Goal: Task Accomplishment & Management: Complete application form

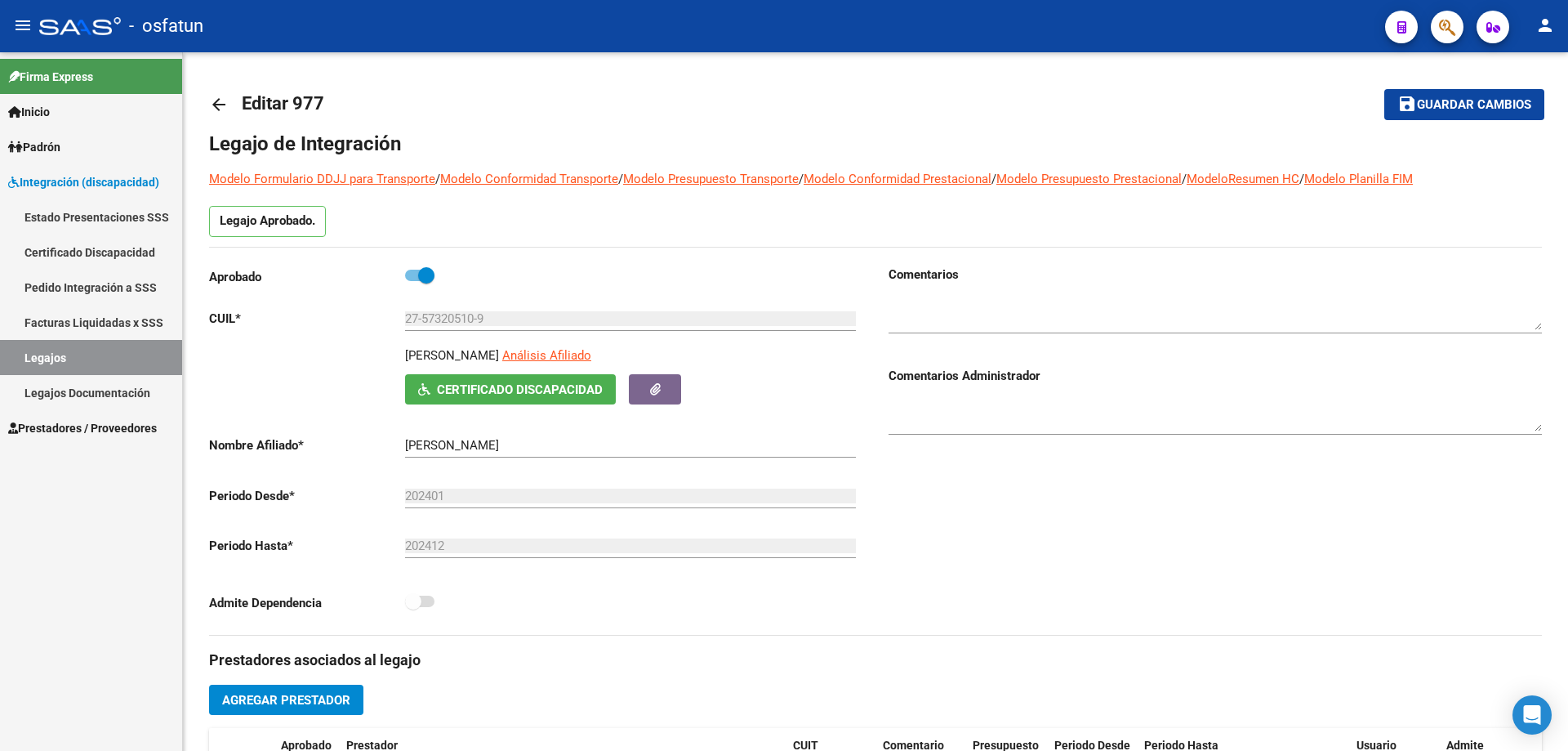
click at [107, 427] on span "Prestadores / Proveedores" at bounding box center [82, 428] width 148 height 18
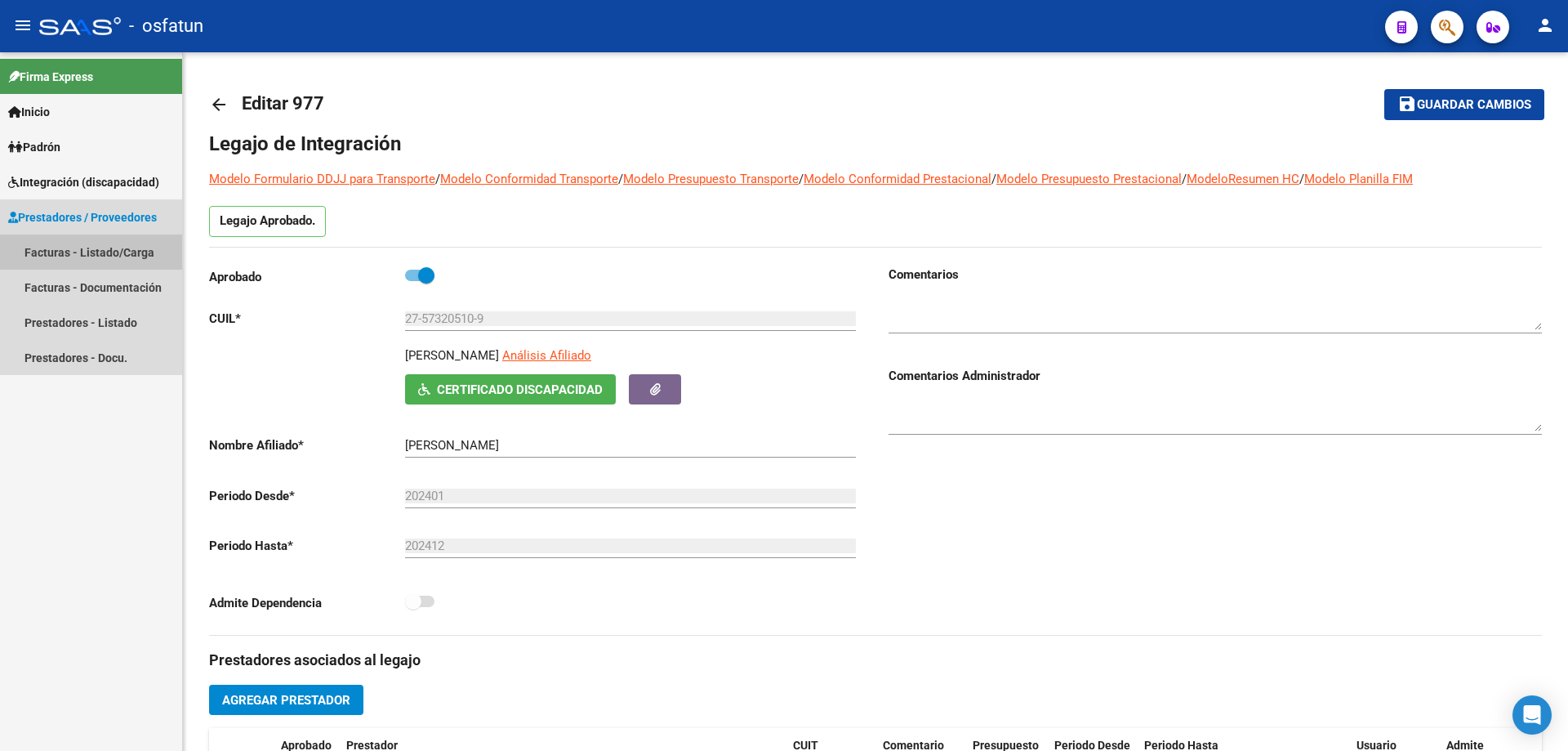
click at [68, 247] on link "Facturas - Listado/Carga" at bounding box center [91, 252] width 182 height 35
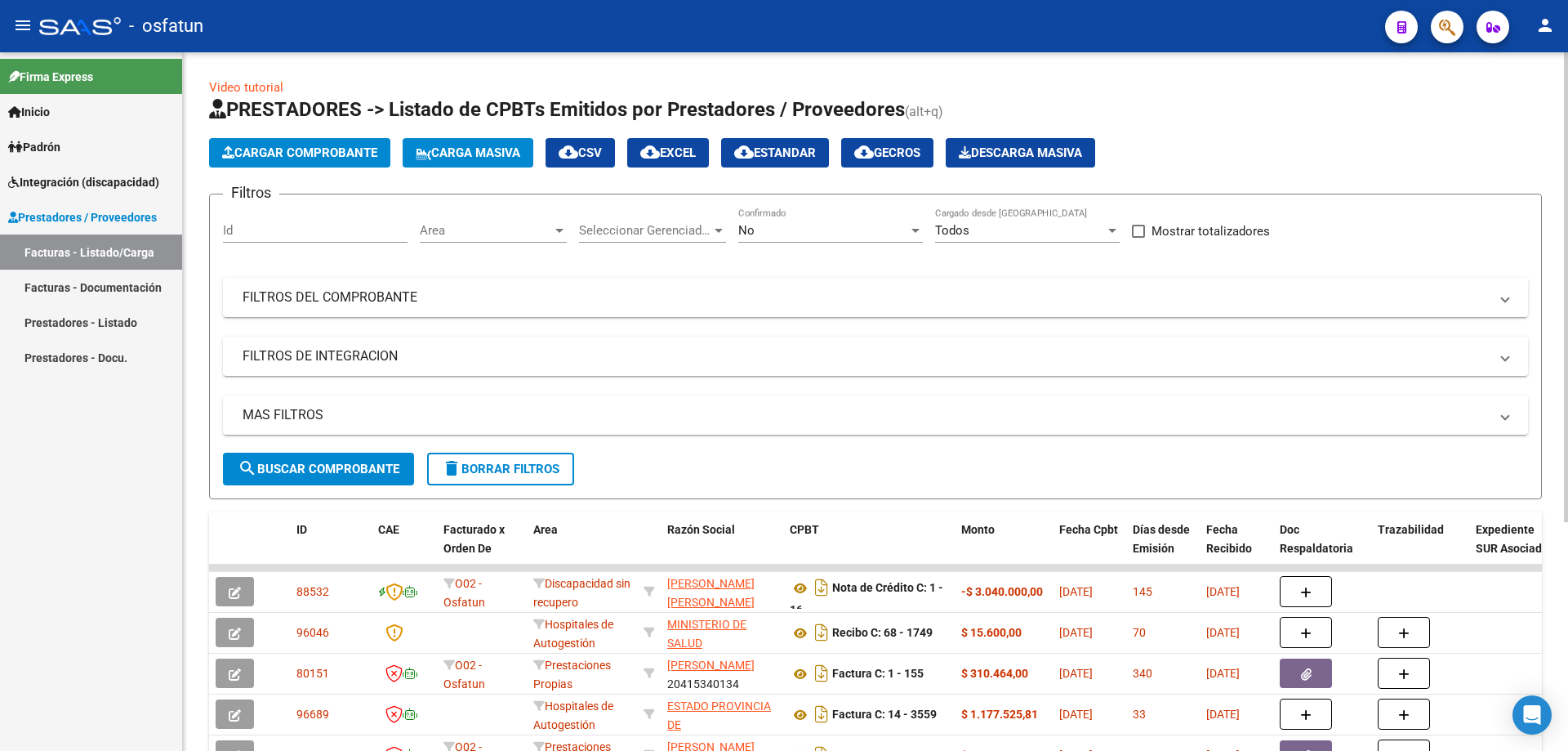
click at [310, 149] on span "Cargar Comprobante" at bounding box center [299, 153] width 155 height 15
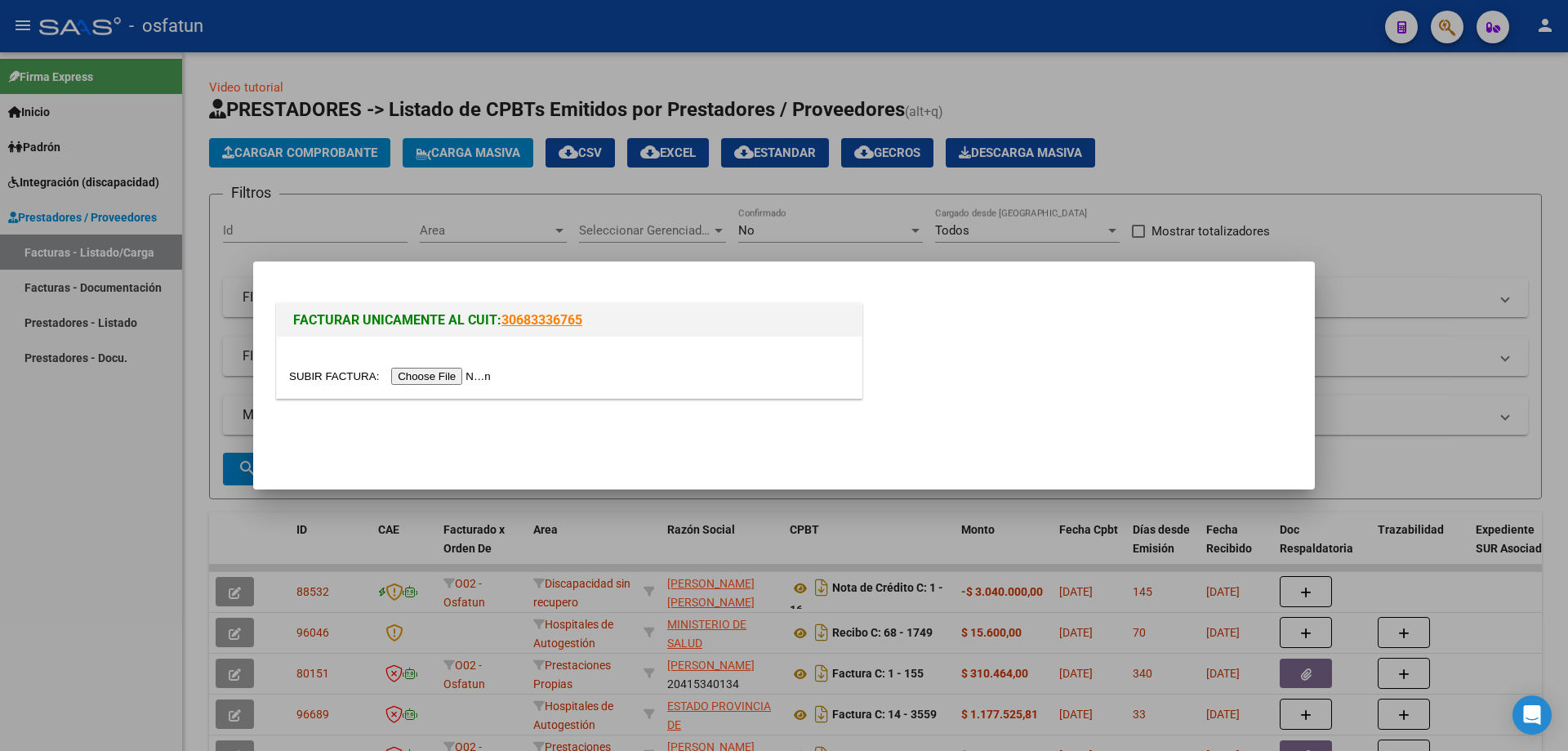
click at [463, 372] on input "file" at bounding box center [391, 376] width 206 height 17
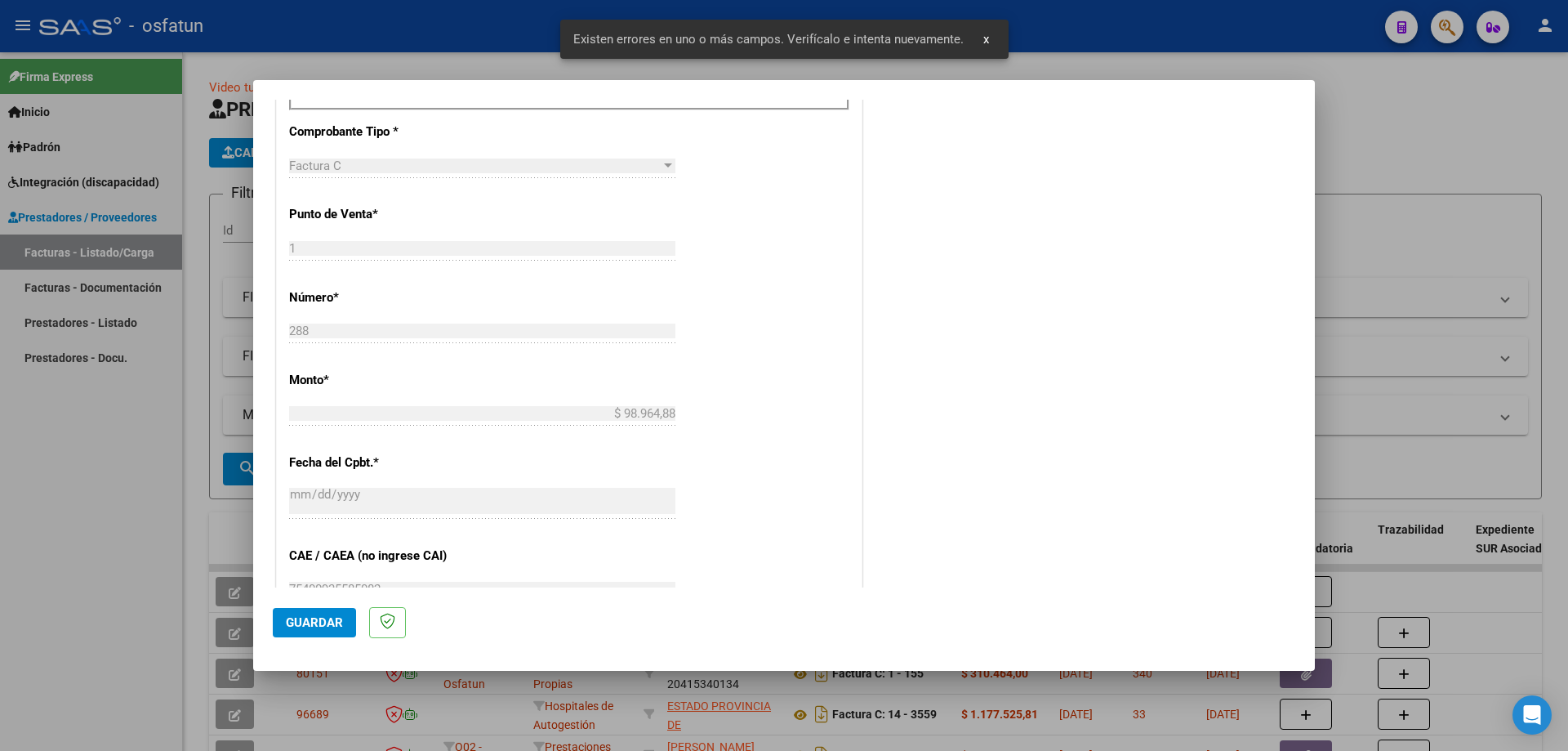
scroll to position [490, 0]
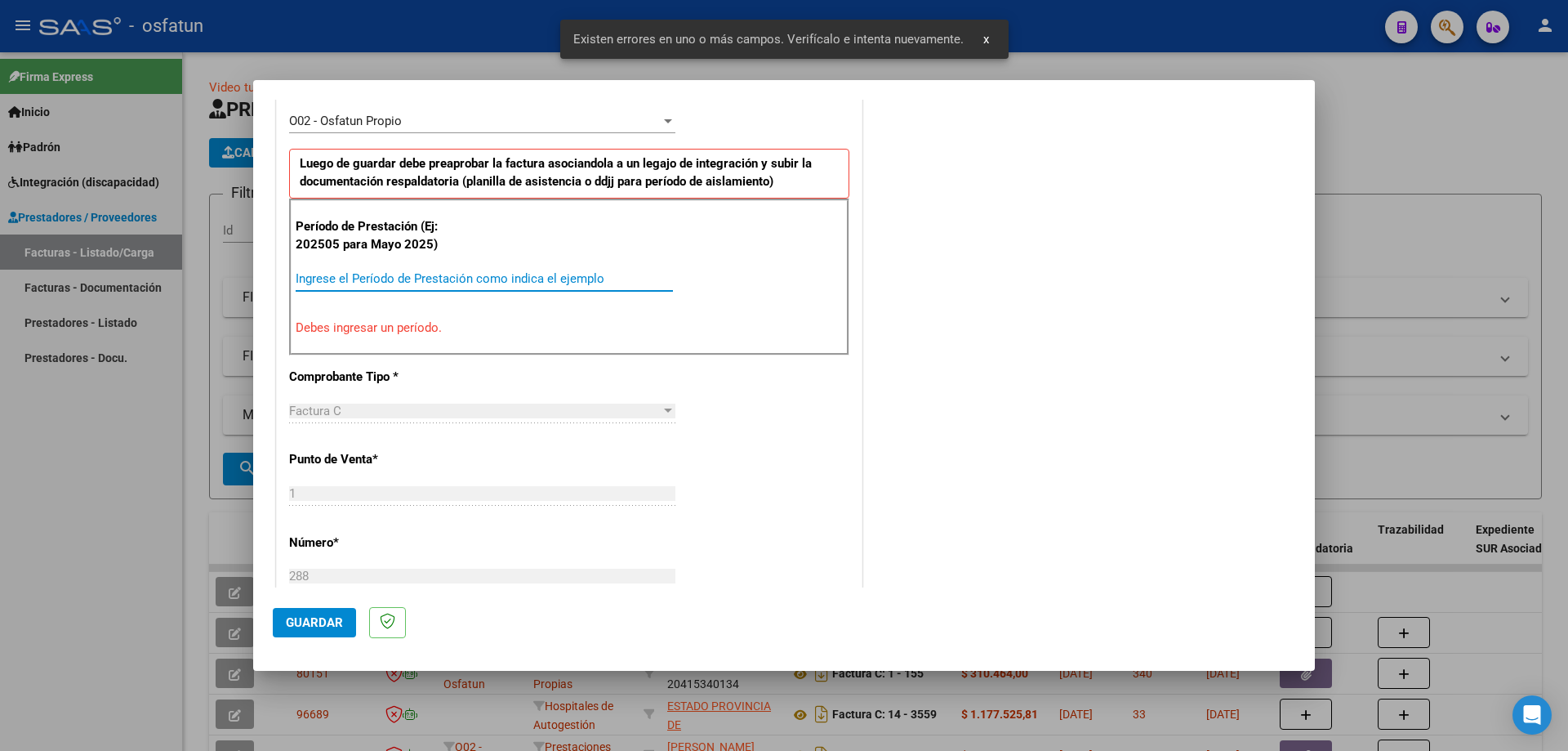
click at [373, 282] on input "Ingrese el Período de Prestación como indica el ejemplo" at bounding box center [485, 279] width 378 height 15
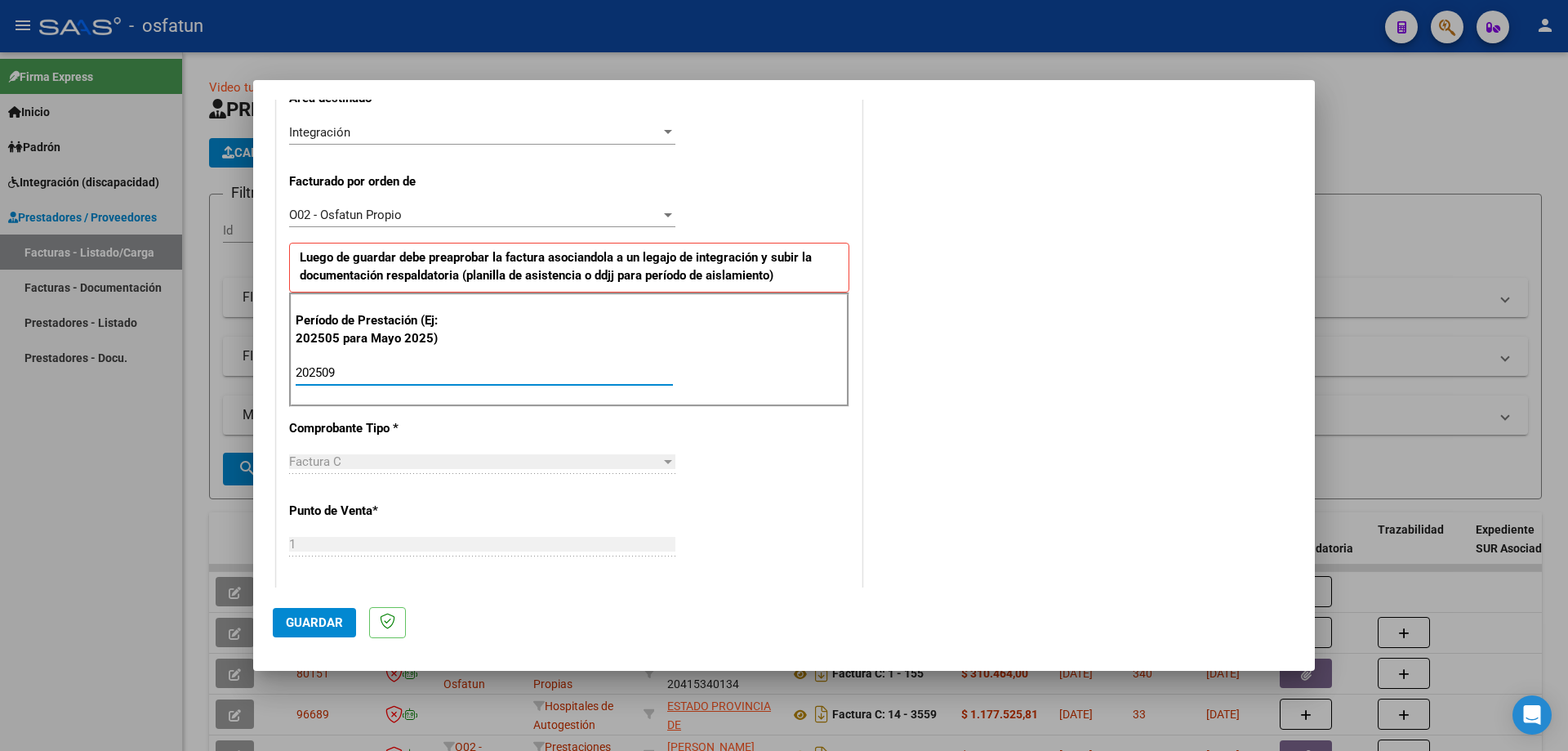
scroll to position [391, 0]
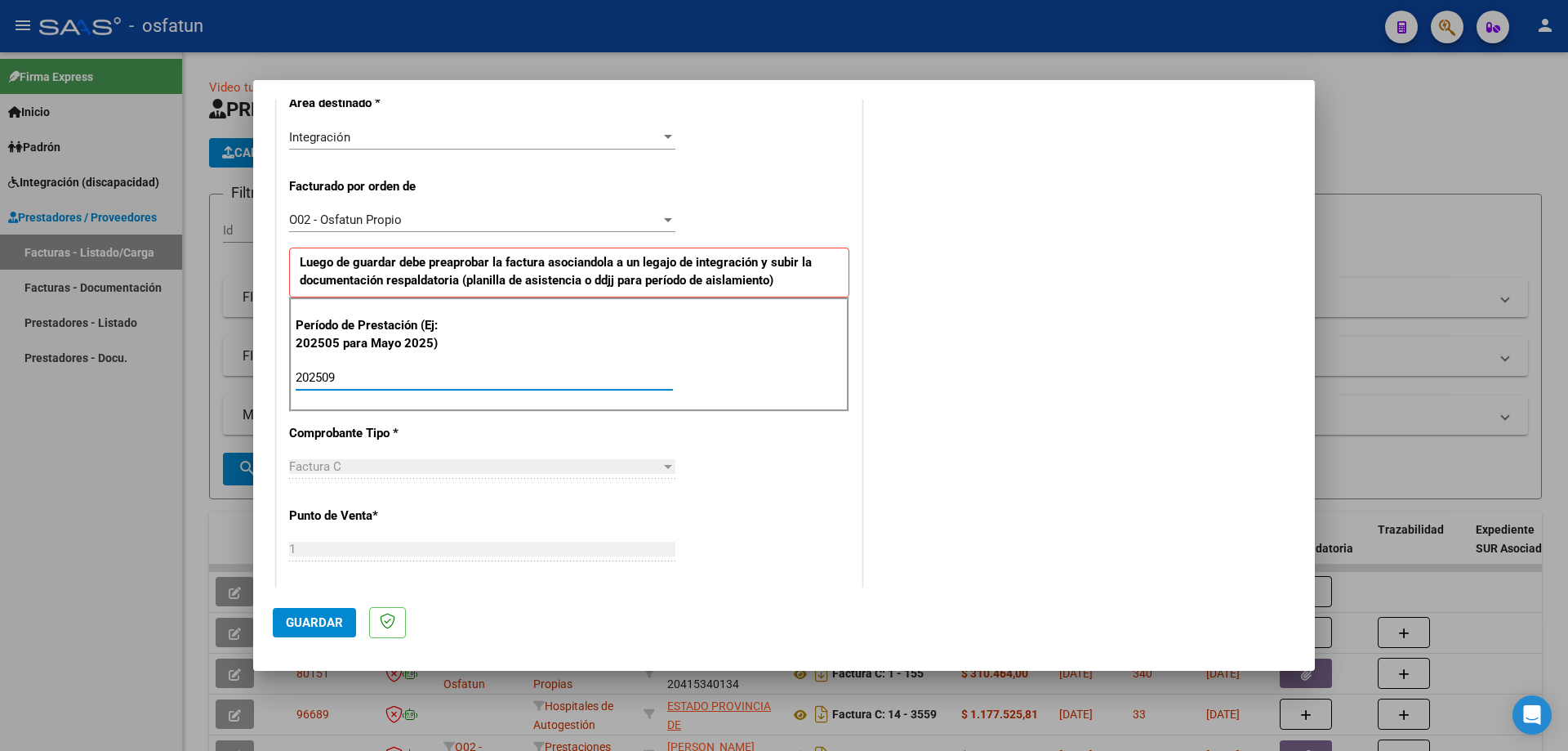
type input "202509"
click at [303, 622] on span "Guardar" at bounding box center [314, 623] width 57 height 15
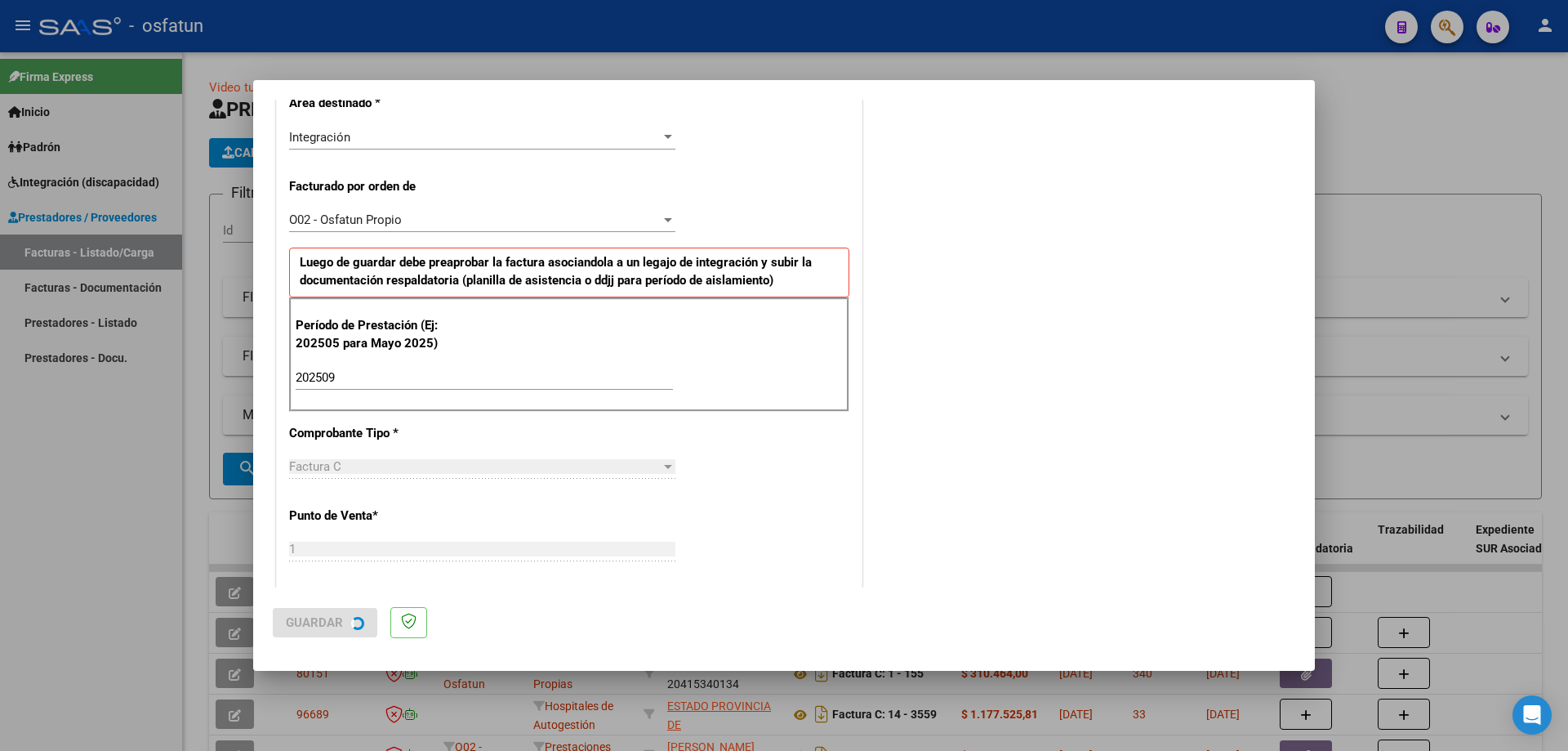
scroll to position [0, 0]
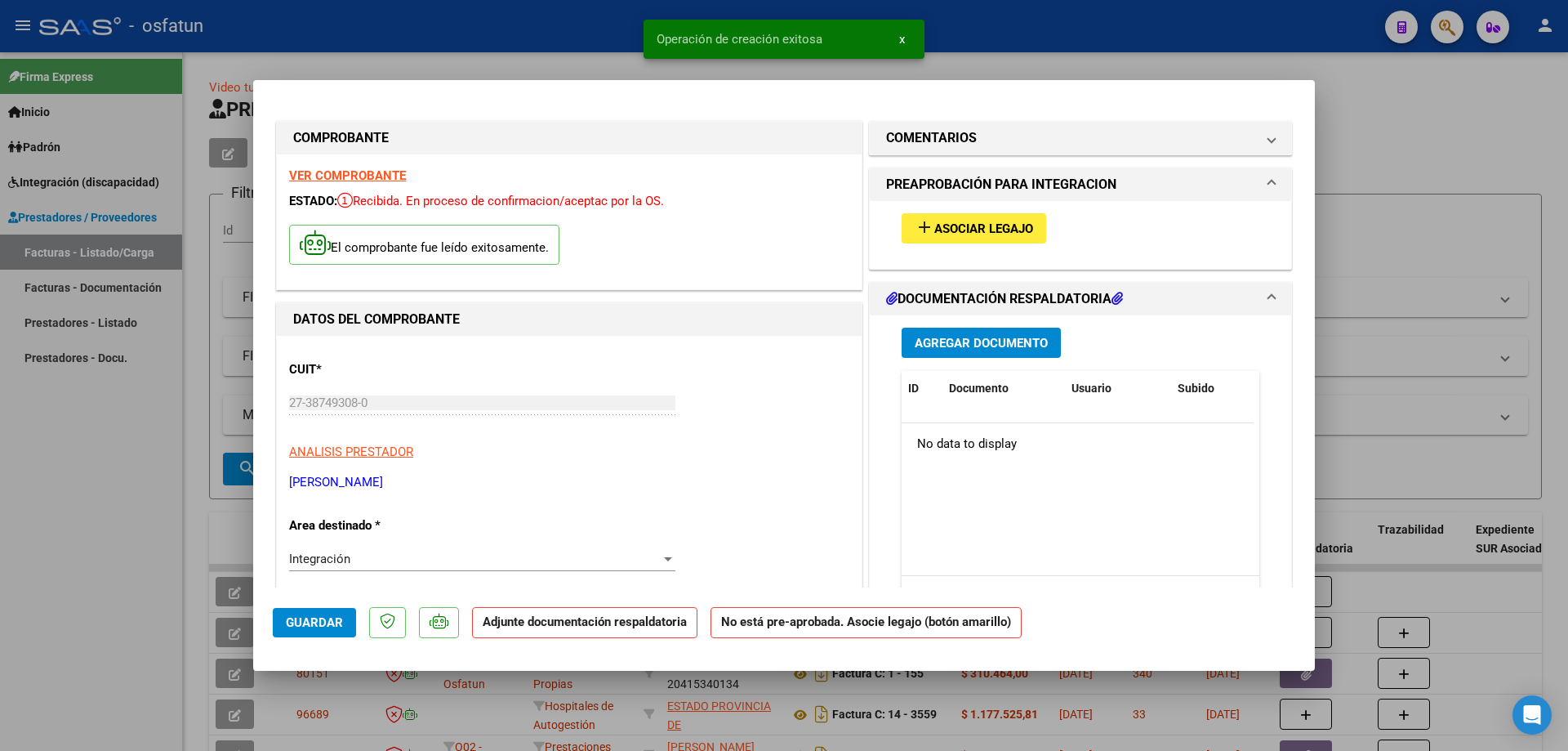
click at [968, 220] on button "add Asociar Legajo" at bounding box center [974, 228] width 145 height 30
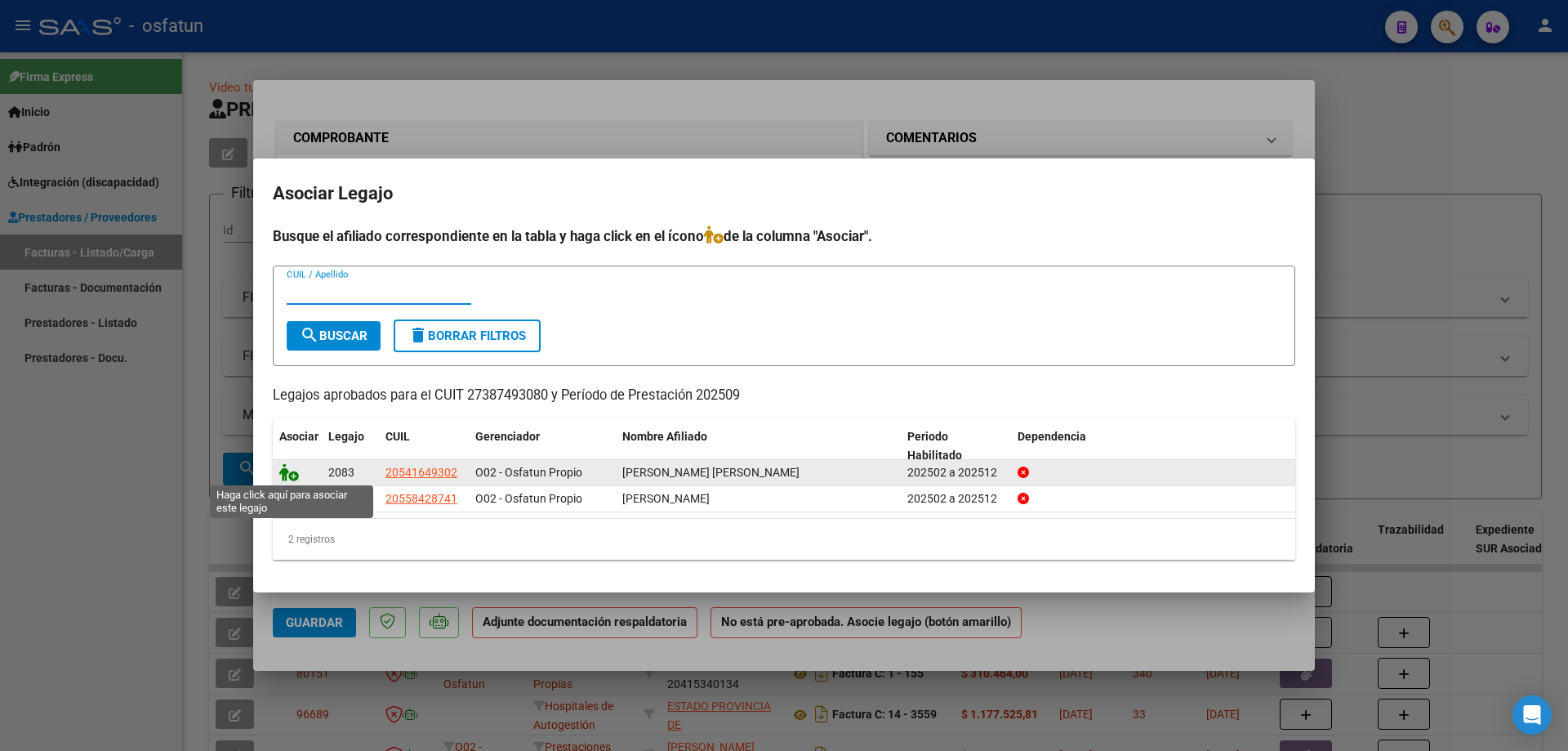
click at [289, 475] on icon at bounding box center [289, 472] width 19 height 18
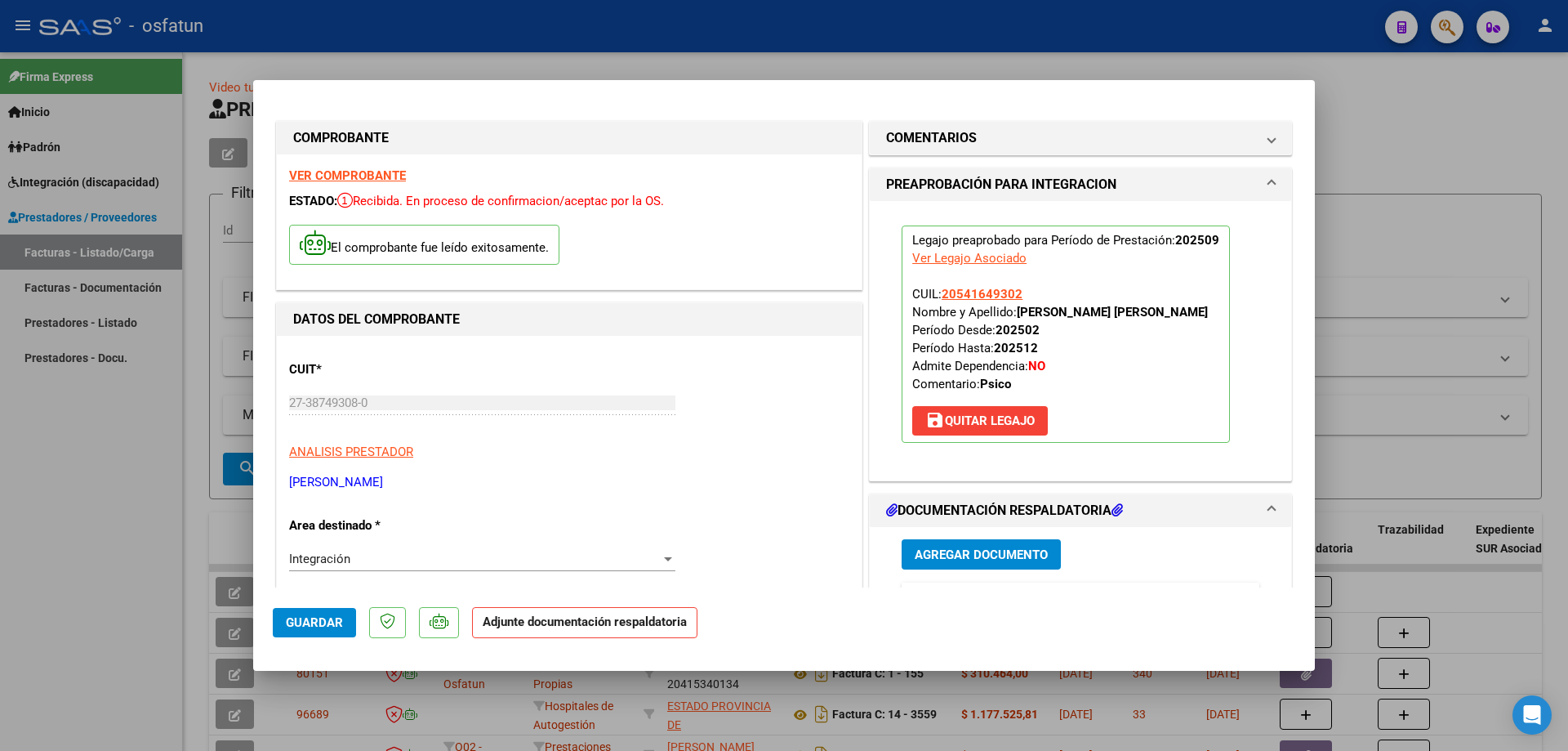
click at [1025, 557] on span "Agregar Documento" at bounding box center [981, 555] width 133 height 15
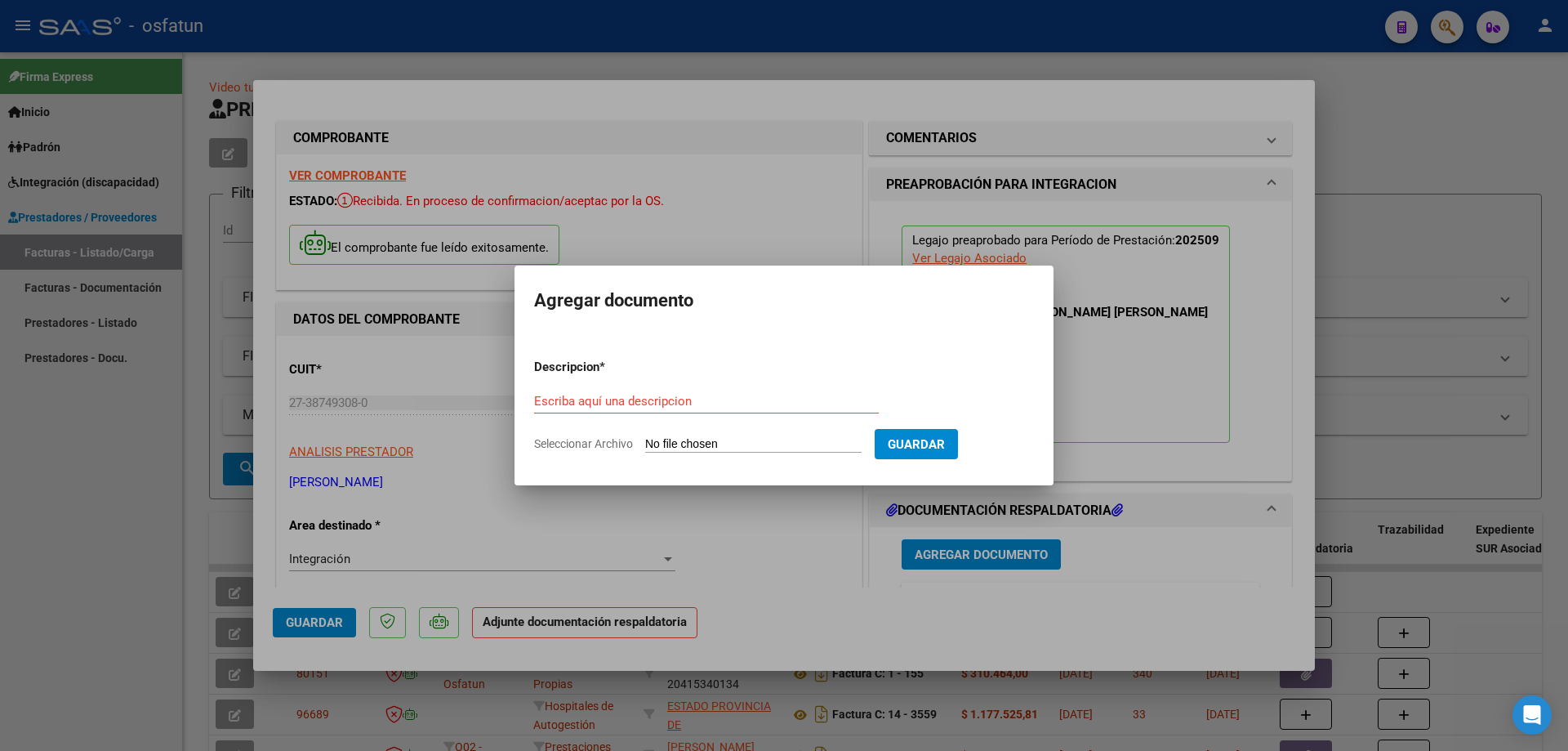
click at [709, 443] on input "Seleccionar Archivo" at bounding box center [753, 445] width 216 height 16
type input "C:\fakepath\Respaldo [PERSON_NAME] Psicologia.pdf"
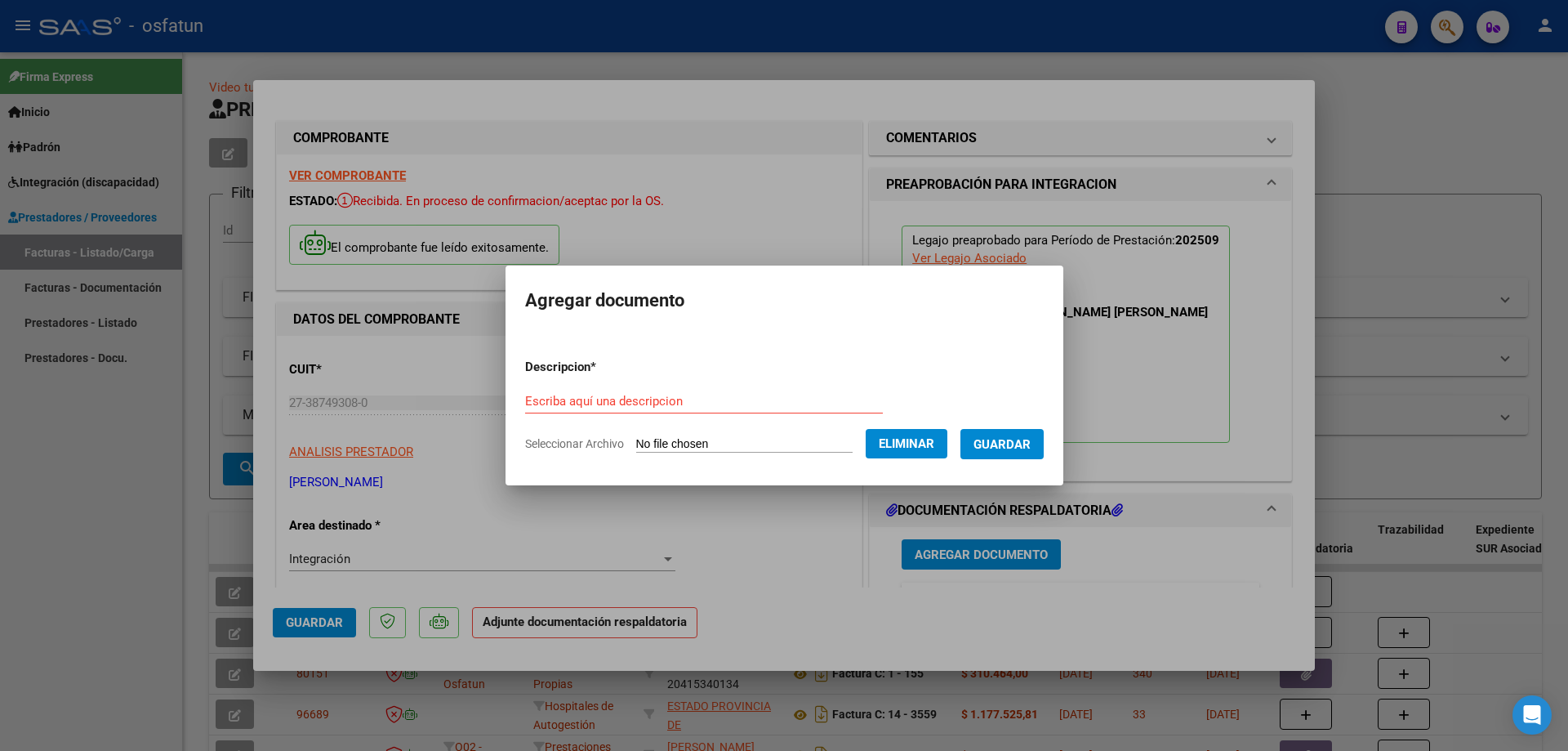
click at [649, 401] on input "Escriba aquí una descripcion" at bounding box center [704, 401] width 357 height 15
click at [583, 401] on input "Psicología [PERSON_NAME]" at bounding box center [704, 401] width 357 height 15
type input "Psicología Olguín"
click at [1030, 445] on span "Guardar" at bounding box center [1002, 445] width 57 height 15
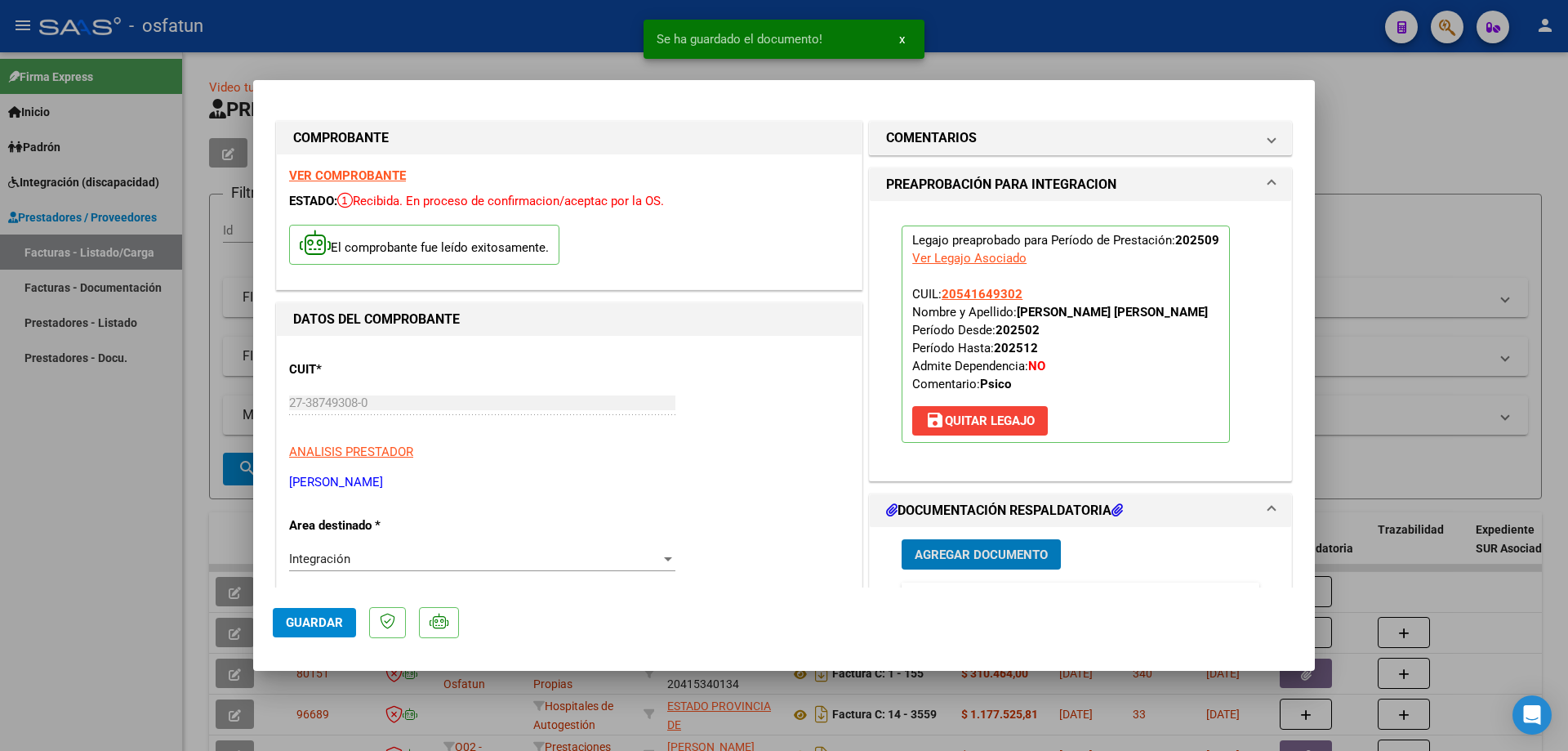
click at [303, 621] on span "Guardar" at bounding box center [314, 623] width 57 height 15
click at [155, 369] on div at bounding box center [784, 375] width 1568 height 751
type input "$ 0,00"
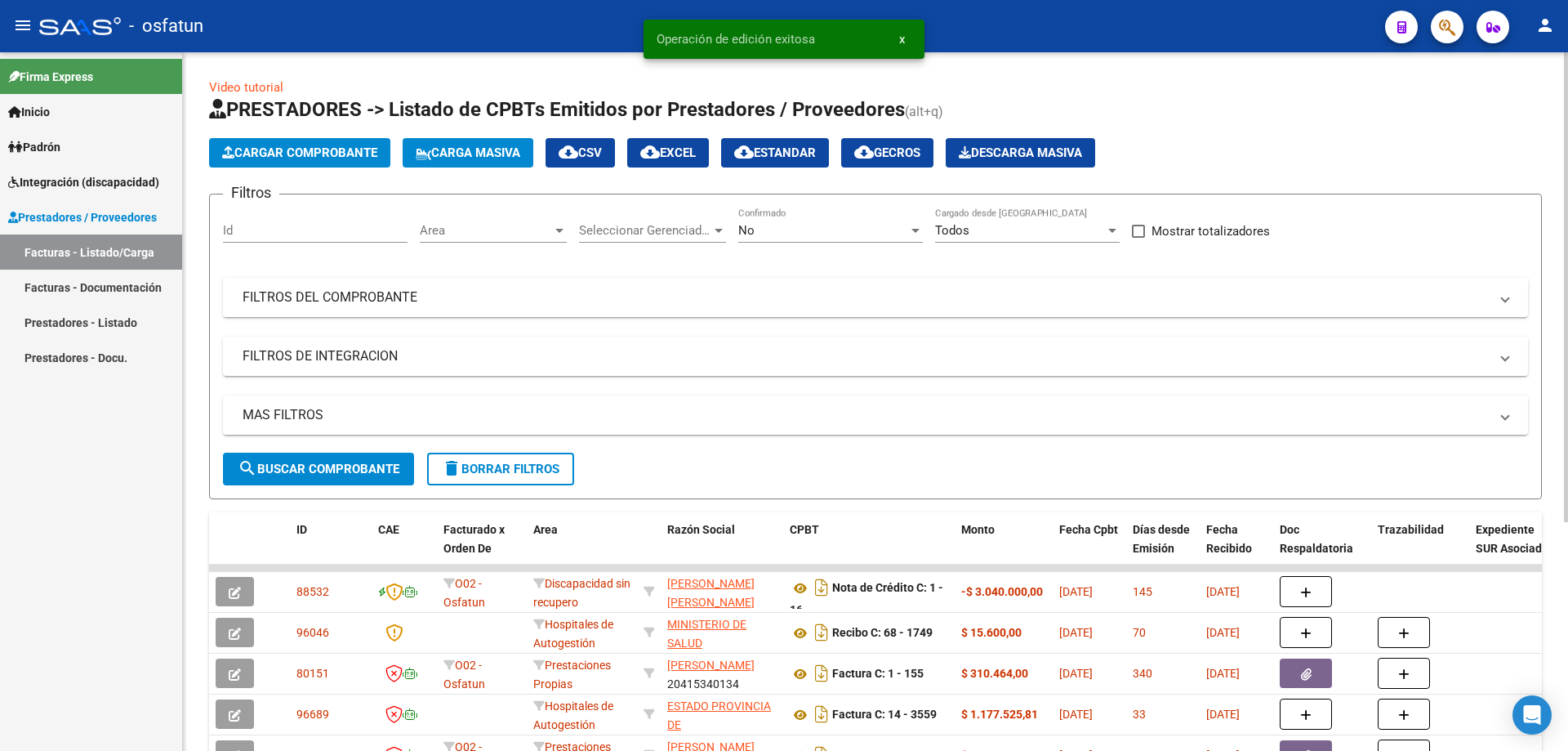
click at [302, 153] on span "Cargar Comprobante" at bounding box center [299, 153] width 155 height 15
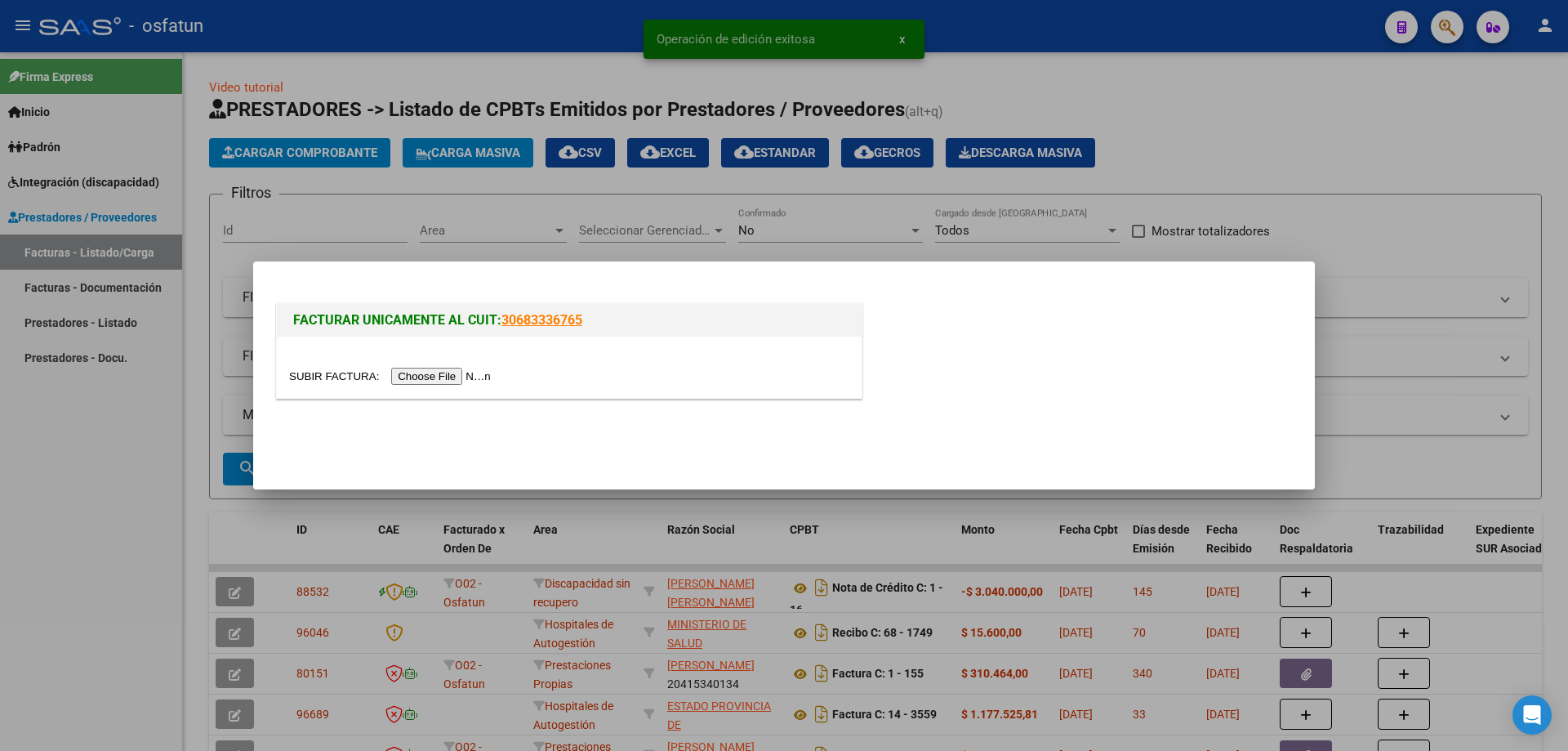
click at [459, 375] on input "file" at bounding box center [391, 376] width 206 height 17
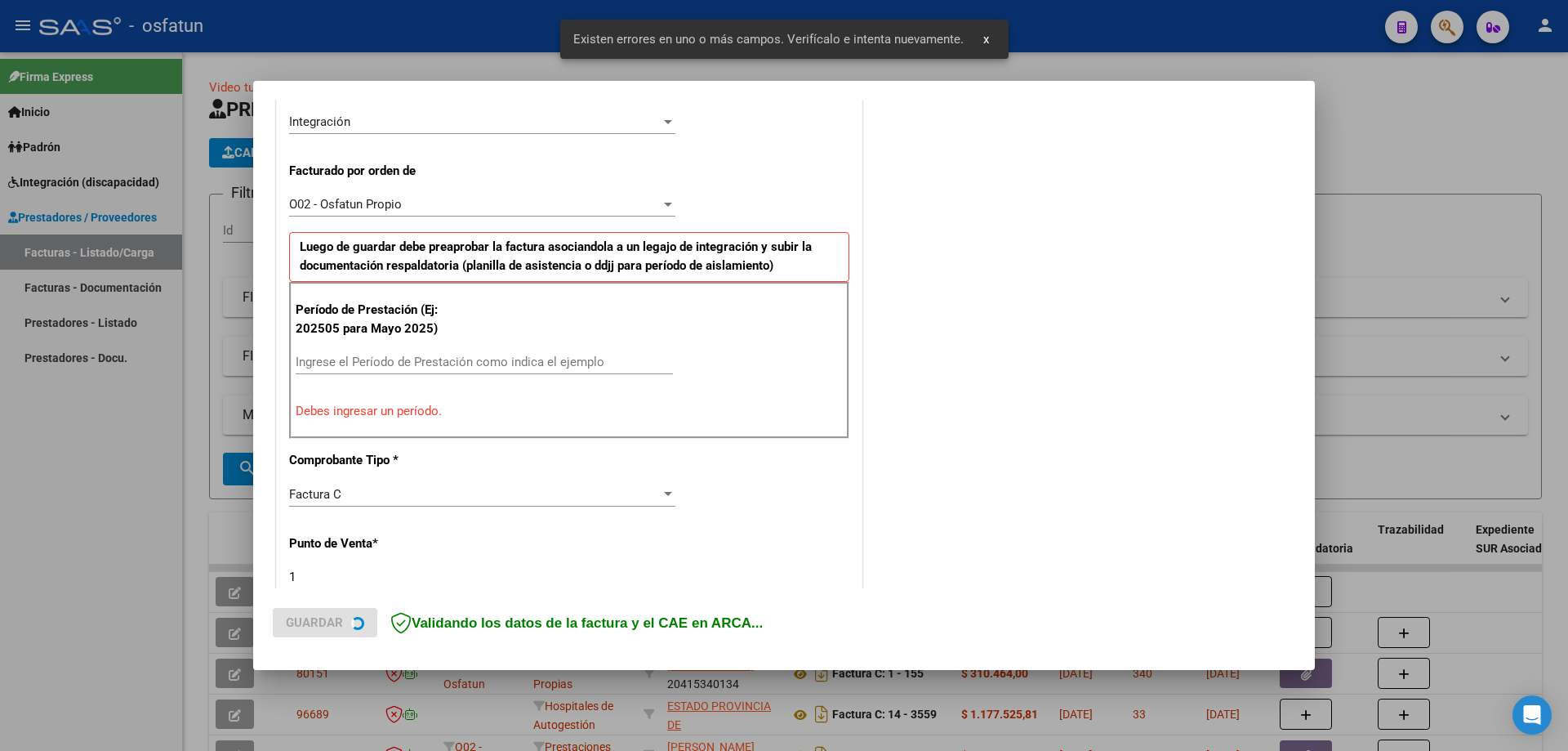
scroll to position [408, 0]
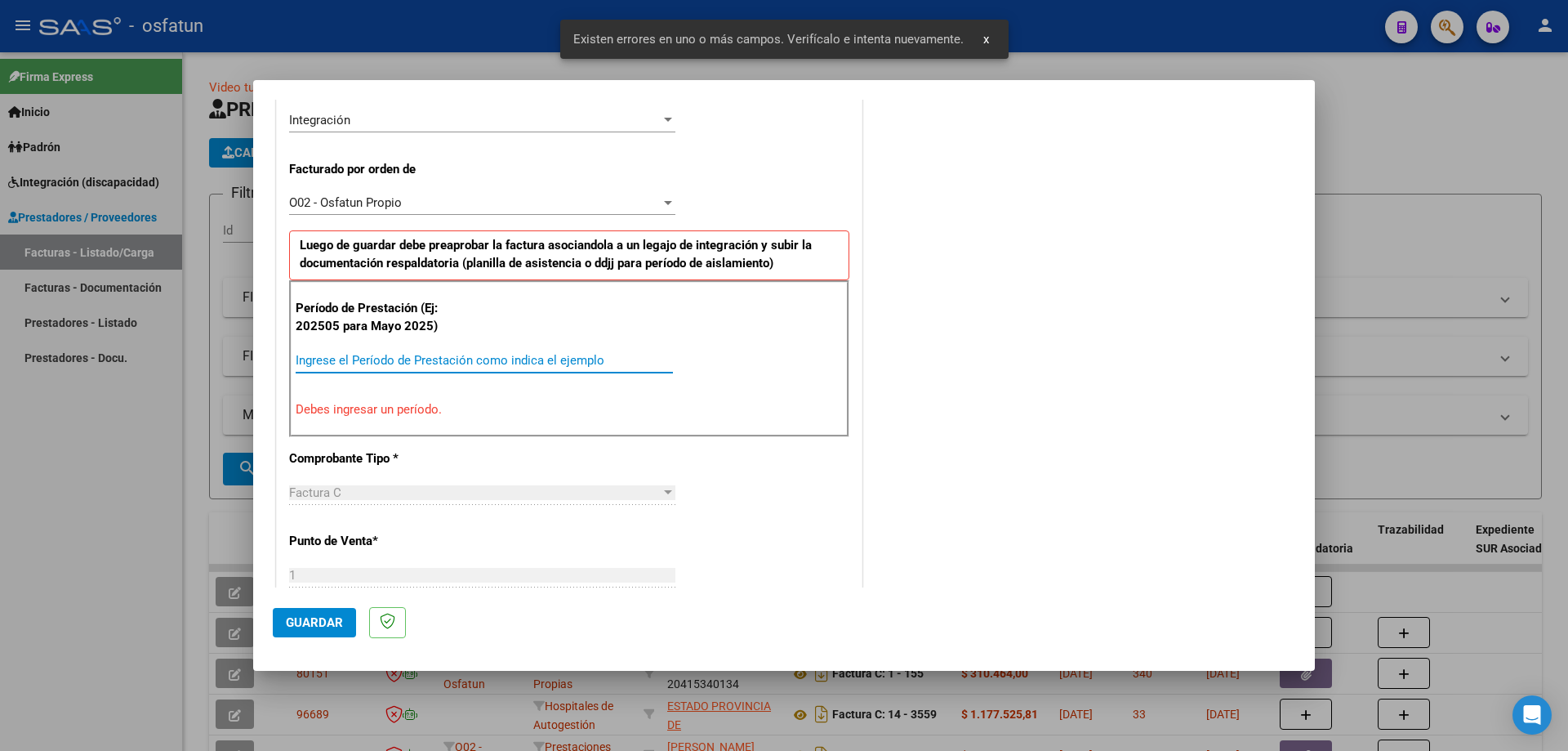
click at [436, 364] on input "Ingrese el Período de Prestación como indica el ejemplo" at bounding box center [485, 360] width 378 height 15
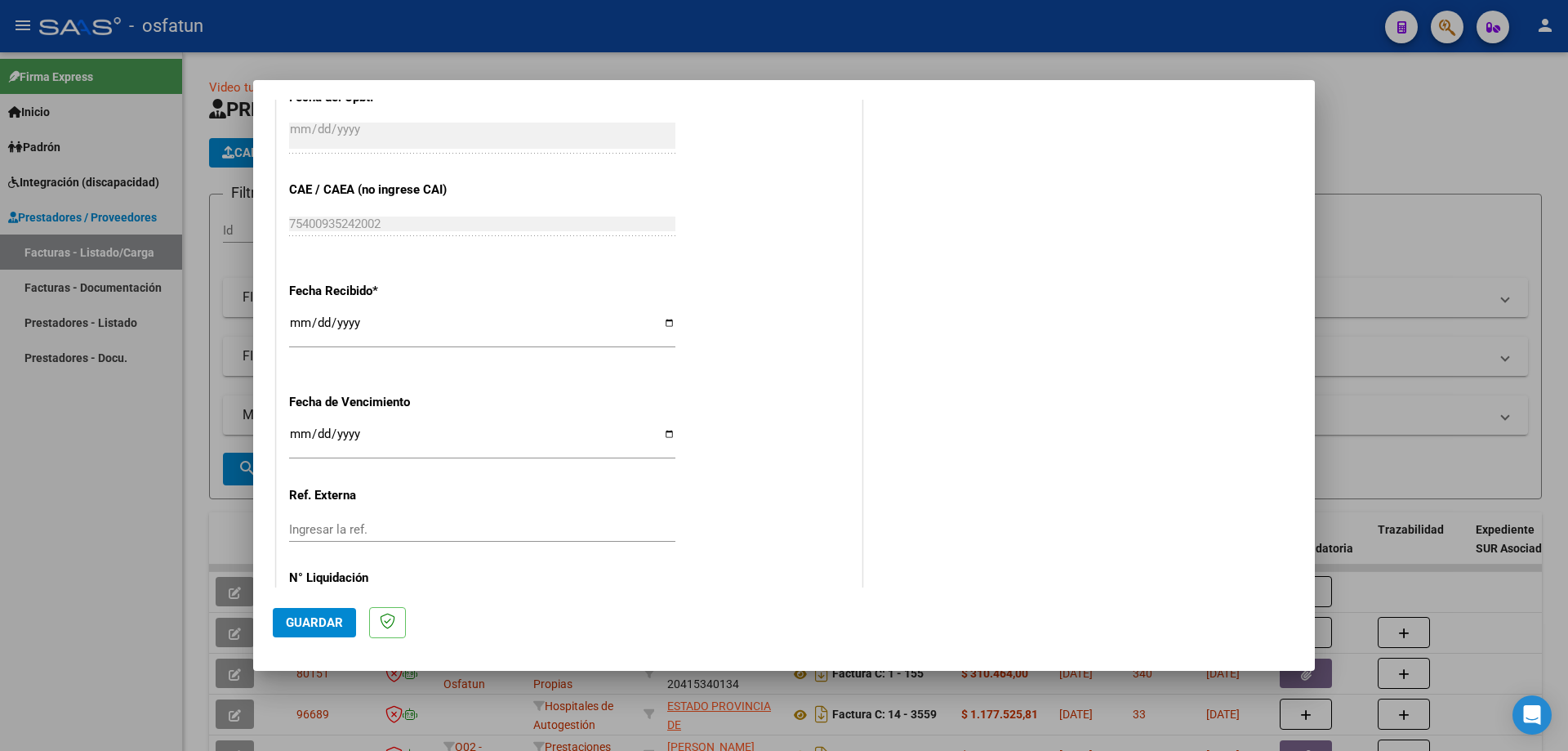
scroll to position [1061, 0]
type input "202509"
click at [322, 618] on span "Guardar" at bounding box center [314, 623] width 57 height 15
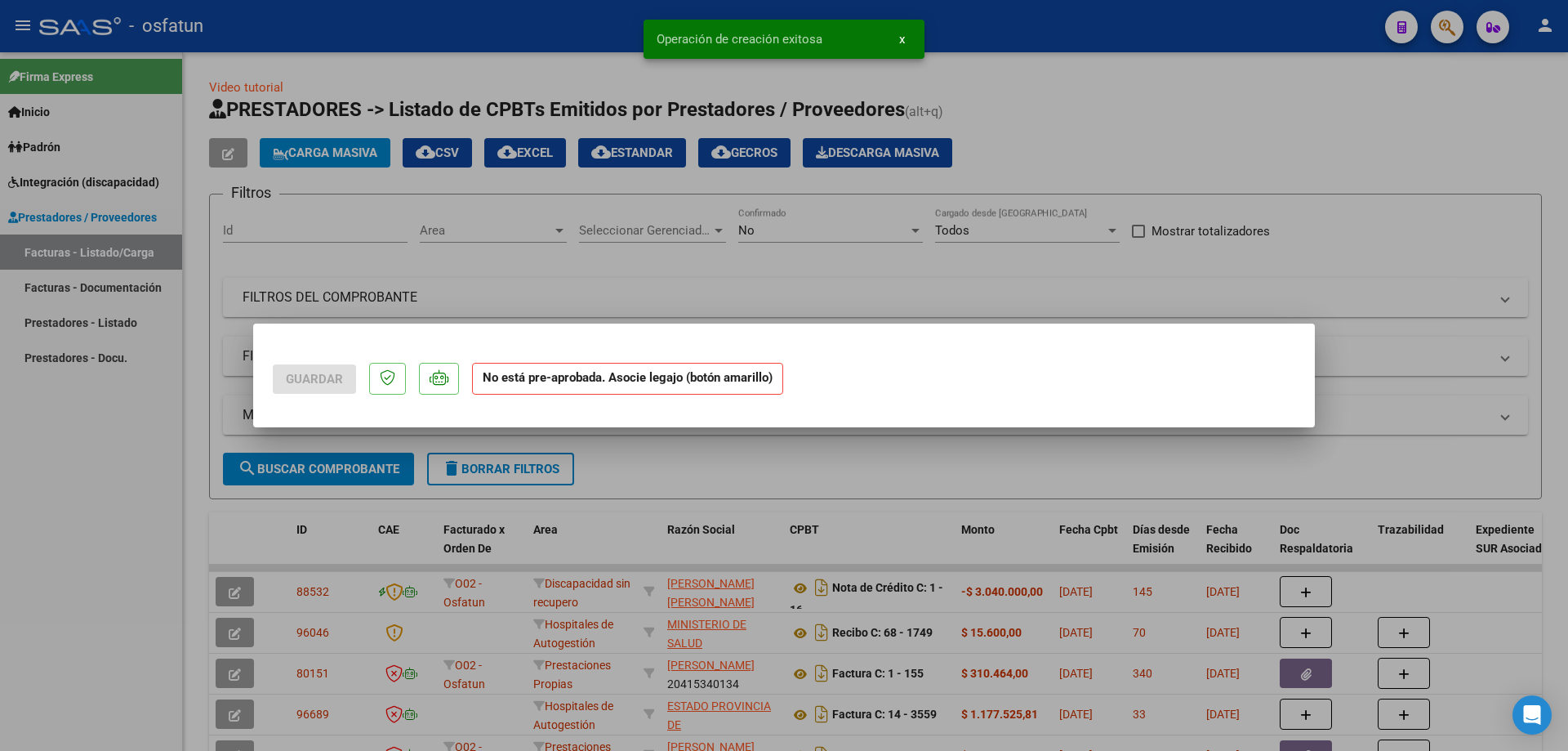
scroll to position [0, 0]
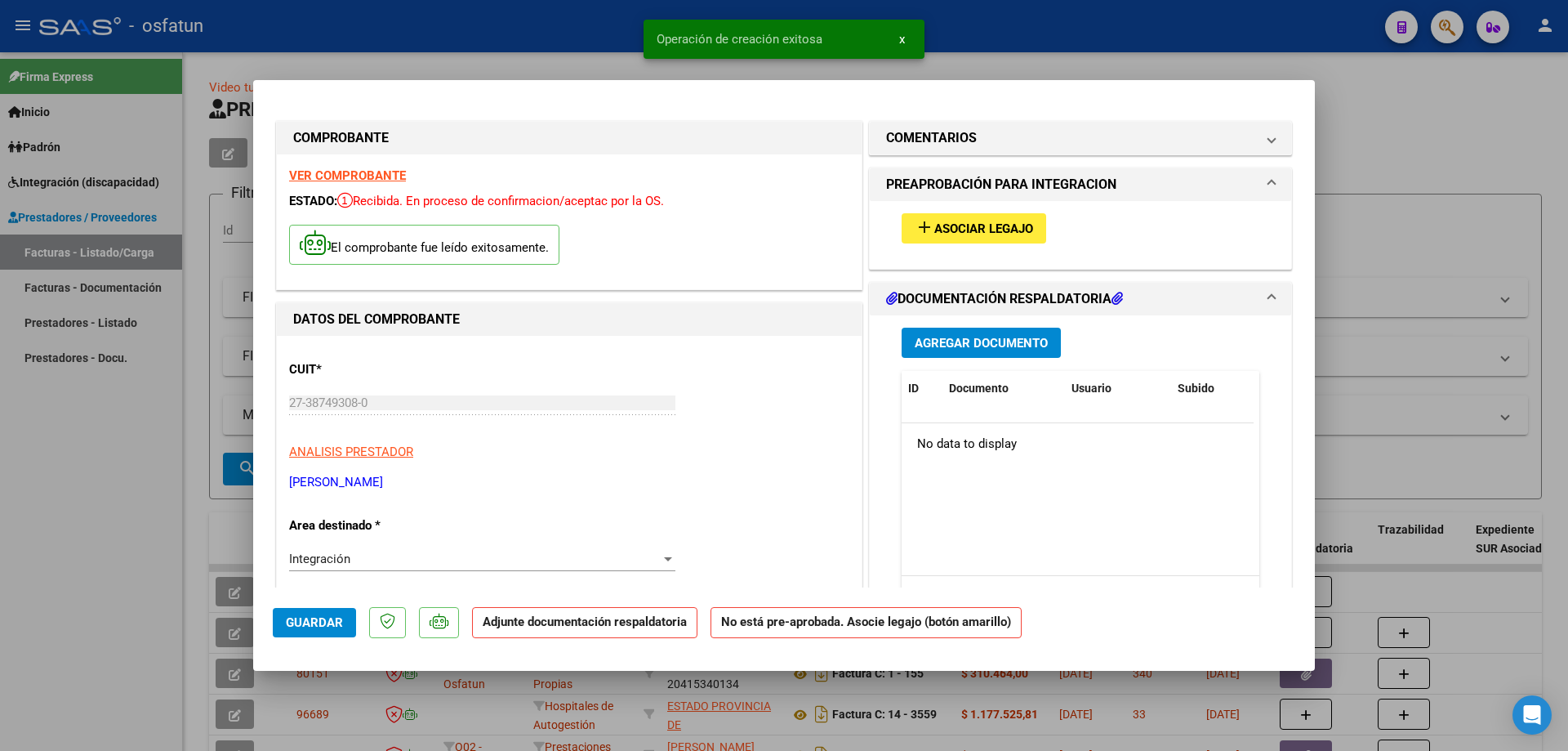
click at [966, 222] on span "Asociar Legajo" at bounding box center [983, 228] width 99 height 15
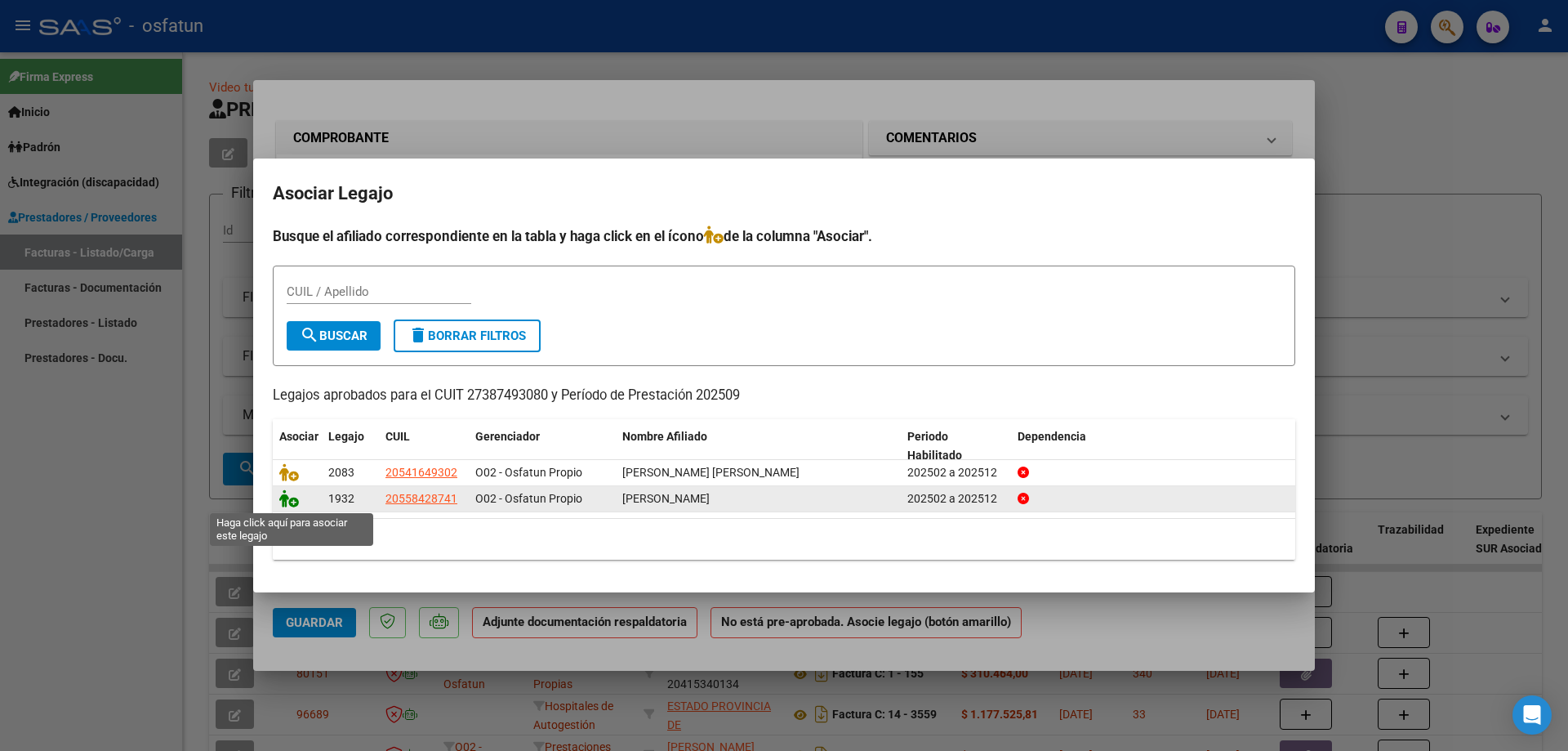
click at [289, 499] on icon at bounding box center [289, 499] width 19 height 18
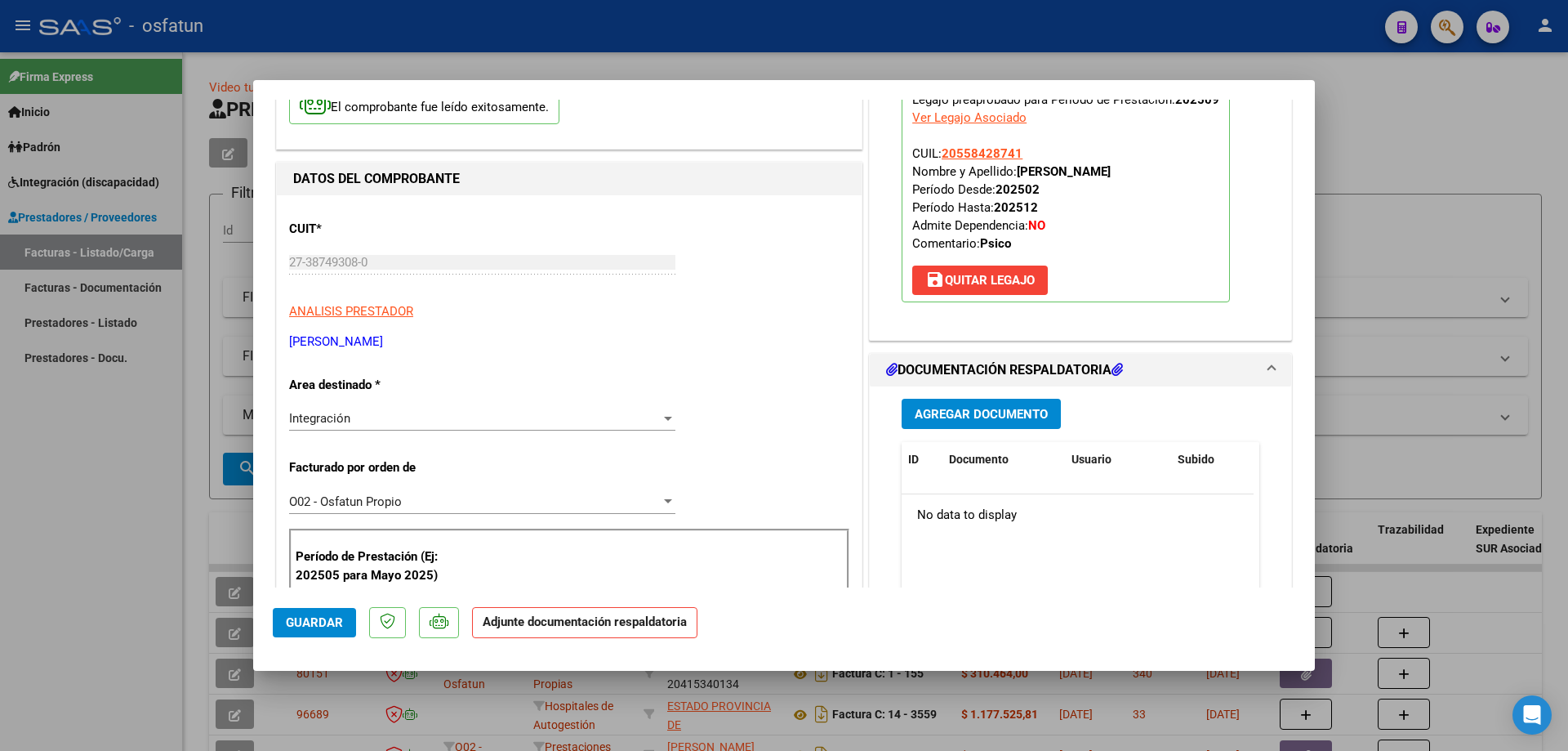
scroll to position [163, 0]
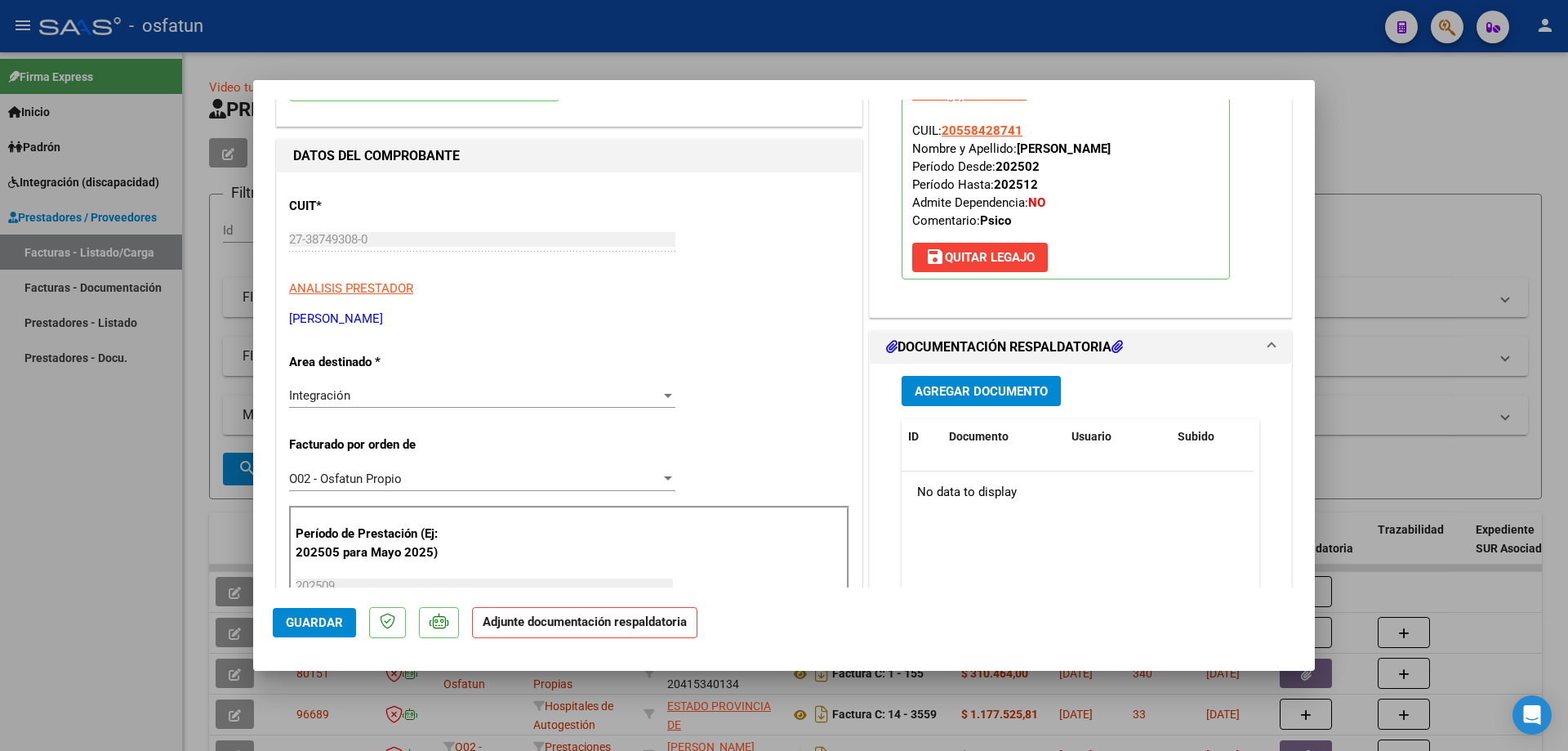
click at [984, 390] on span "Agregar Documento" at bounding box center [981, 392] width 133 height 15
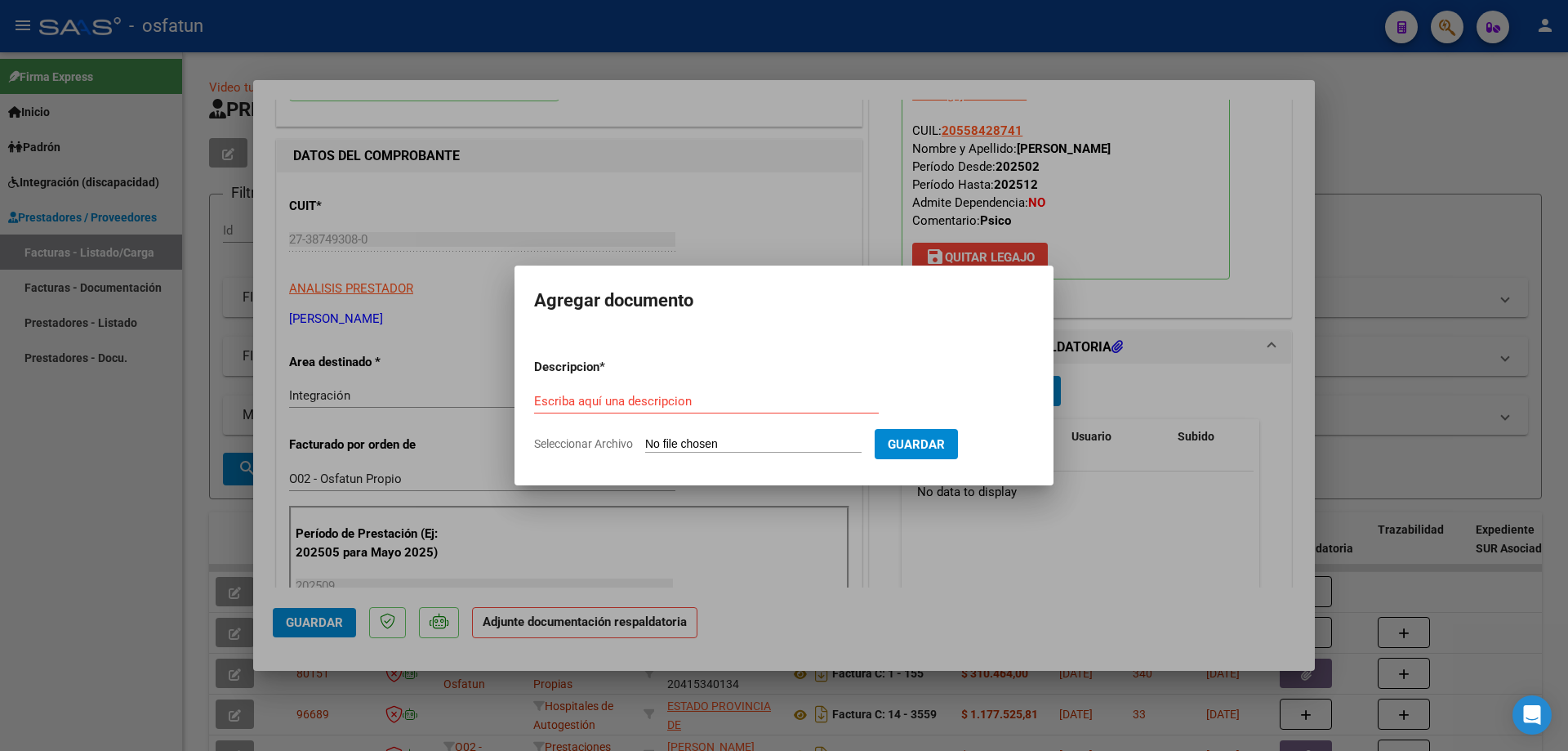
click at [771, 447] on input "Seleccionar Archivo" at bounding box center [753, 445] width 216 height 16
click at [710, 436] on form "Descripcion * Escriba aquí una descripcion Seleccionar Archivo Guardar" at bounding box center [784, 405] width 499 height 119
click at [775, 444] on input "Seleccionar Archivo" at bounding box center [753, 445] width 216 height 16
type input "C:\fakepath\Respaldo [PERSON_NAME] Psicologia.pdf"
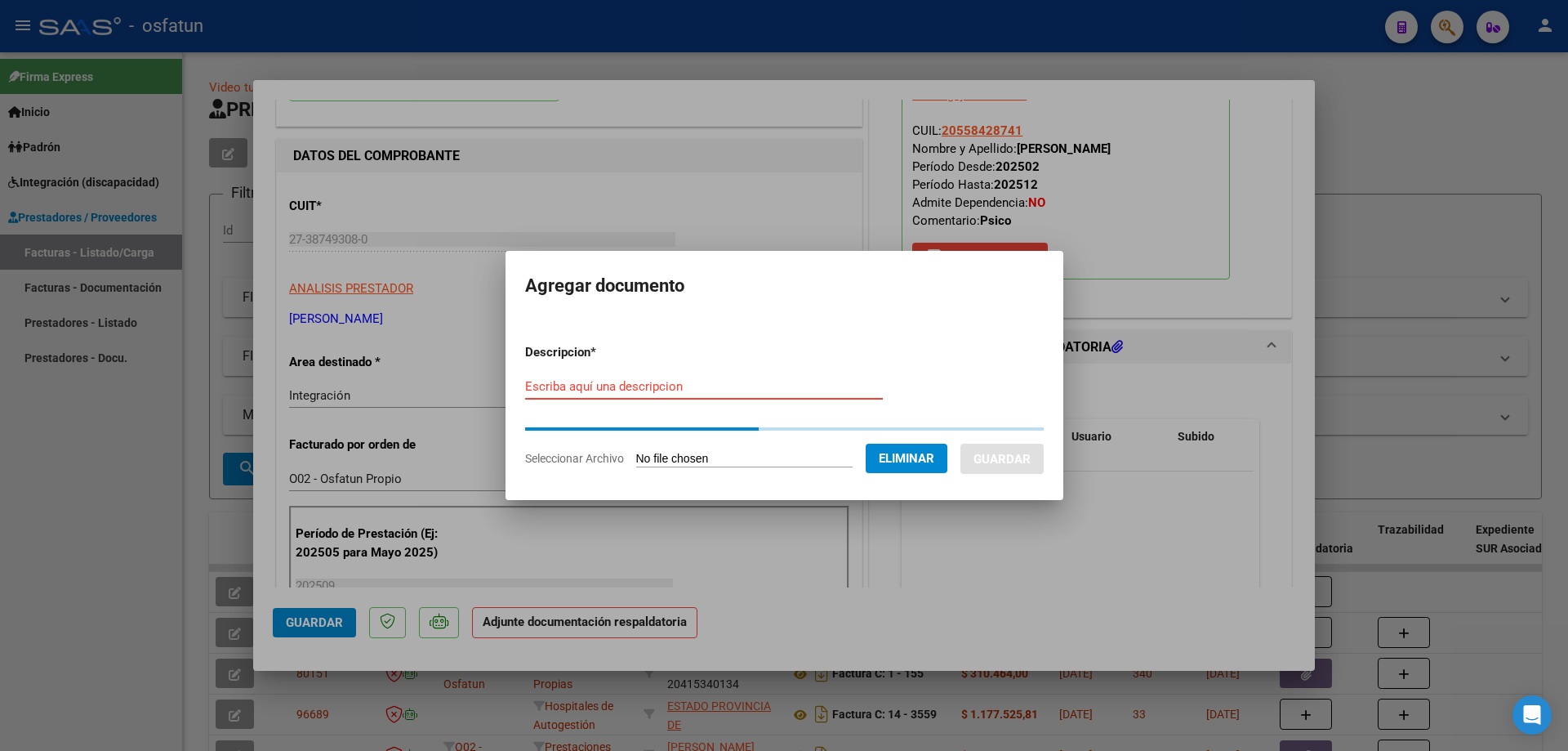
click at [641, 388] on input "Escriba aquí una descripcion" at bounding box center [704, 386] width 357 height 15
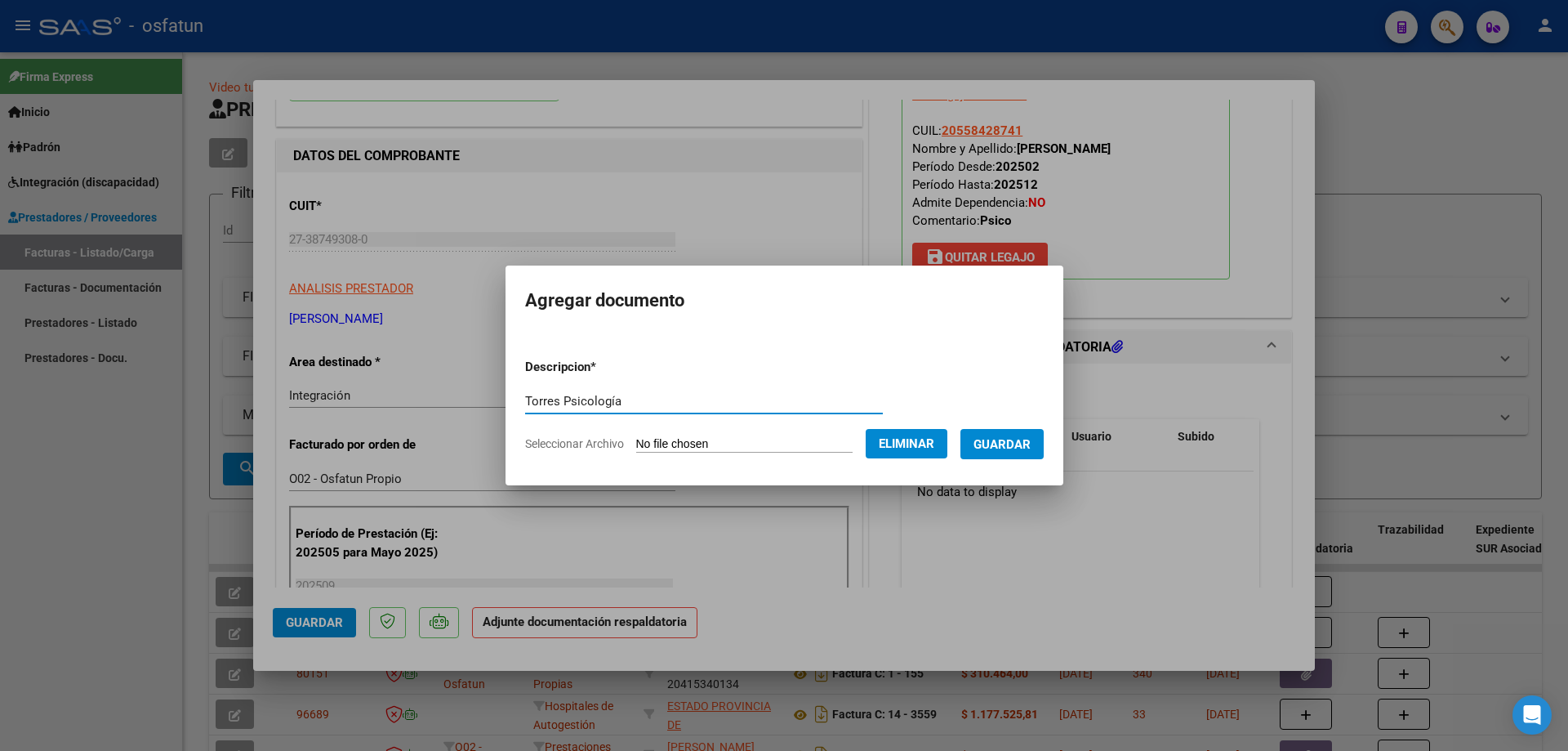
type input "Torres Psicología"
click at [1030, 441] on span "Guardar" at bounding box center [1002, 445] width 57 height 15
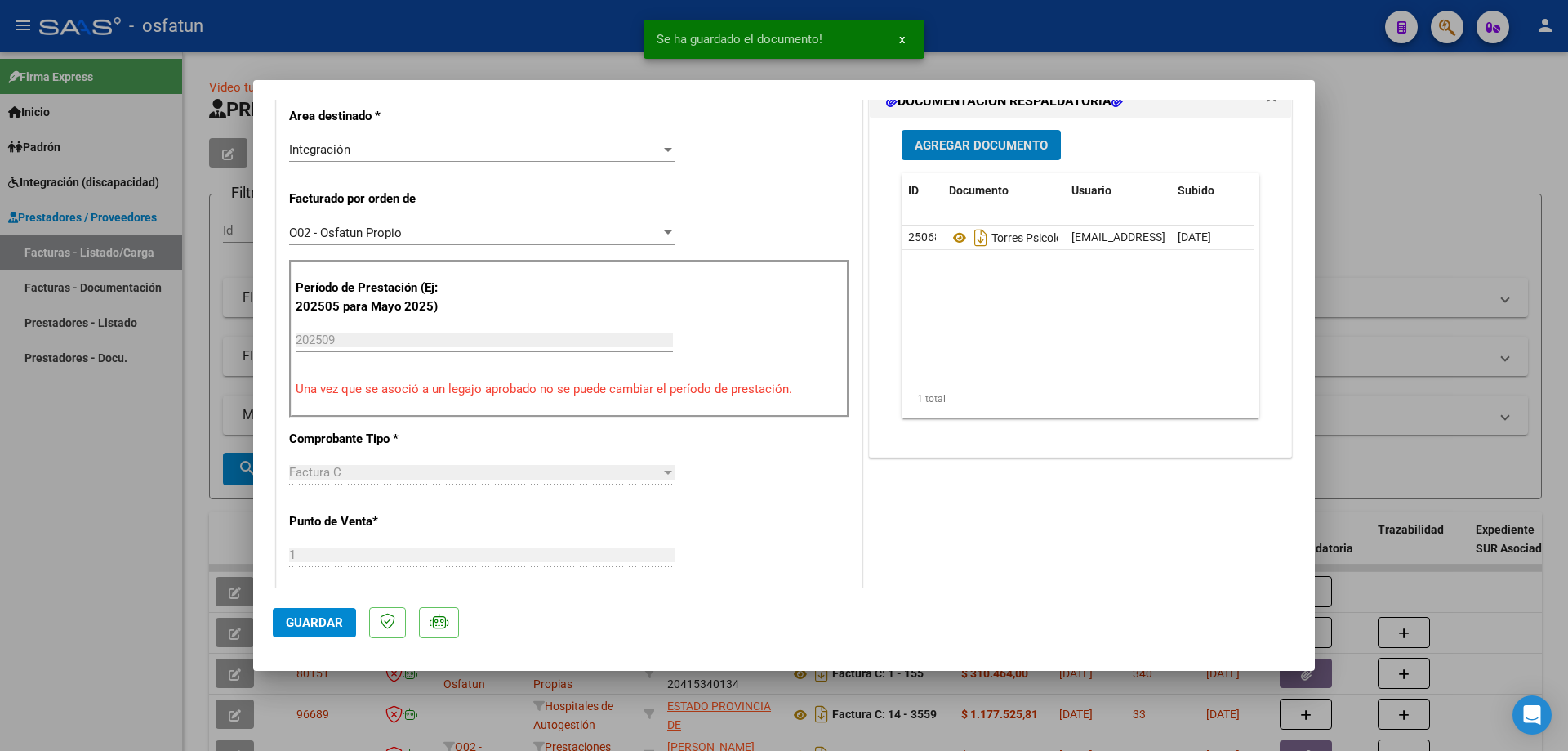
scroll to position [409, 0]
click at [322, 624] on span "Guardar" at bounding box center [314, 623] width 57 height 15
click at [61, 564] on div at bounding box center [784, 375] width 1568 height 751
type input "$ 0,00"
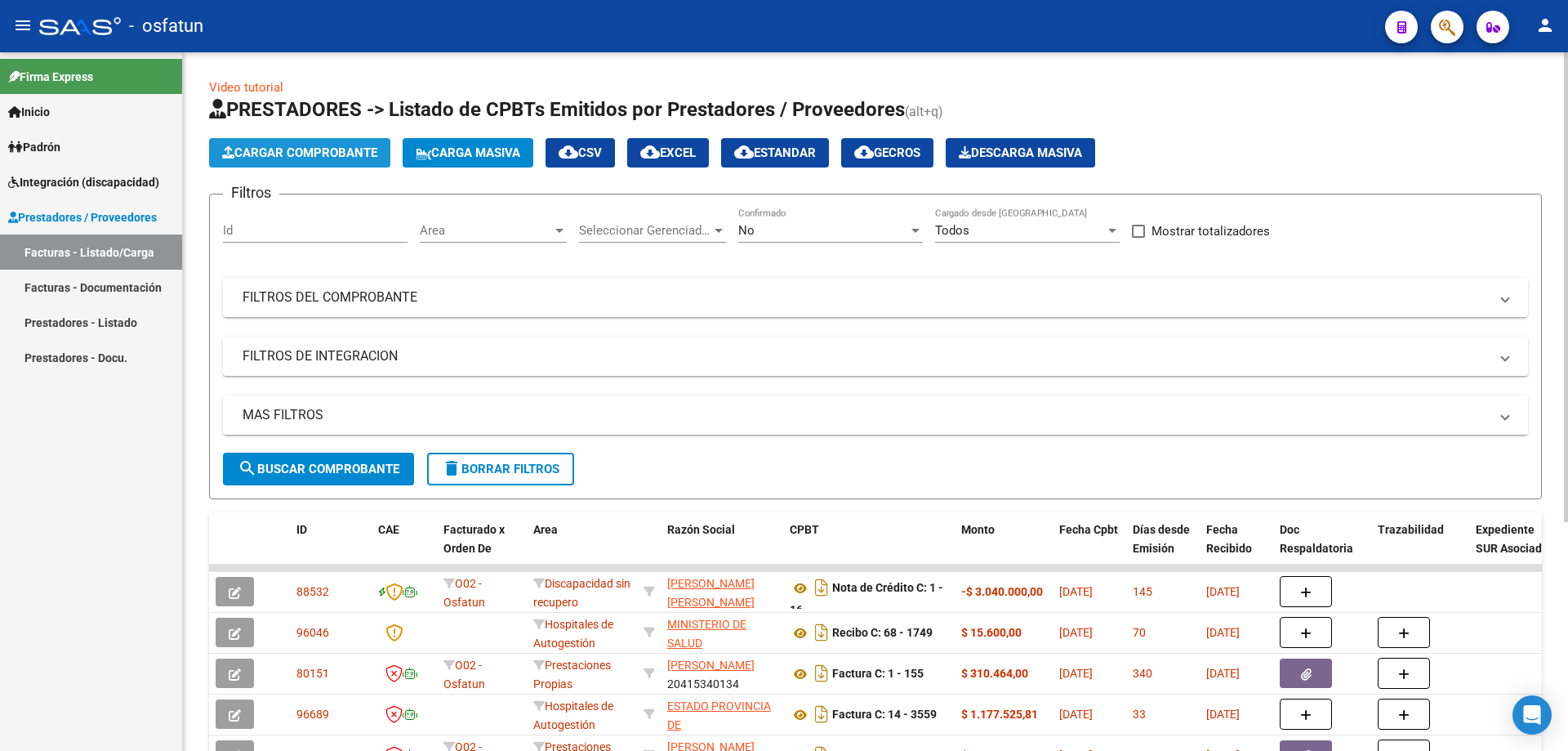
click at [364, 154] on span "Cargar Comprobante" at bounding box center [299, 153] width 155 height 15
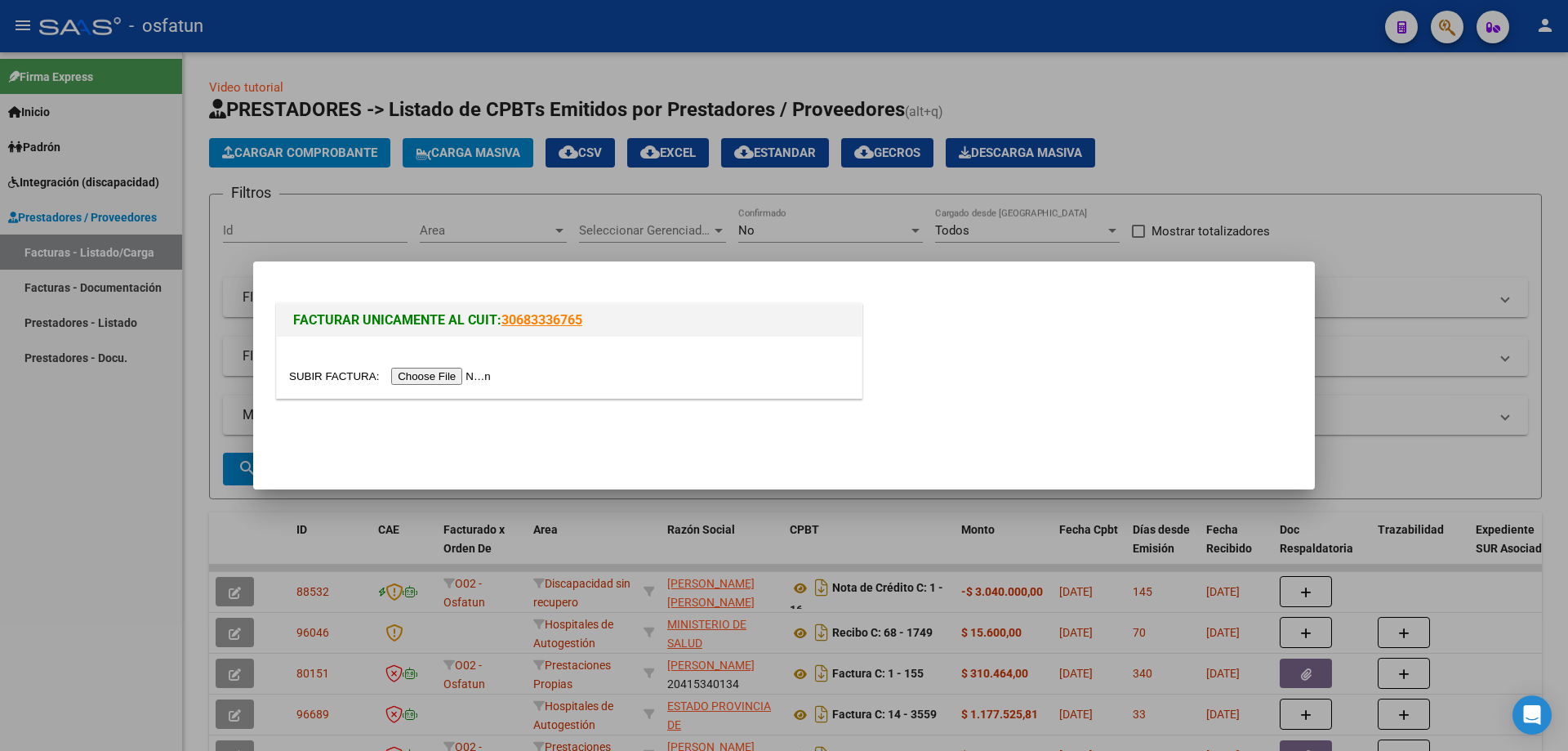
click at [477, 381] on input "file" at bounding box center [391, 376] width 206 height 17
click at [472, 376] on input "file" at bounding box center [391, 376] width 206 height 17
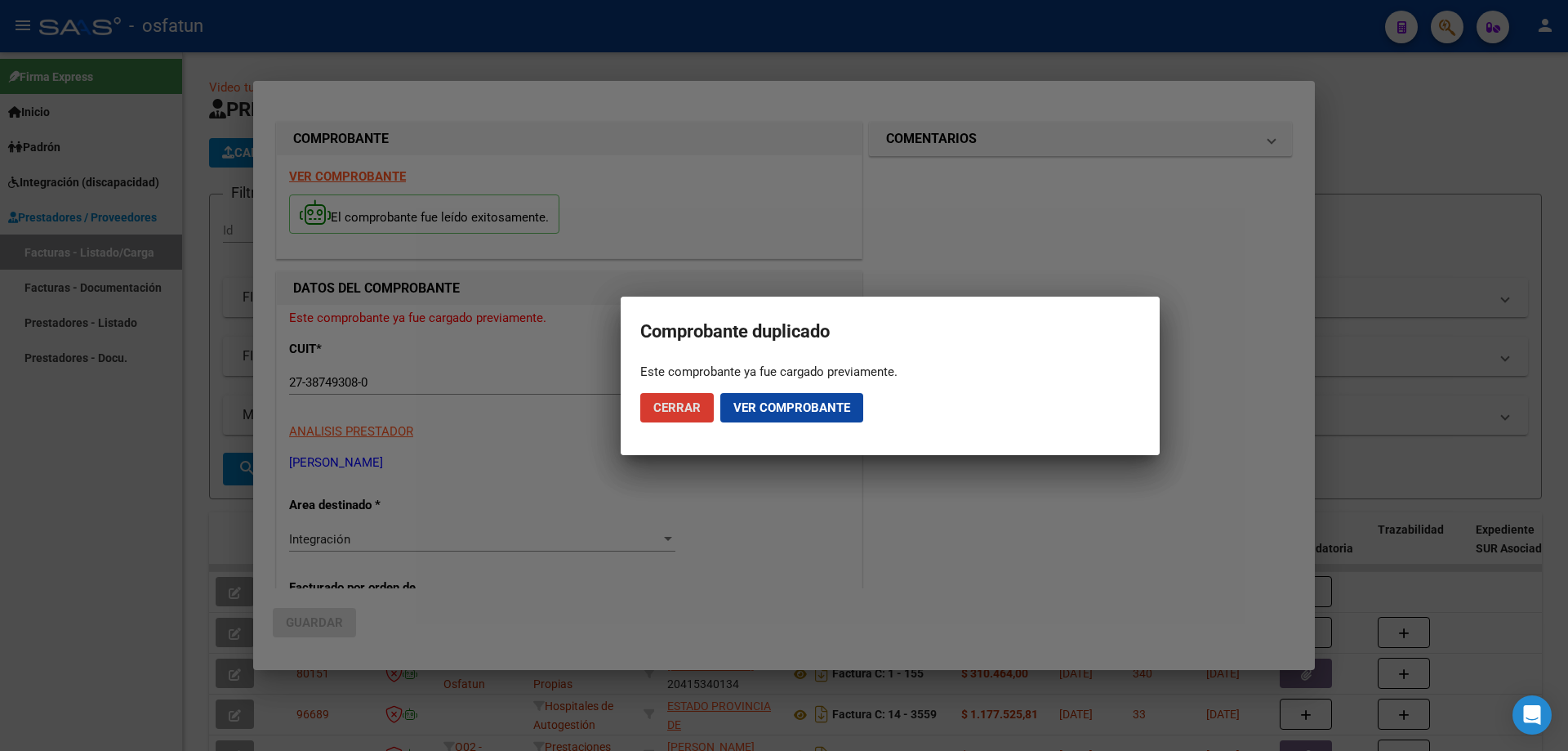
click at [701, 414] on button "Cerrar" at bounding box center [677, 408] width 73 height 29
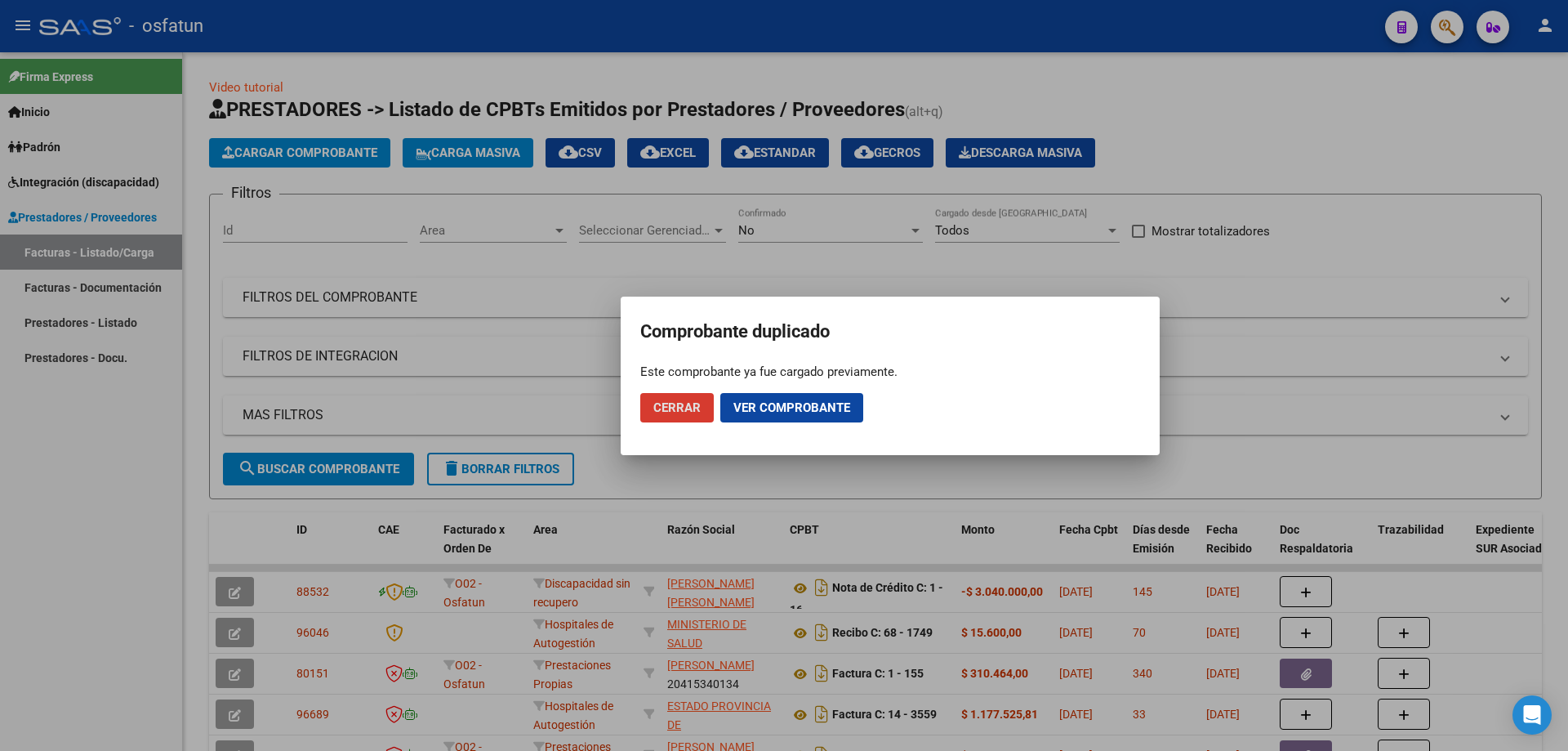
click at [691, 405] on span "Cerrar" at bounding box center [677, 408] width 48 height 15
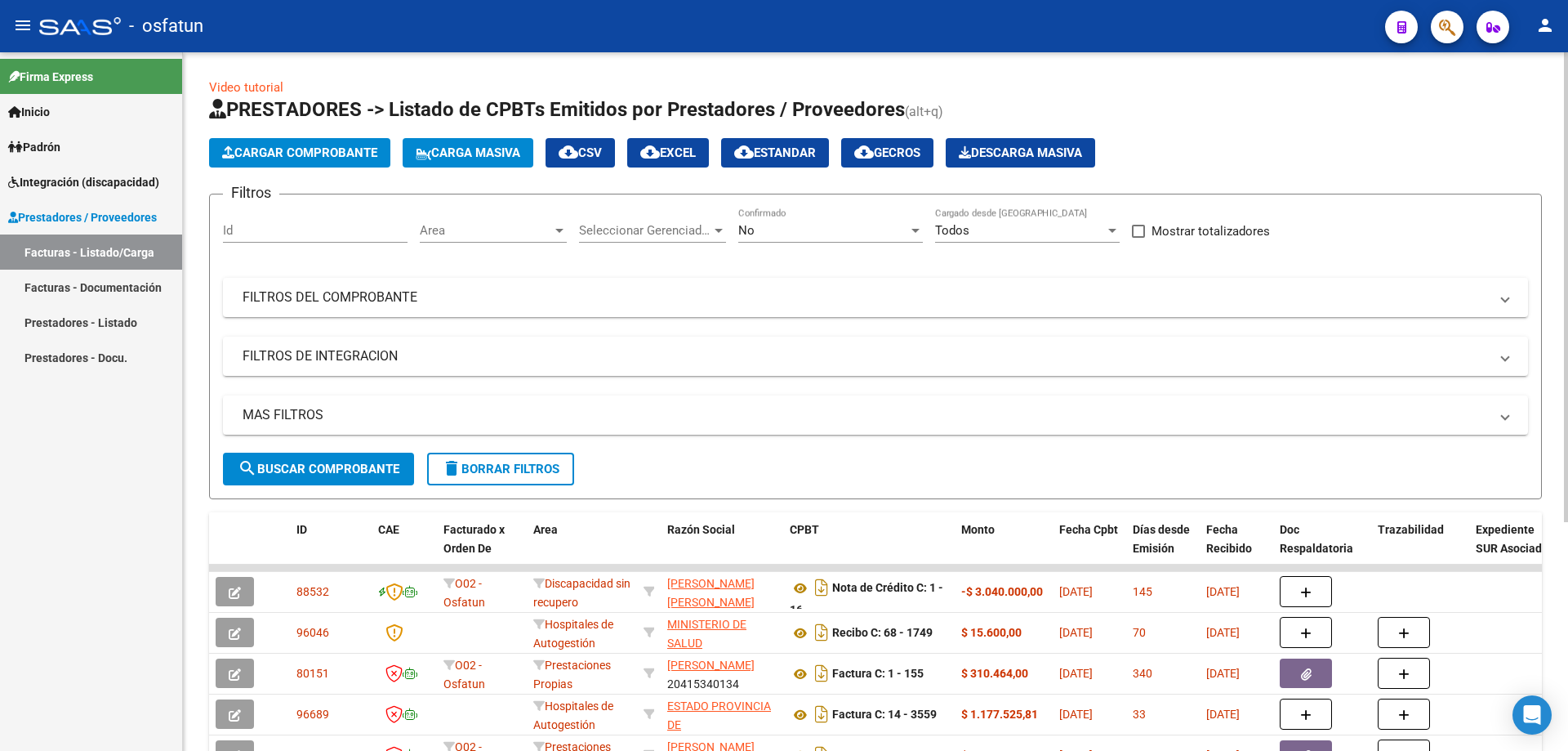
click at [318, 149] on span "Cargar Comprobante" at bounding box center [299, 153] width 155 height 15
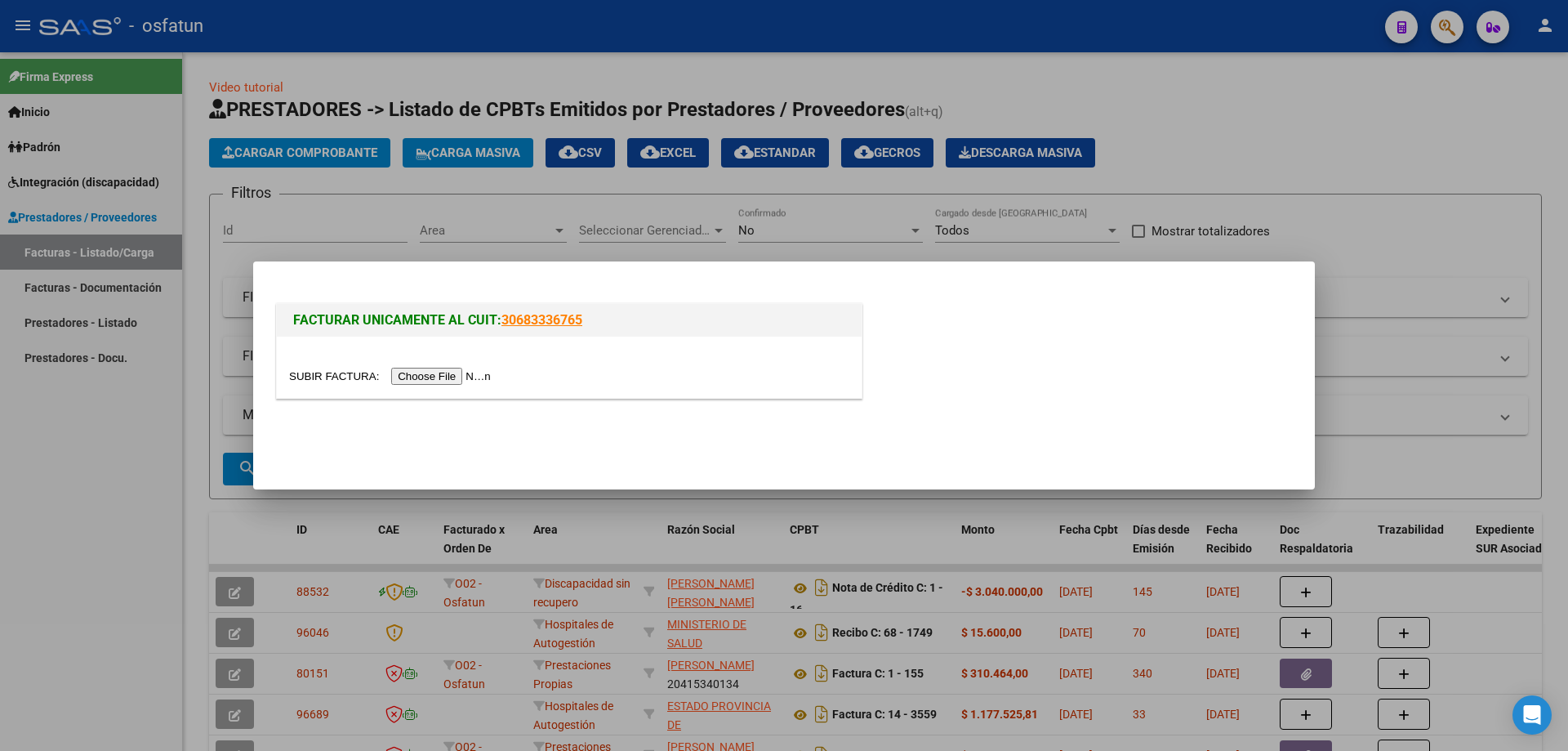
click at [443, 379] on input "file" at bounding box center [391, 376] width 206 height 17
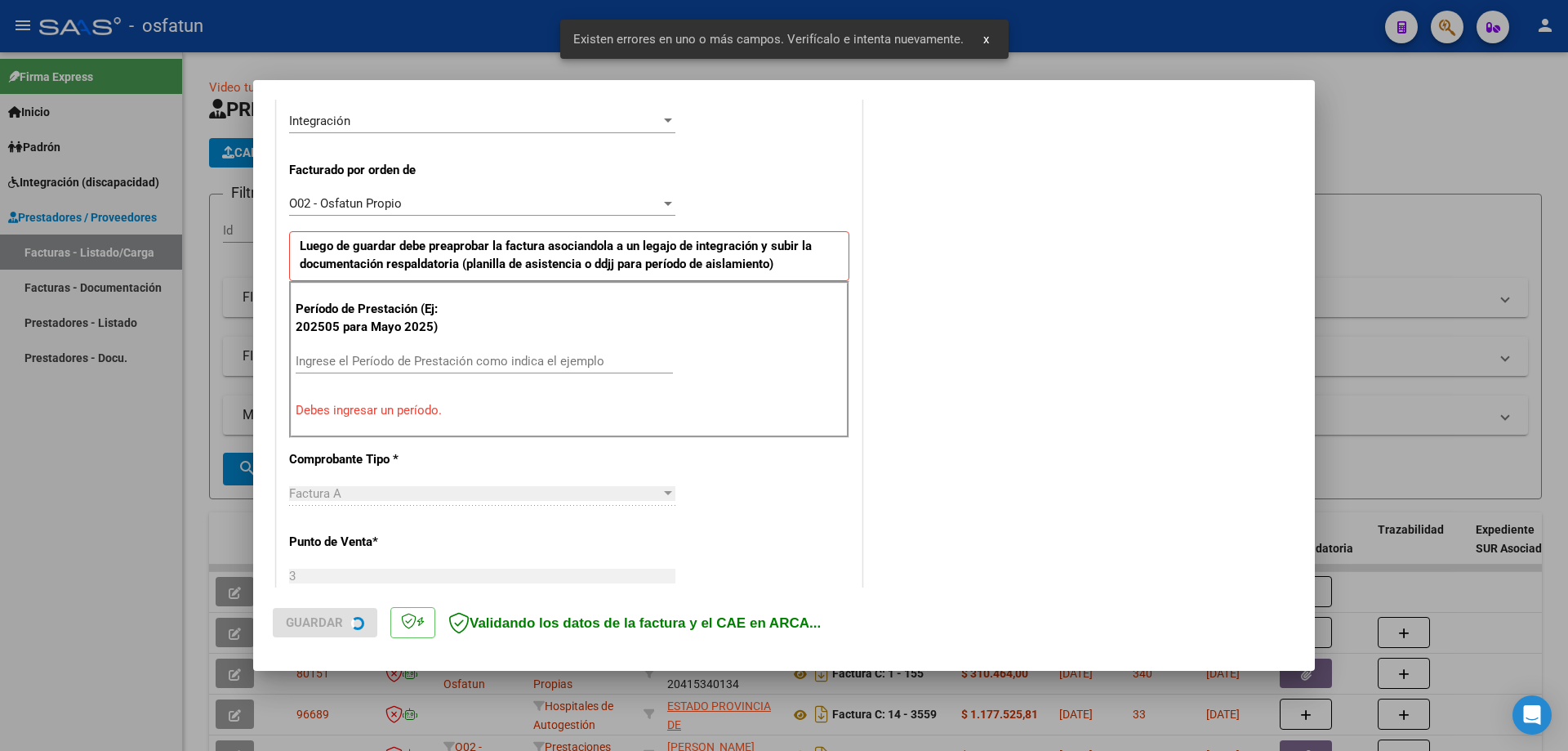
scroll to position [408, 0]
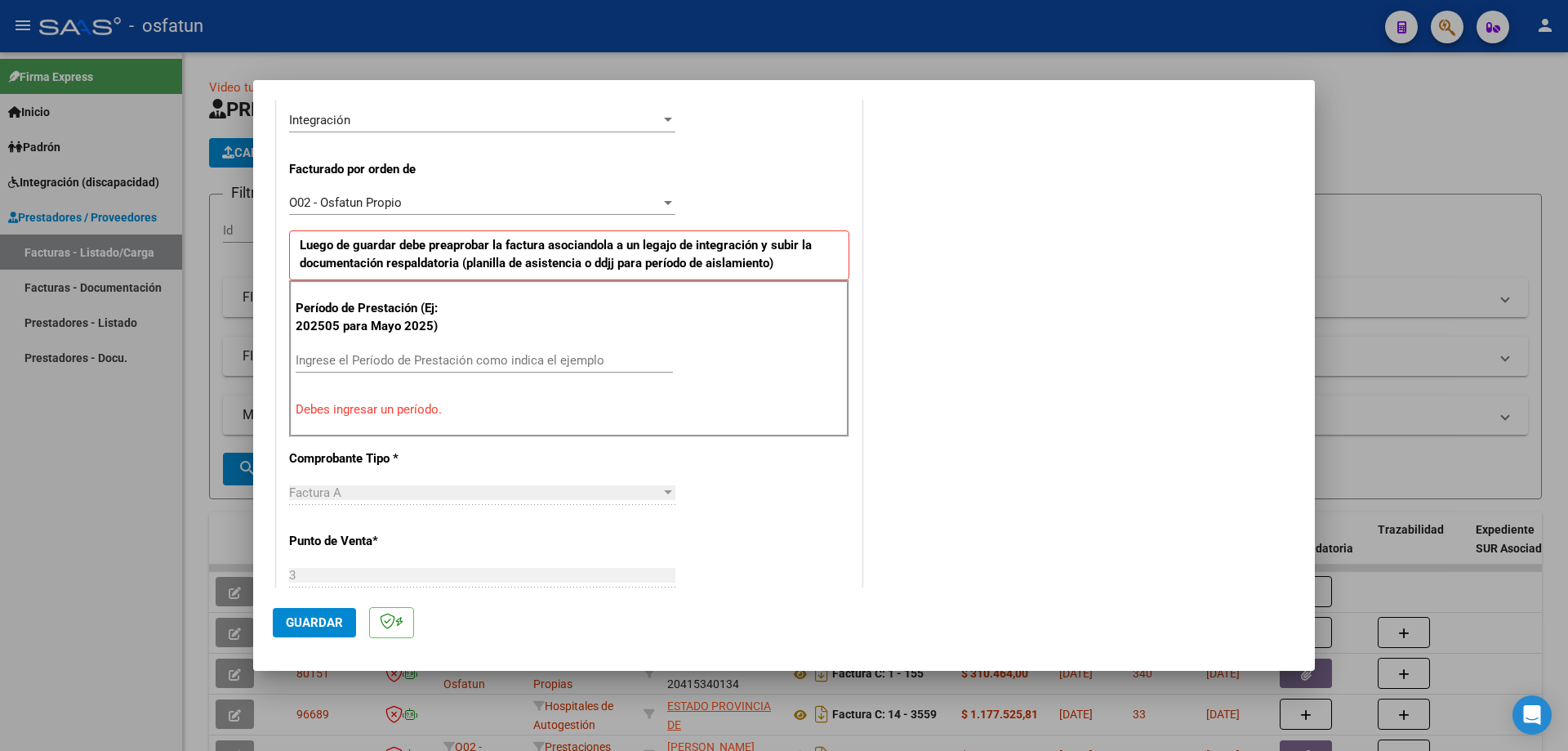
click at [424, 363] on input "Ingrese el Período de Prestación como indica el ejemplo" at bounding box center [485, 360] width 378 height 15
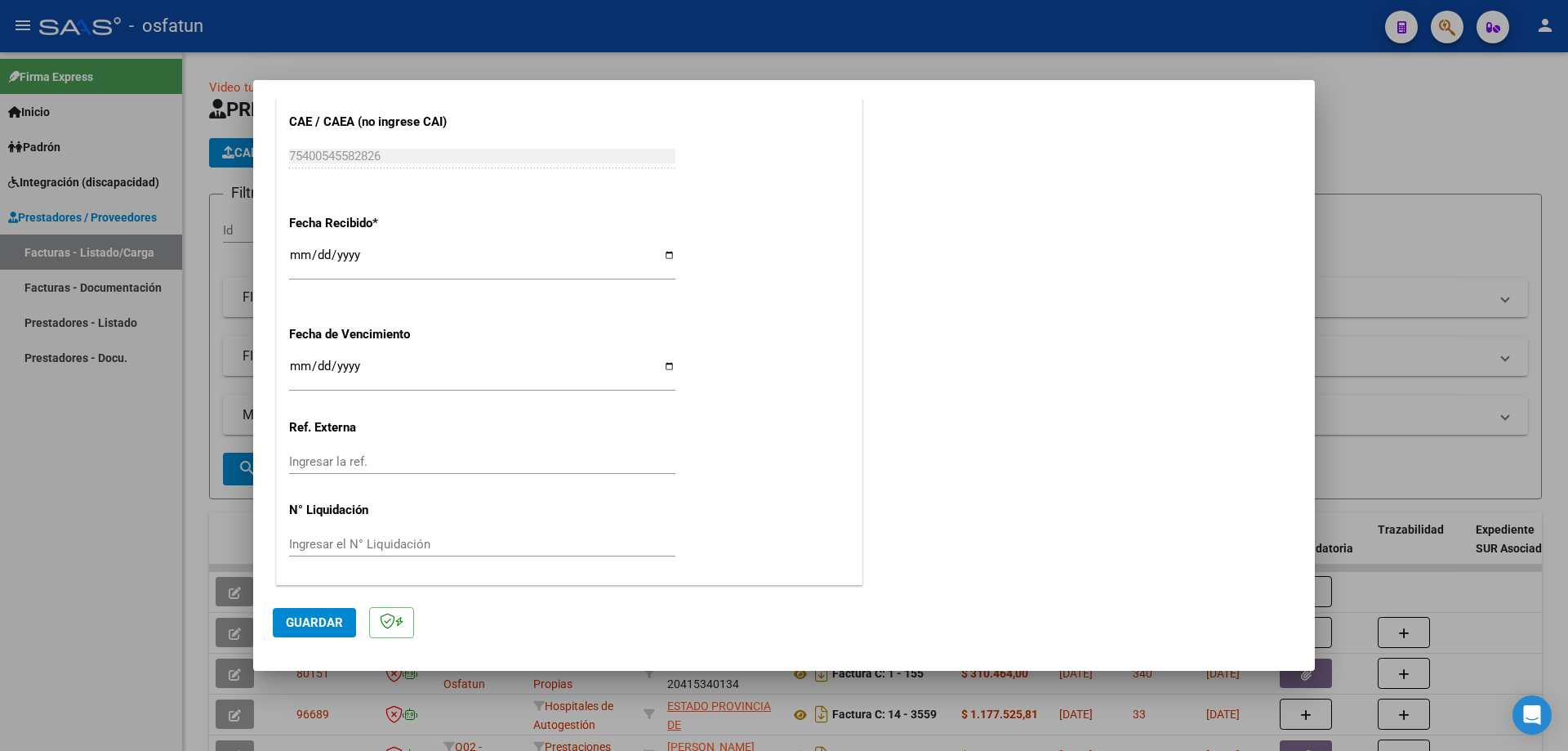
scroll to position [1126, 0]
type input "202509"
click at [331, 617] on span "Guardar" at bounding box center [314, 623] width 57 height 15
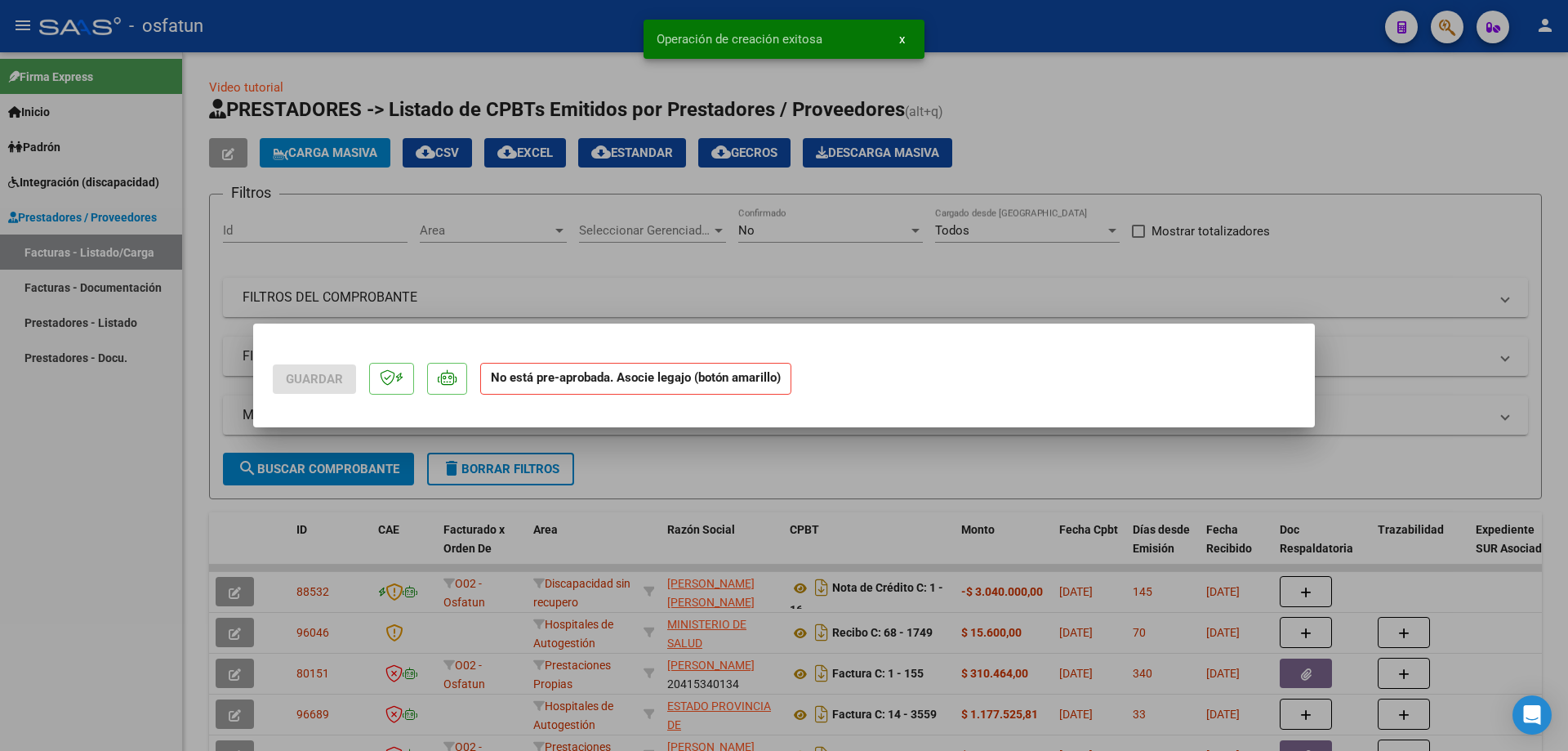
scroll to position [0, 0]
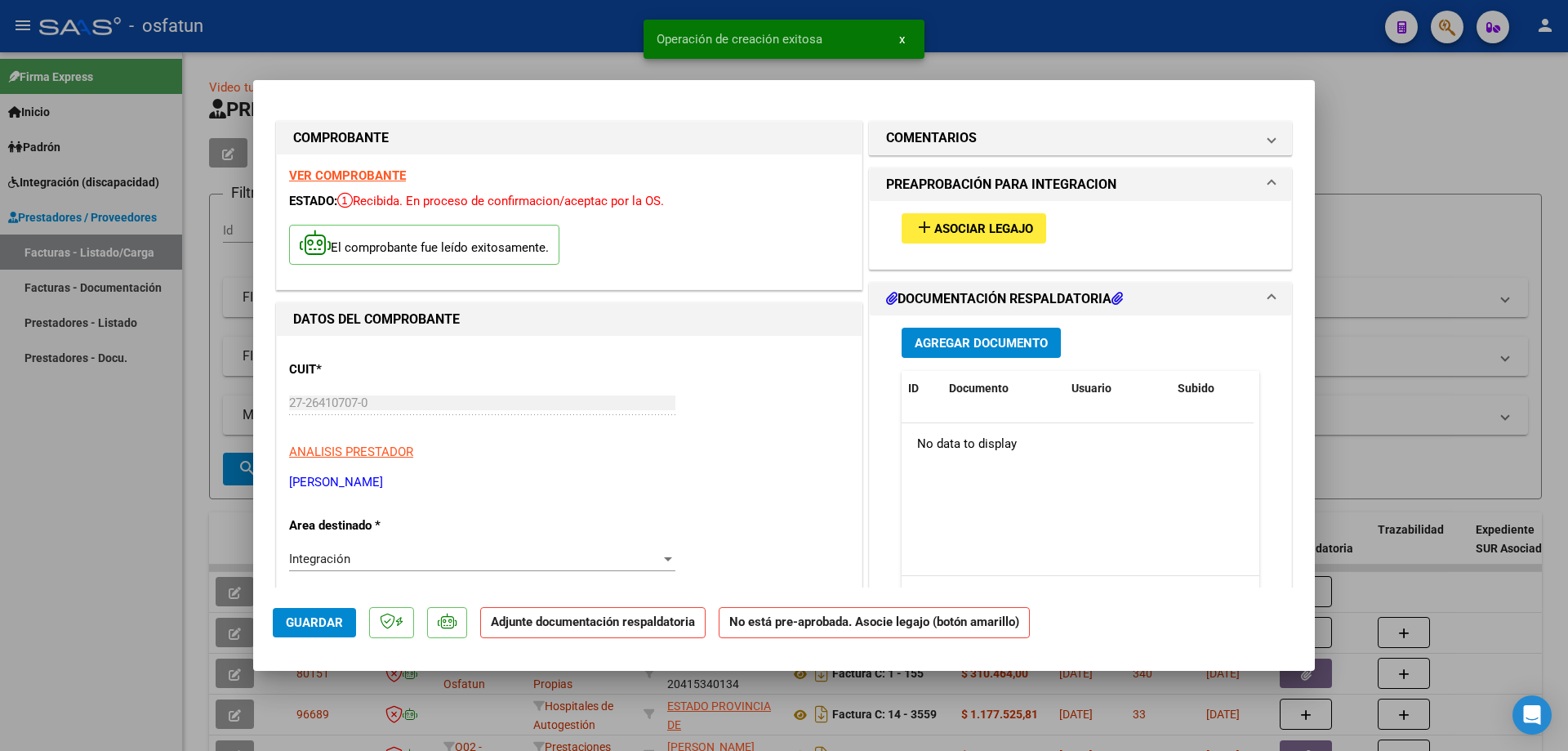
click at [1014, 234] on span "Asociar Legajo" at bounding box center [983, 228] width 99 height 15
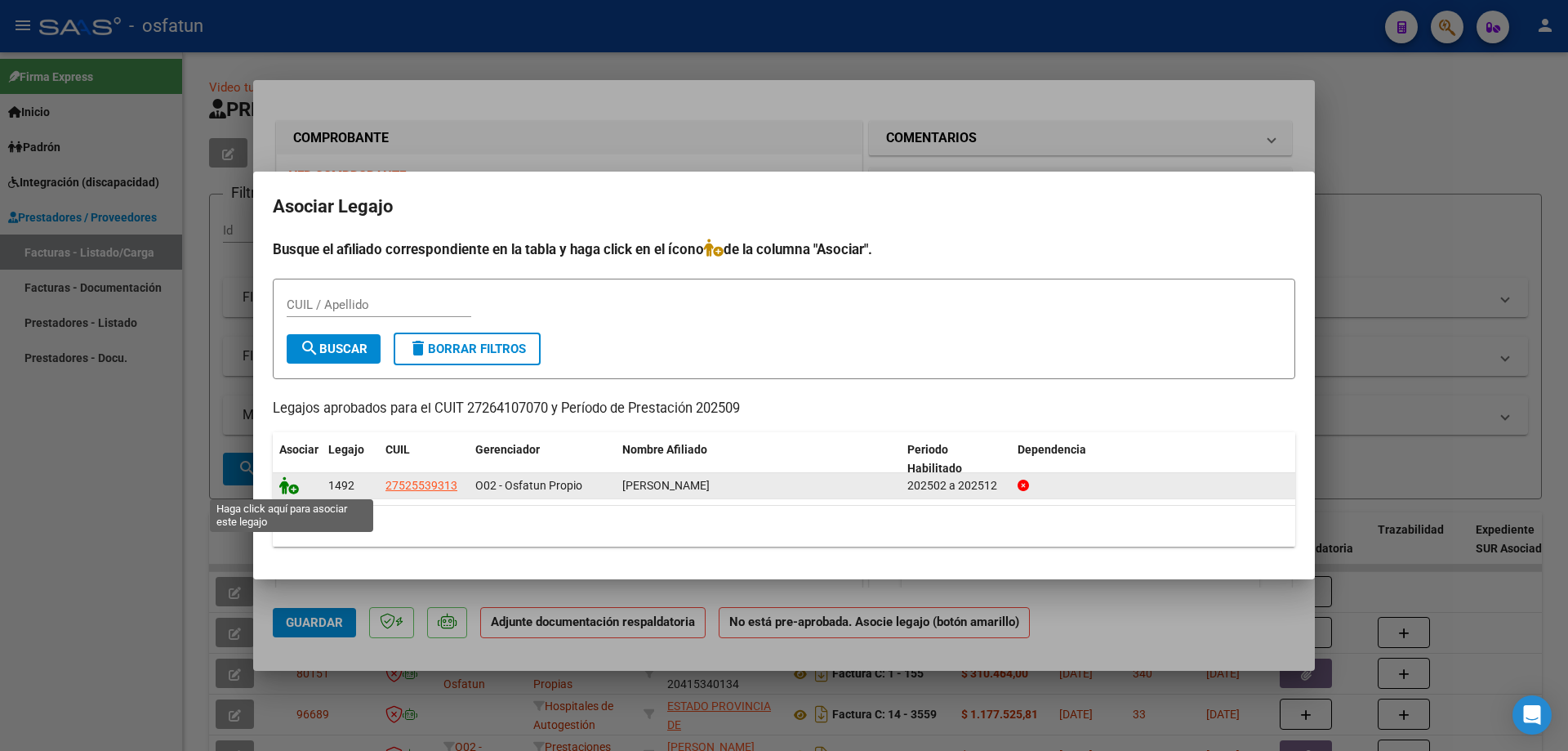
click at [293, 483] on icon at bounding box center [289, 485] width 19 height 18
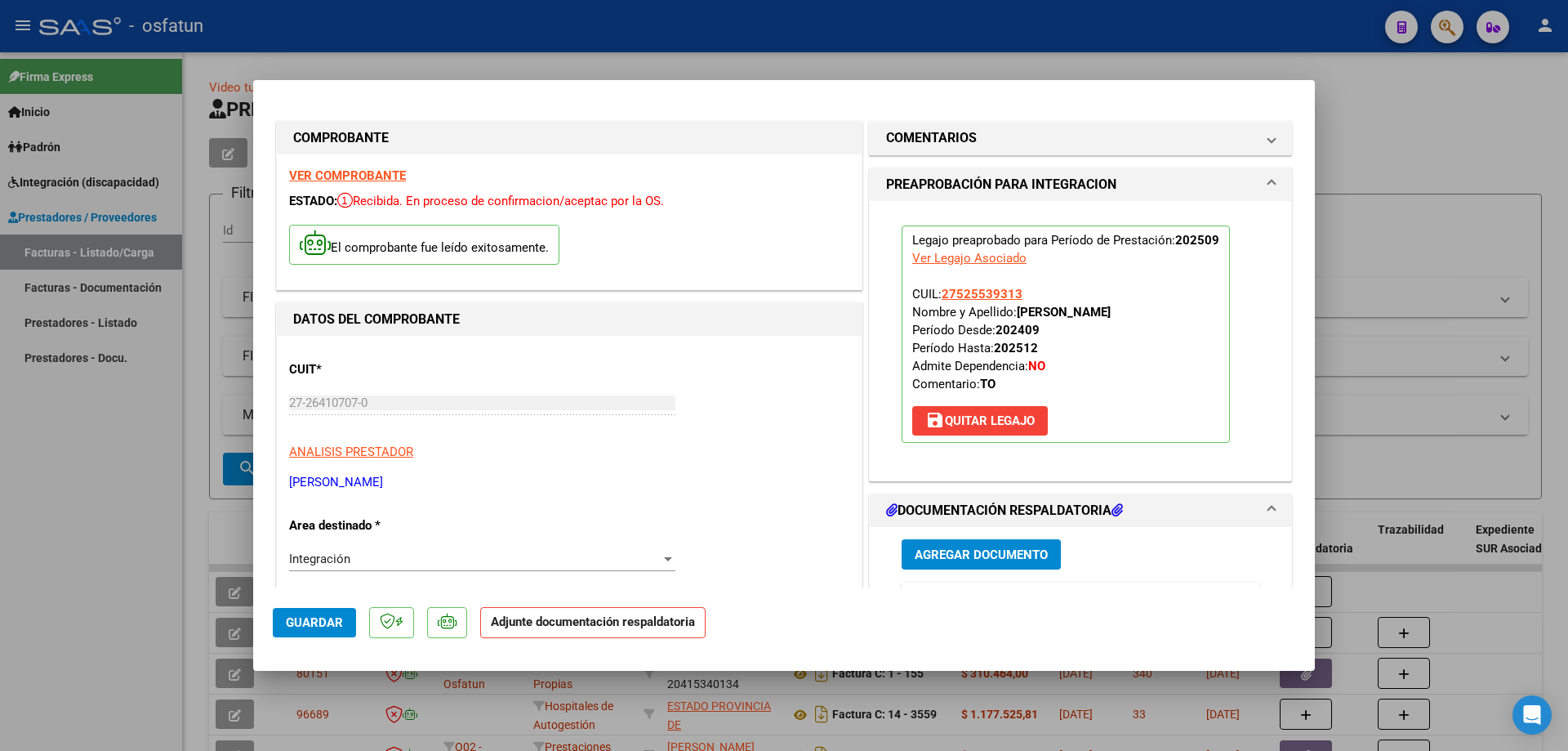
click at [997, 555] on span "Agregar Documento" at bounding box center [981, 555] width 133 height 15
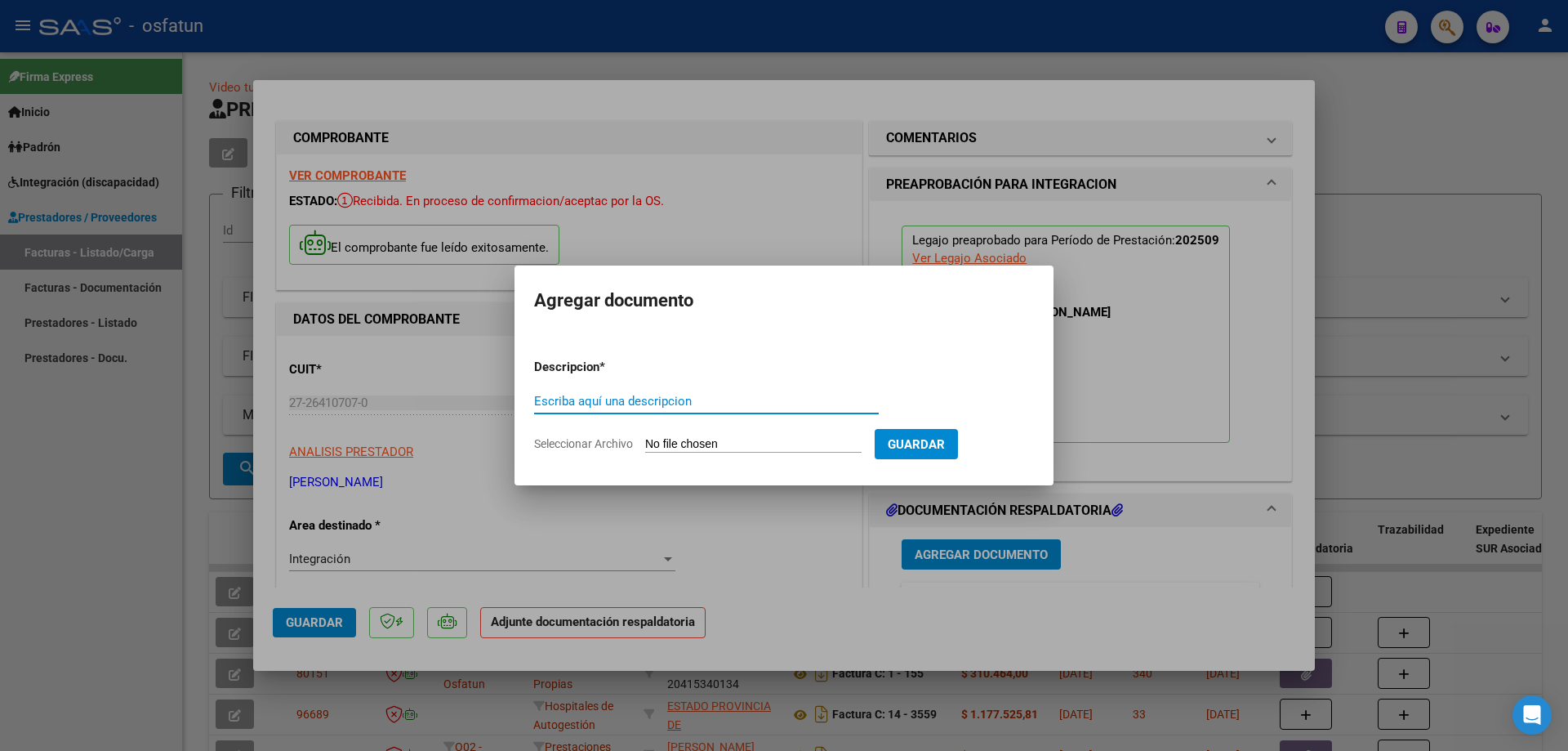
click at [697, 438] on input "Seleccionar Archivo" at bounding box center [753, 445] width 216 height 16
type input "C:\fakepath\Respaldo [PERSON_NAME] Ter Ocup.pdf"
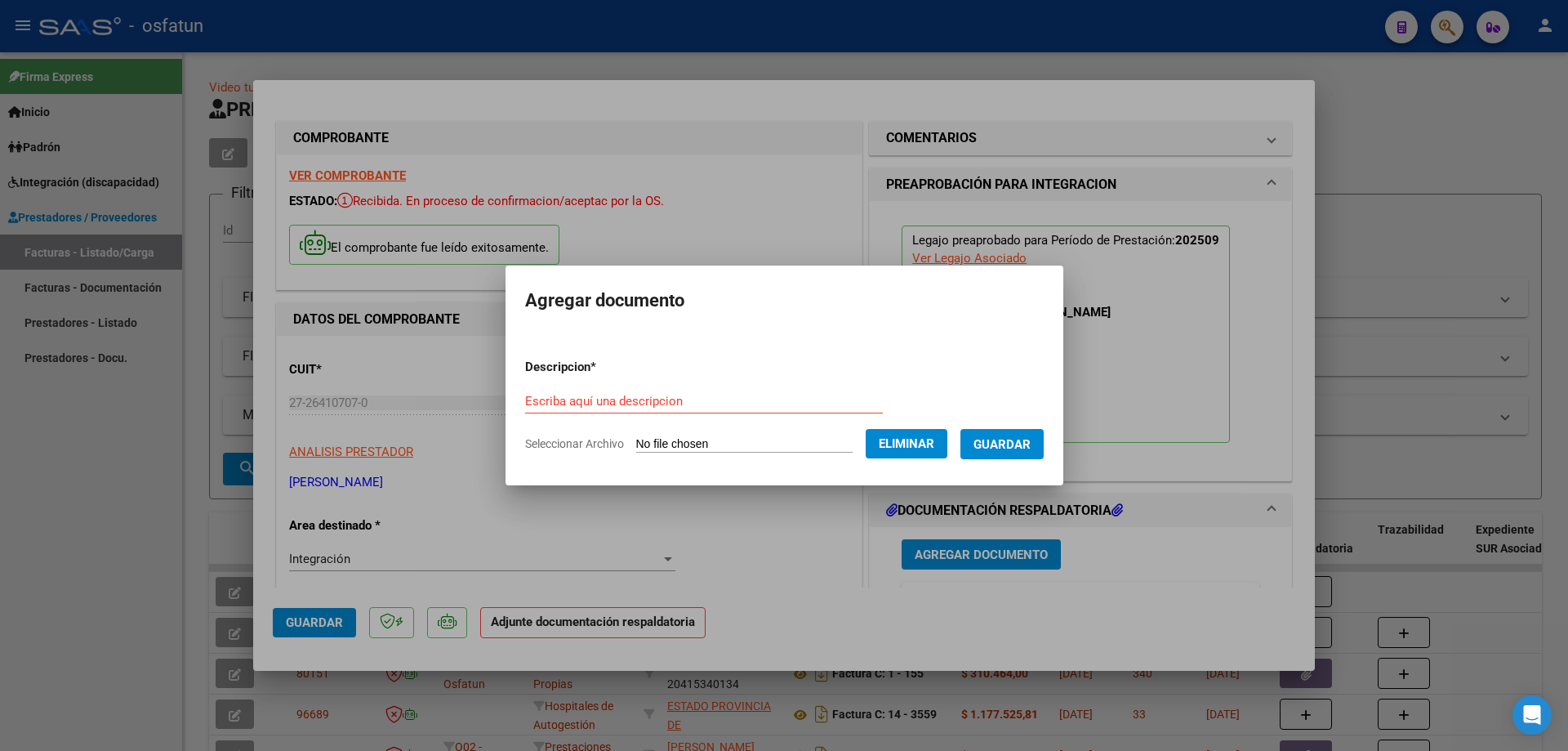
click at [640, 400] on input "Escriba aquí una descripcion" at bounding box center [704, 401] width 357 height 15
type input "A"
type input "[PERSON_NAME] TERAPIA OC"
click at [1030, 444] on span "Guardar" at bounding box center [1002, 445] width 57 height 15
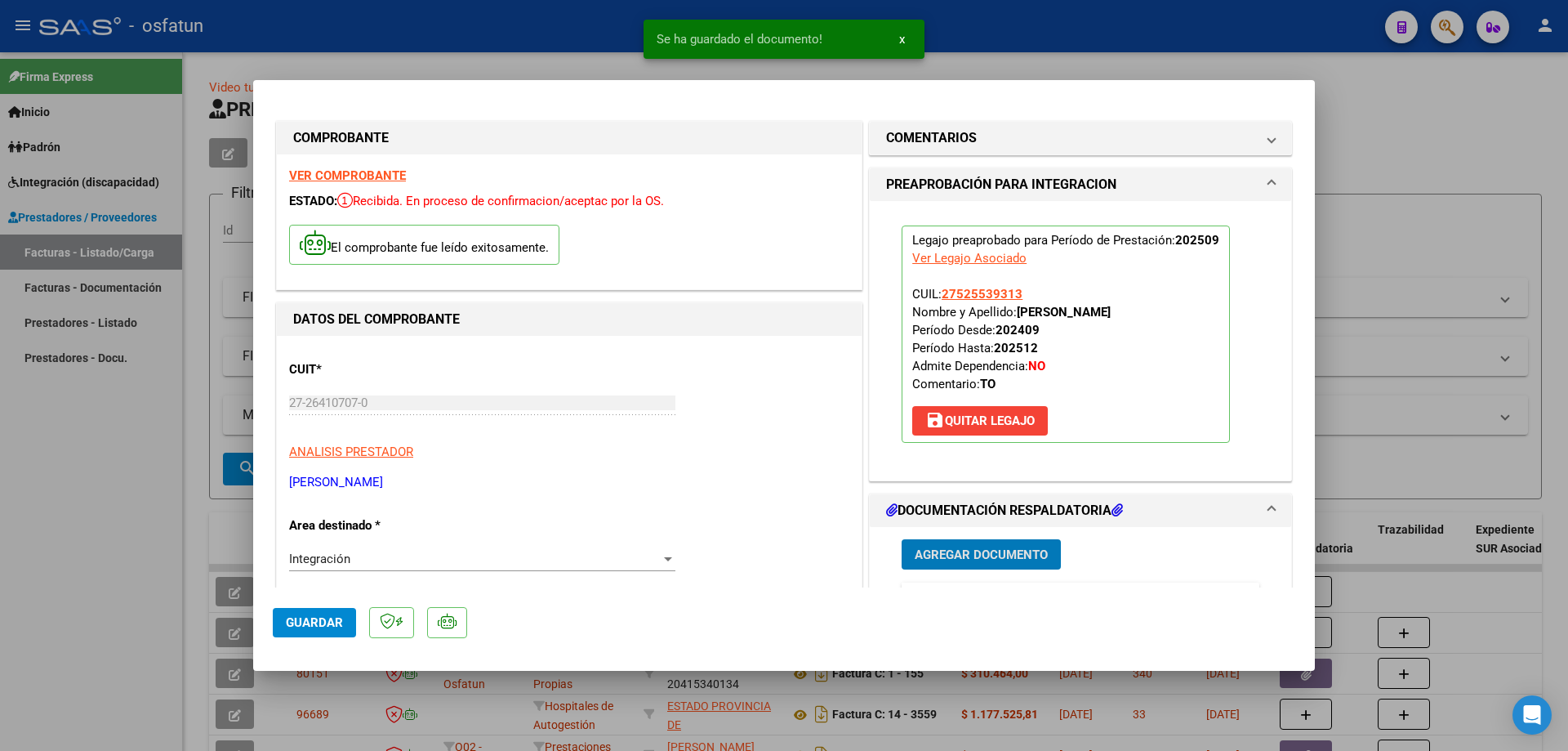
click at [992, 561] on span "Agregar Documento" at bounding box center [981, 555] width 133 height 15
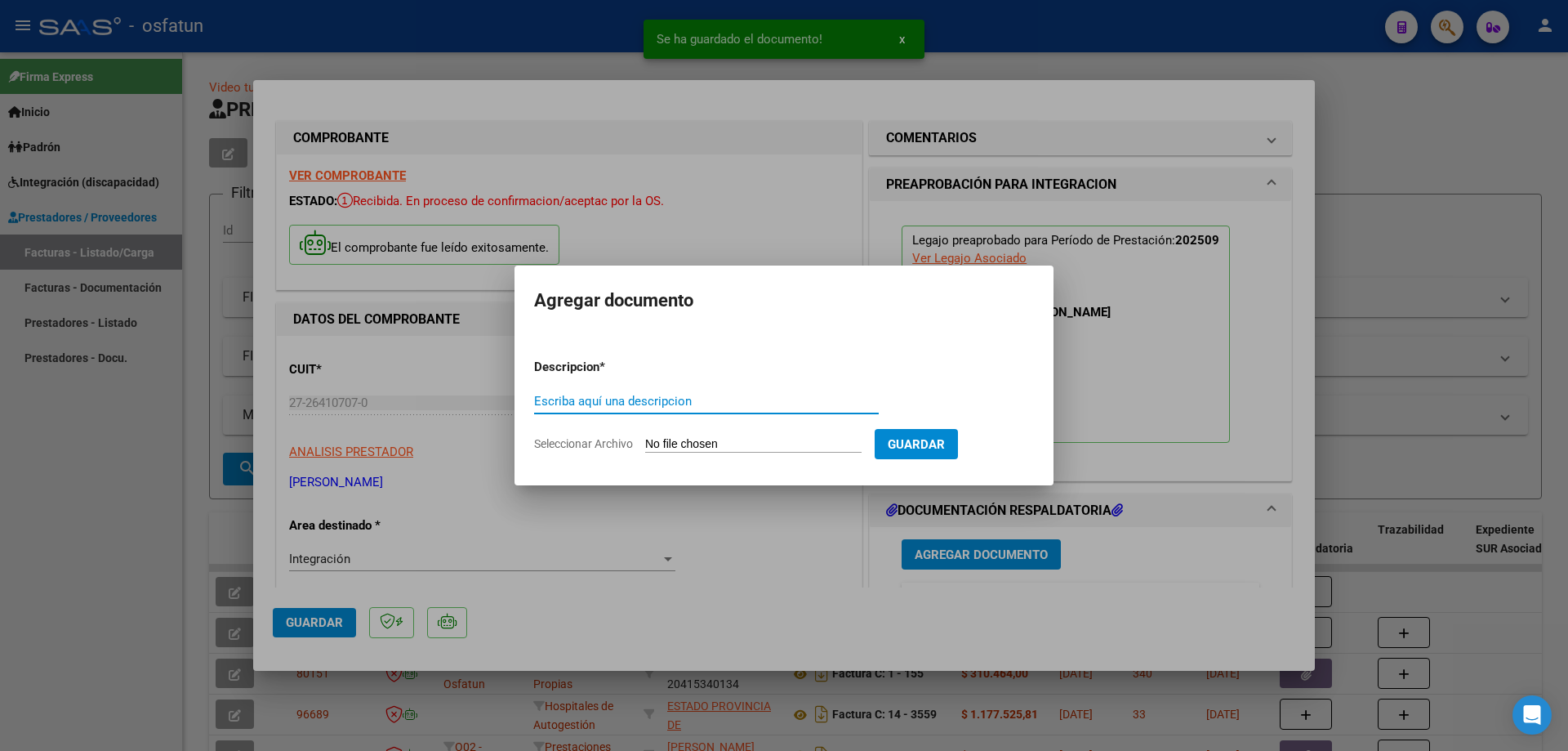
click at [664, 442] on input "Seleccionar Archivo" at bounding box center [753, 445] width 216 height 16
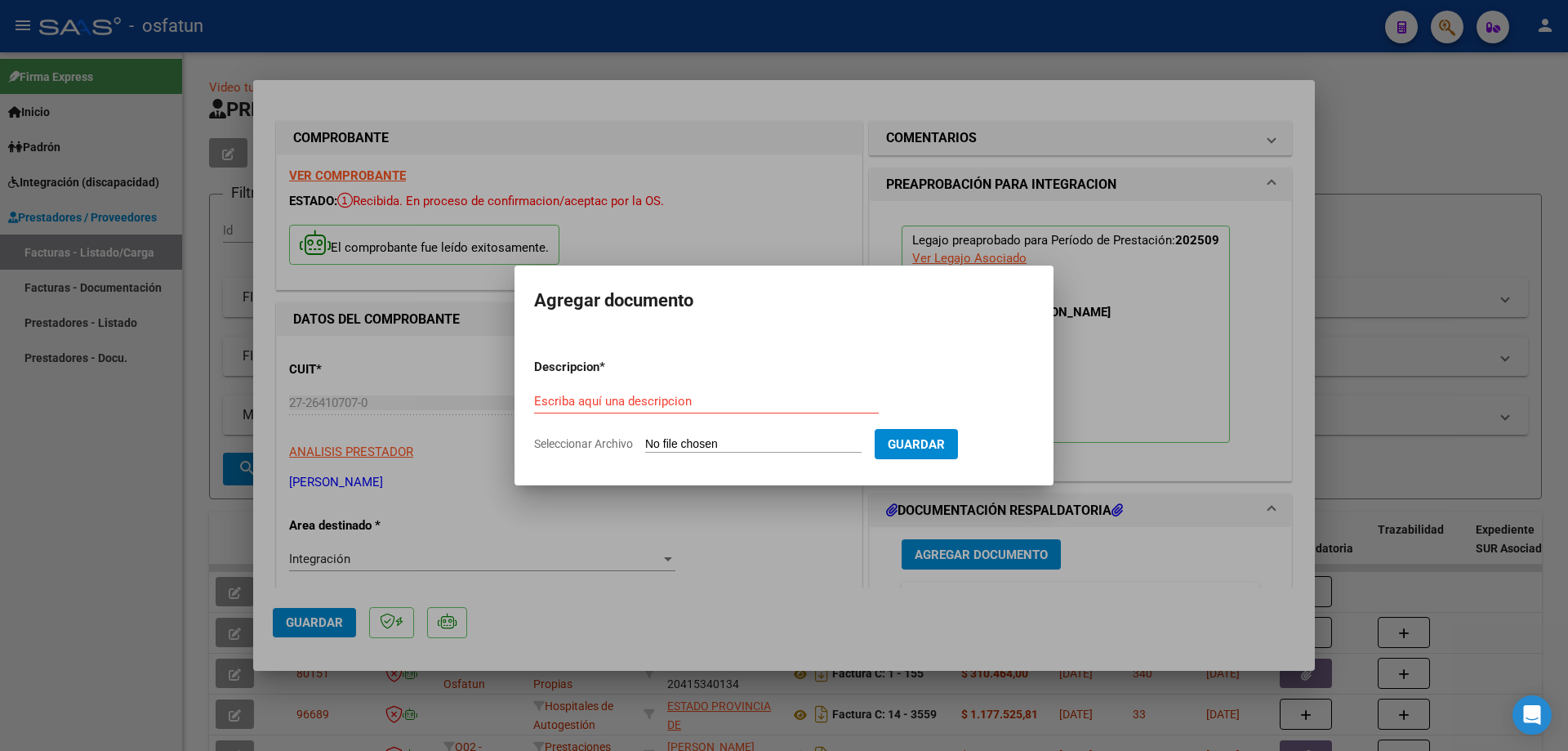
type input "C:\fakepath\Respaldo [PERSON_NAME] Ter Ocup.pdf"
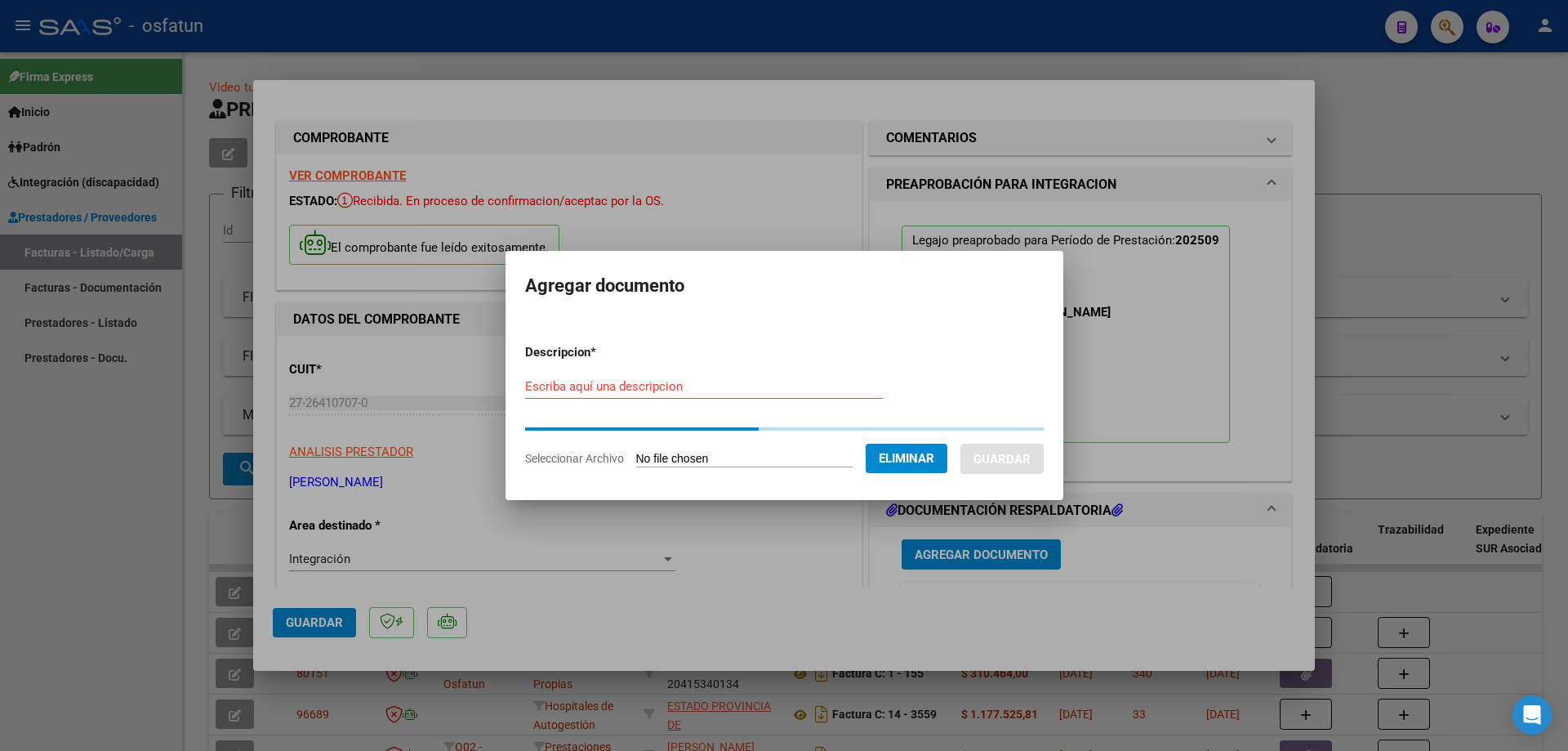
click at [663, 391] on input "Escriba aquí una descripcion" at bounding box center [704, 386] width 357 height 15
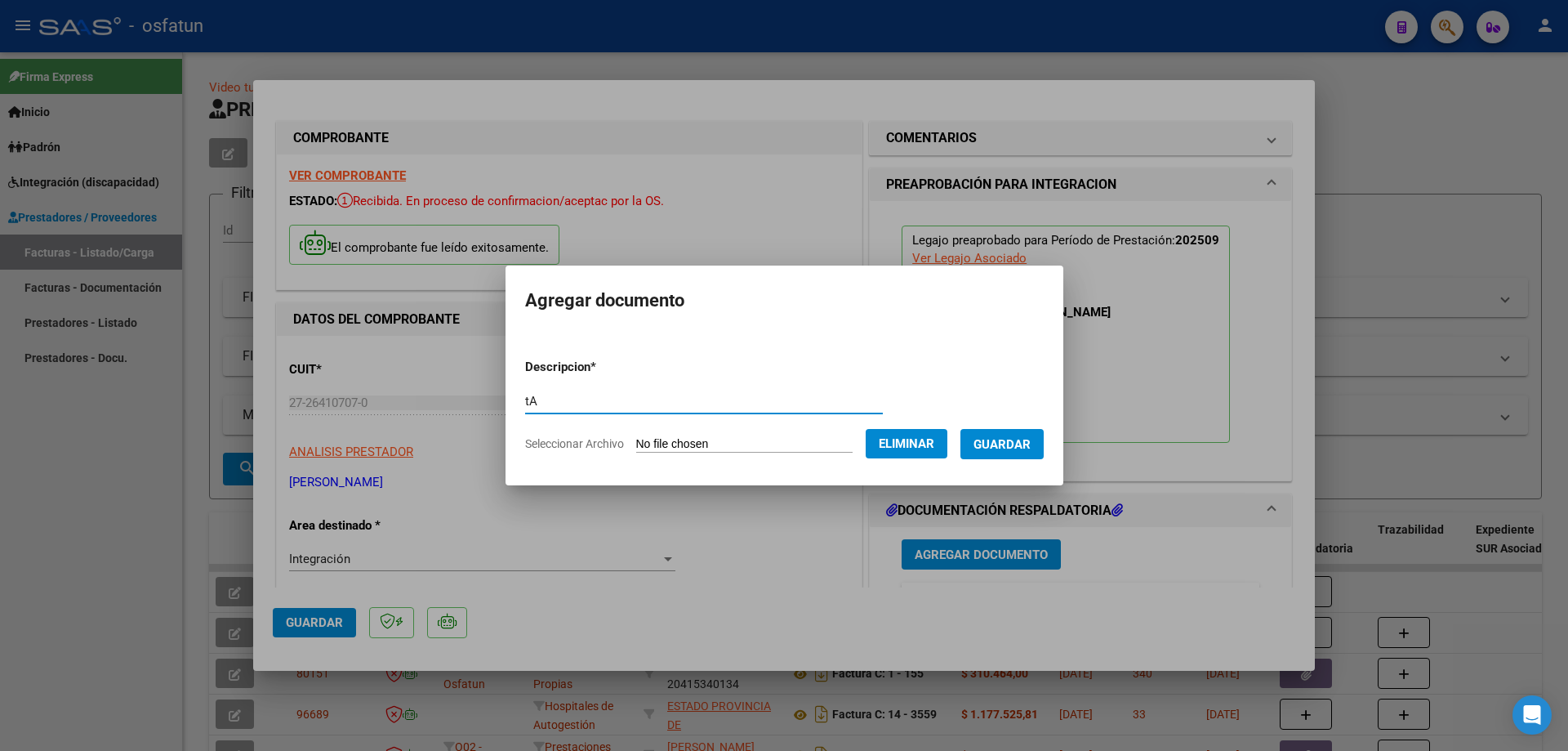
type input "t"
type input "[PERSON_NAME] TERAPIA OCUPACIONAL"
click at [1014, 448] on span "Guardar" at bounding box center [1002, 445] width 57 height 15
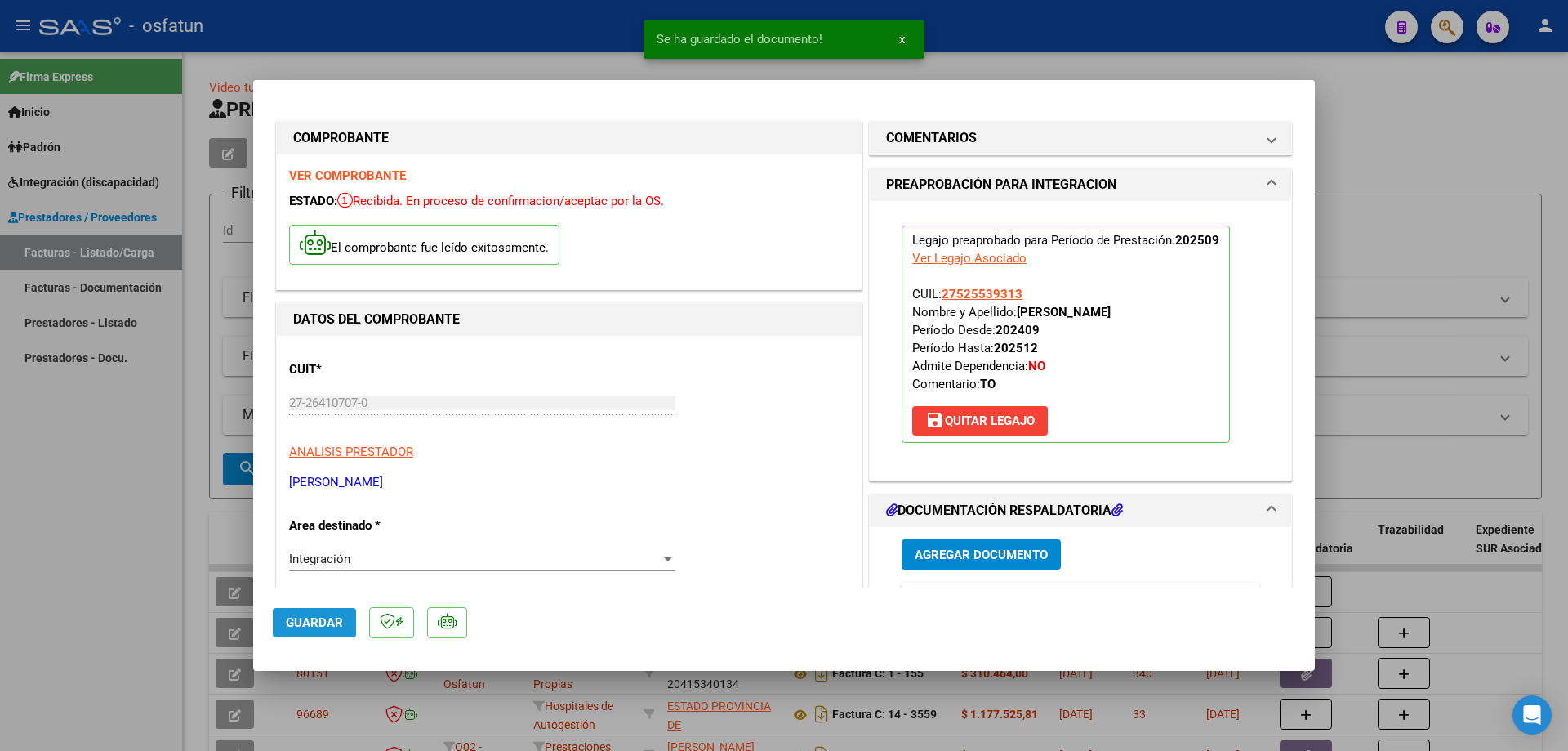
click at [318, 619] on span "Guardar" at bounding box center [314, 623] width 57 height 15
click at [131, 531] on div at bounding box center [784, 375] width 1568 height 751
type input "$ 0,00"
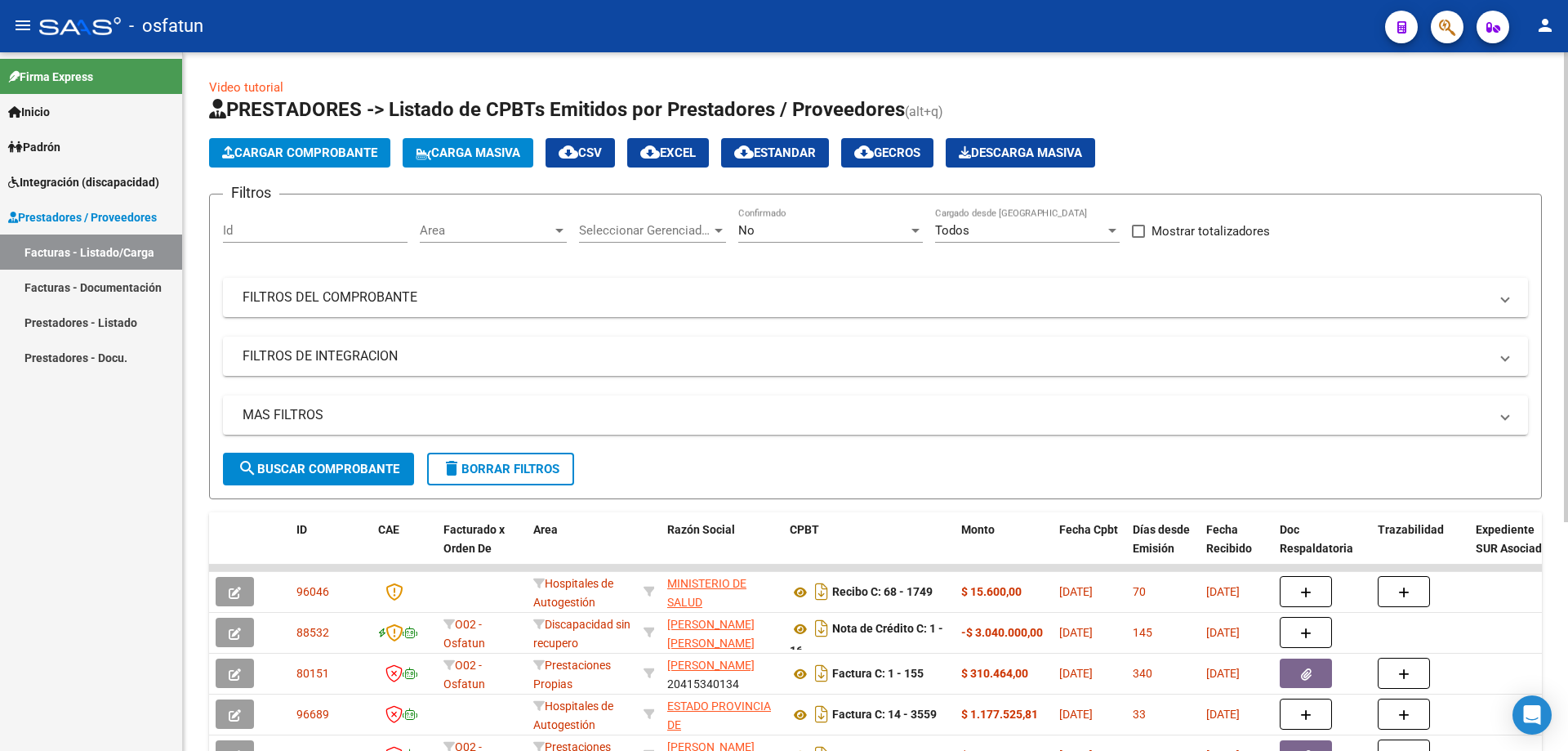
click at [330, 150] on span "Cargar Comprobante" at bounding box center [299, 153] width 155 height 15
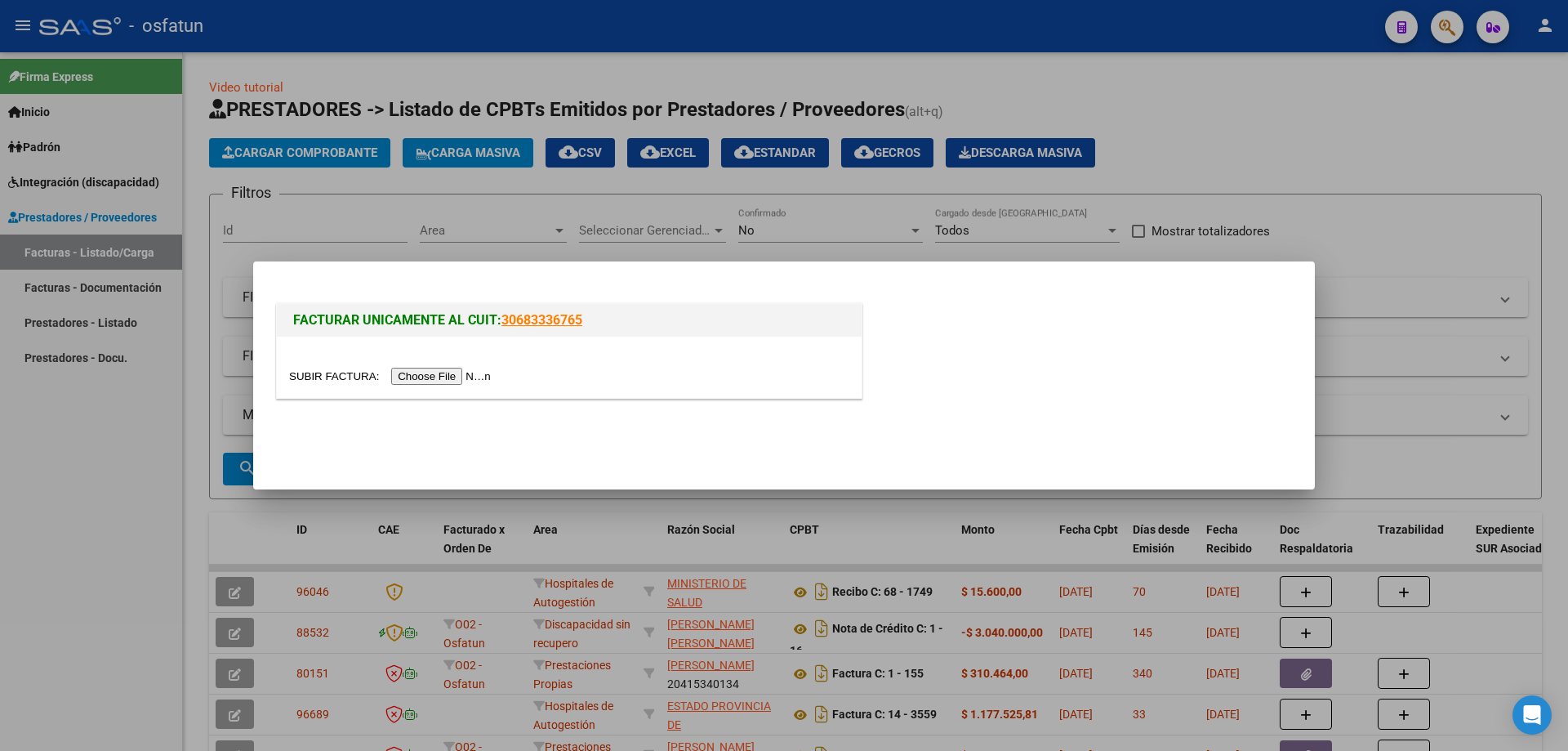
click at [474, 369] on input "file" at bounding box center [391, 376] width 206 height 17
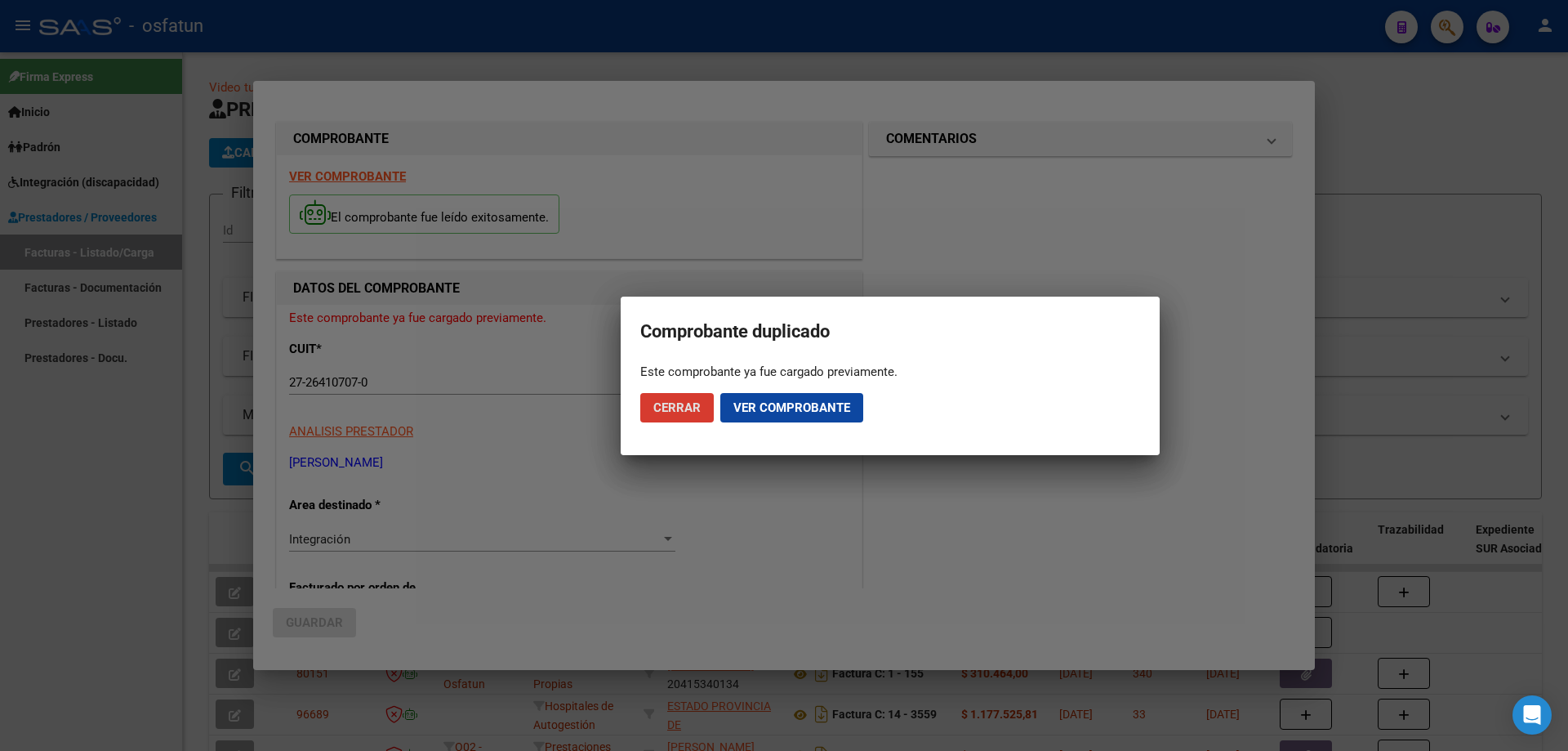
click at [660, 406] on span "Cerrar" at bounding box center [677, 408] width 48 height 15
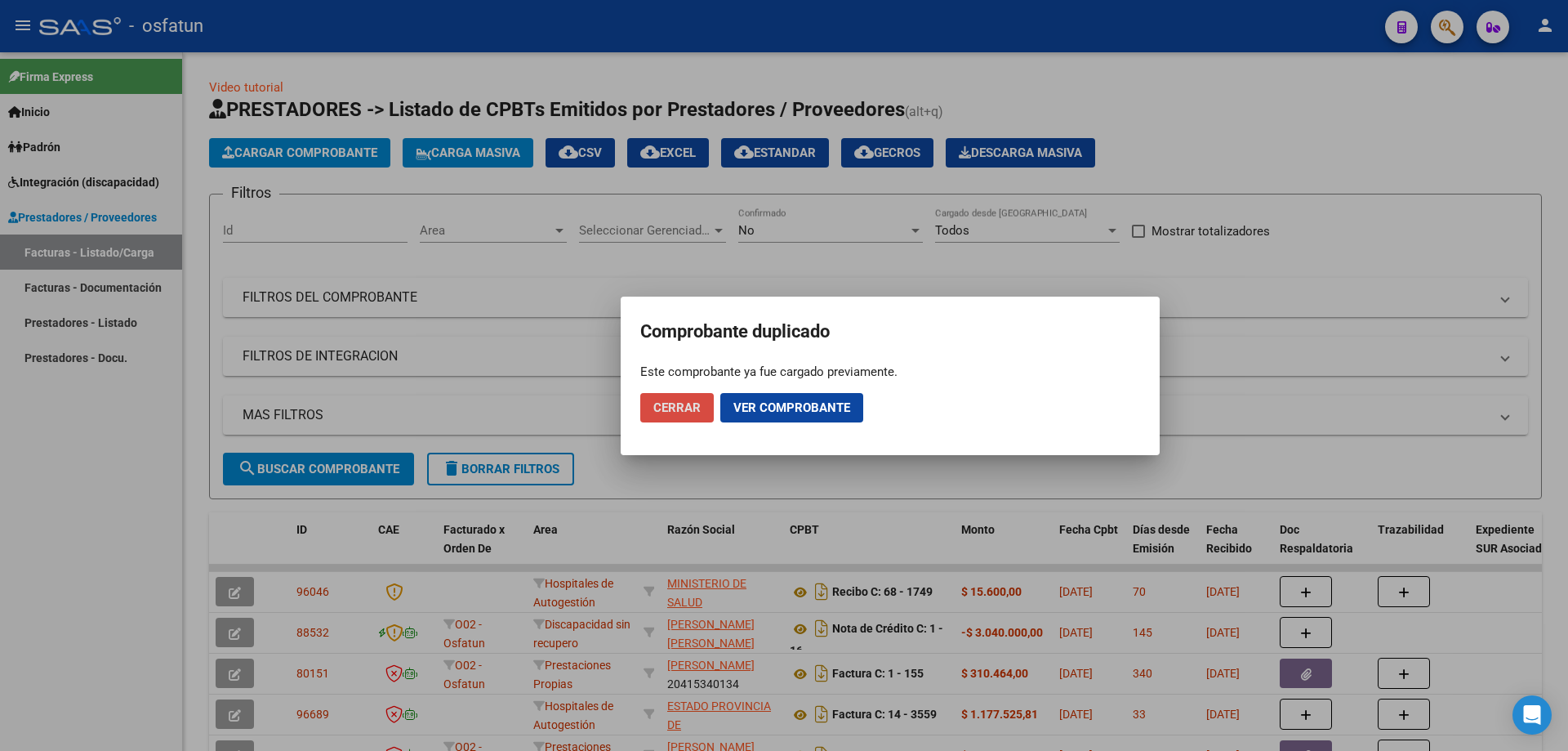
click at [688, 403] on span "Cerrar" at bounding box center [677, 408] width 48 height 15
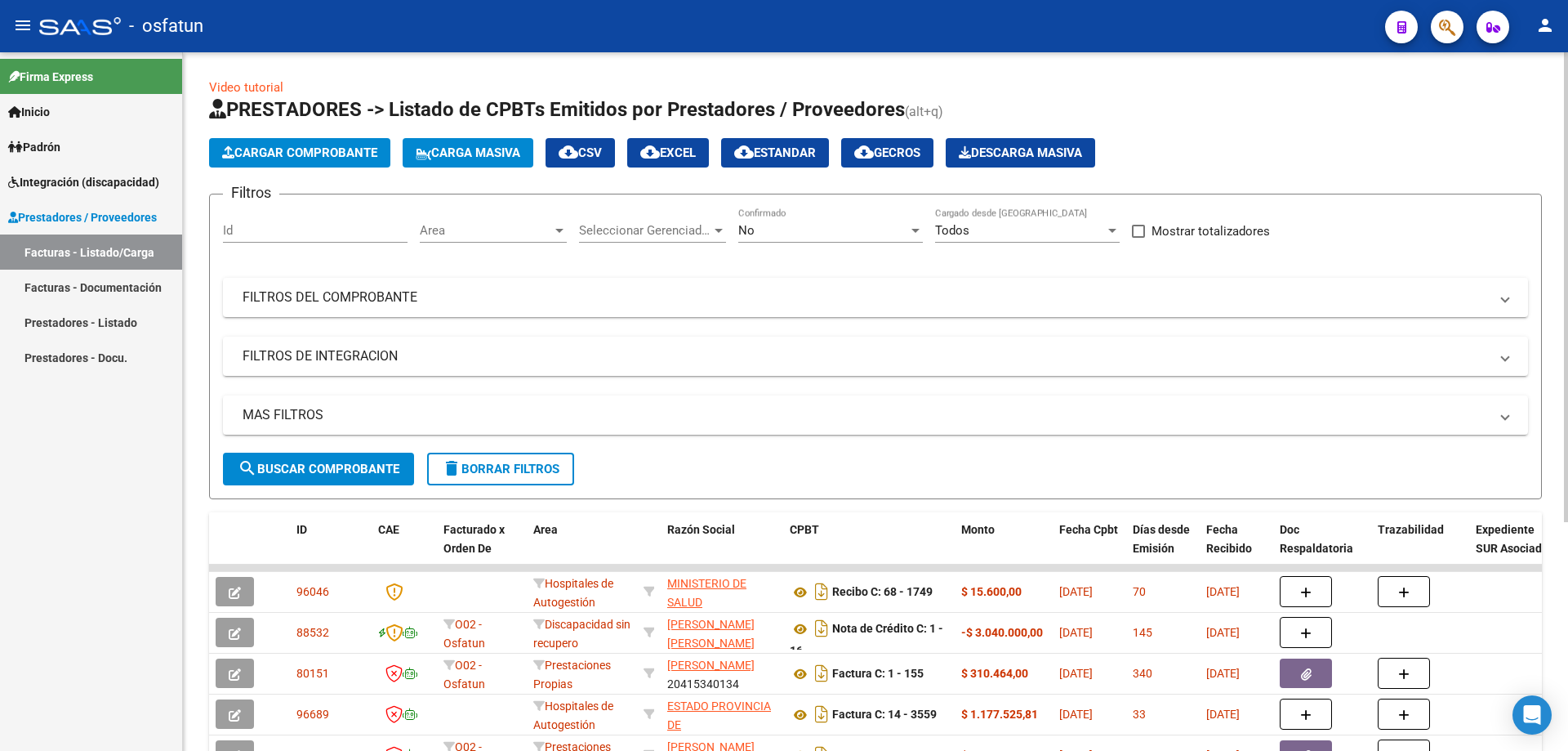
click at [292, 150] on span "Cargar Comprobante" at bounding box center [299, 153] width 155 height 15
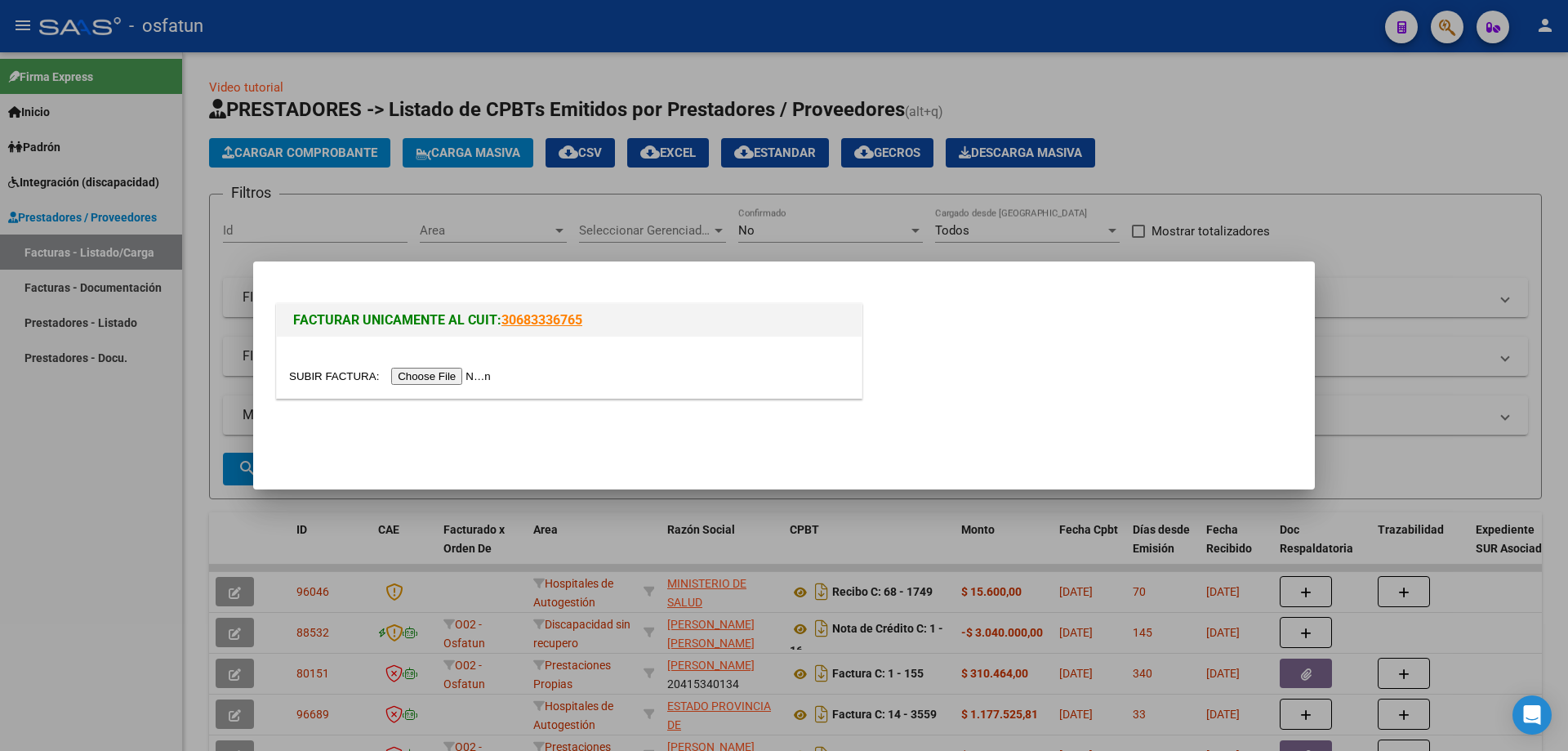
click at [464, 379] on input "file" at bounding box center [391, 376] width 206 height 17
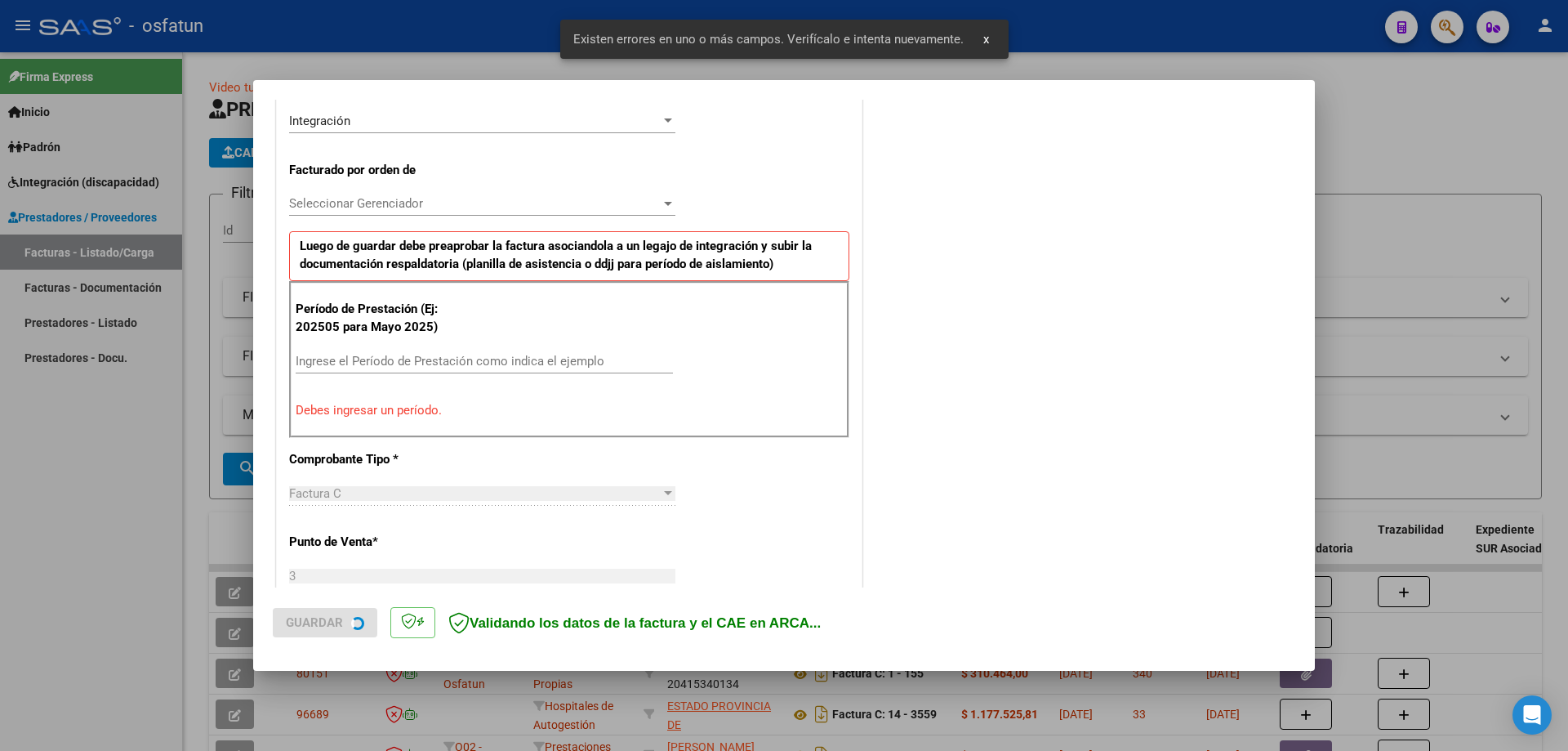
scroll to position [408, 0]
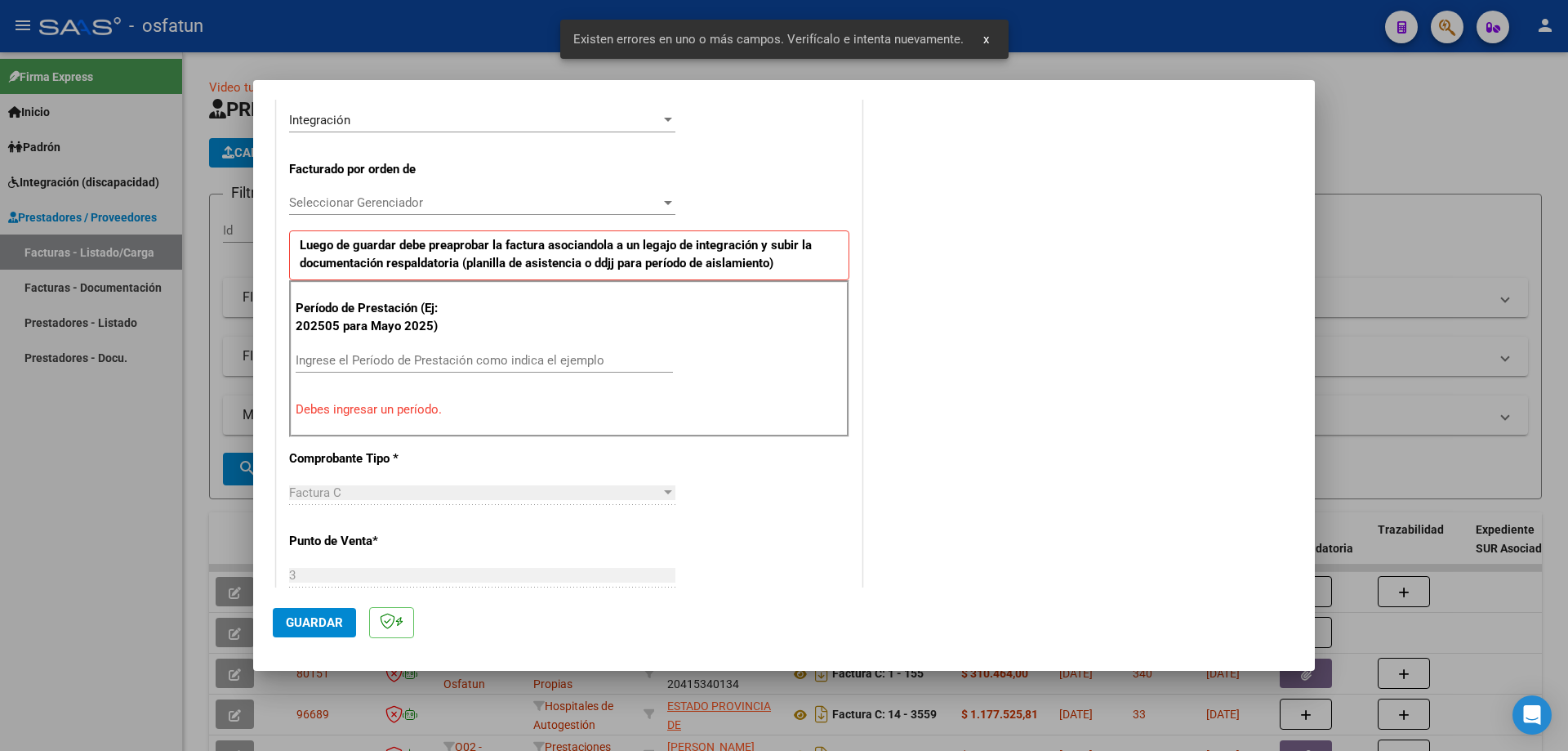
click at [437, 351] on div "Ingrese el Período de Prestación como indica el ejemplo" at bounding box center [485, 360] width 378 height 25
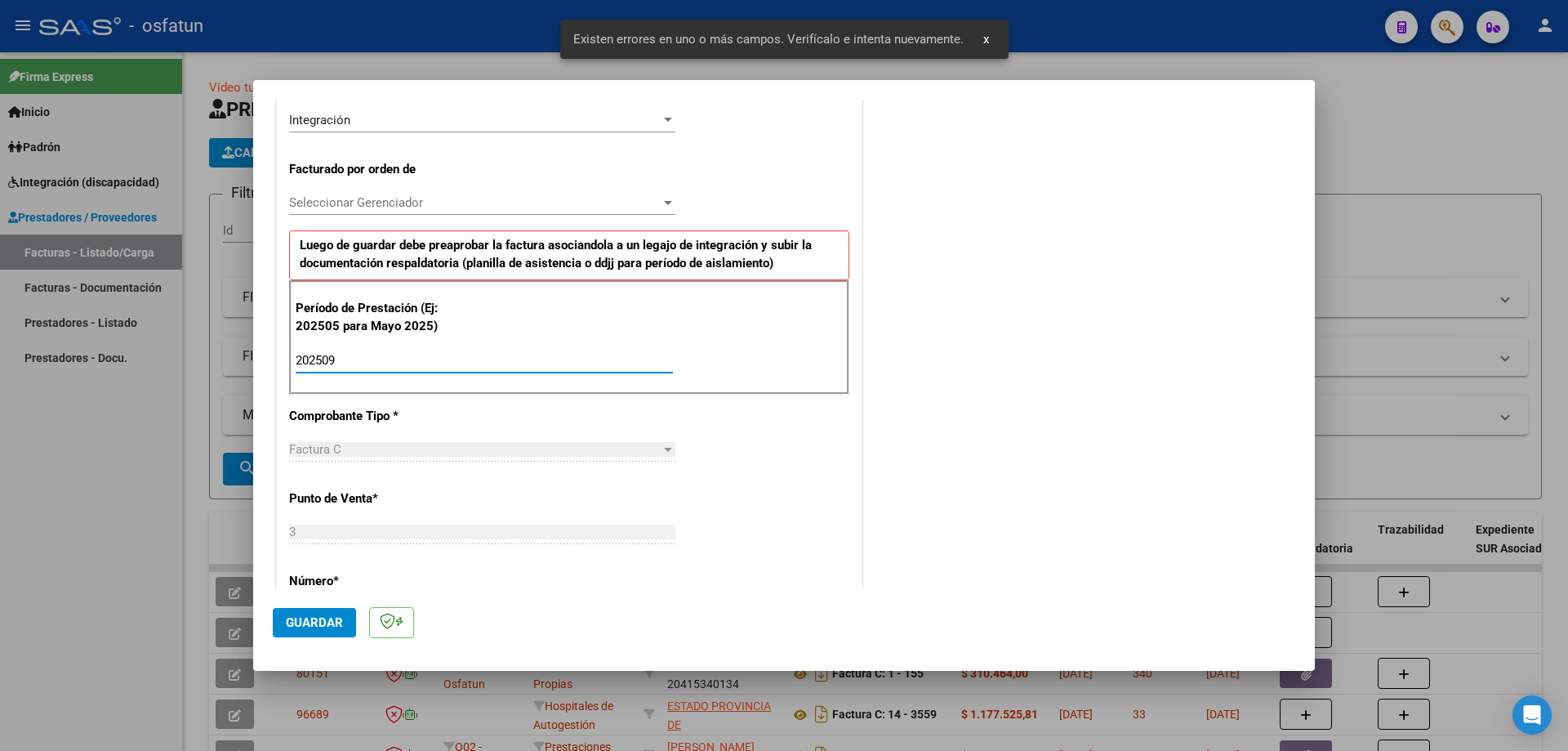
type input "202509"
click at [326, 631] on button "Guardar" at bounding box center [314, 623] width 83 height 29
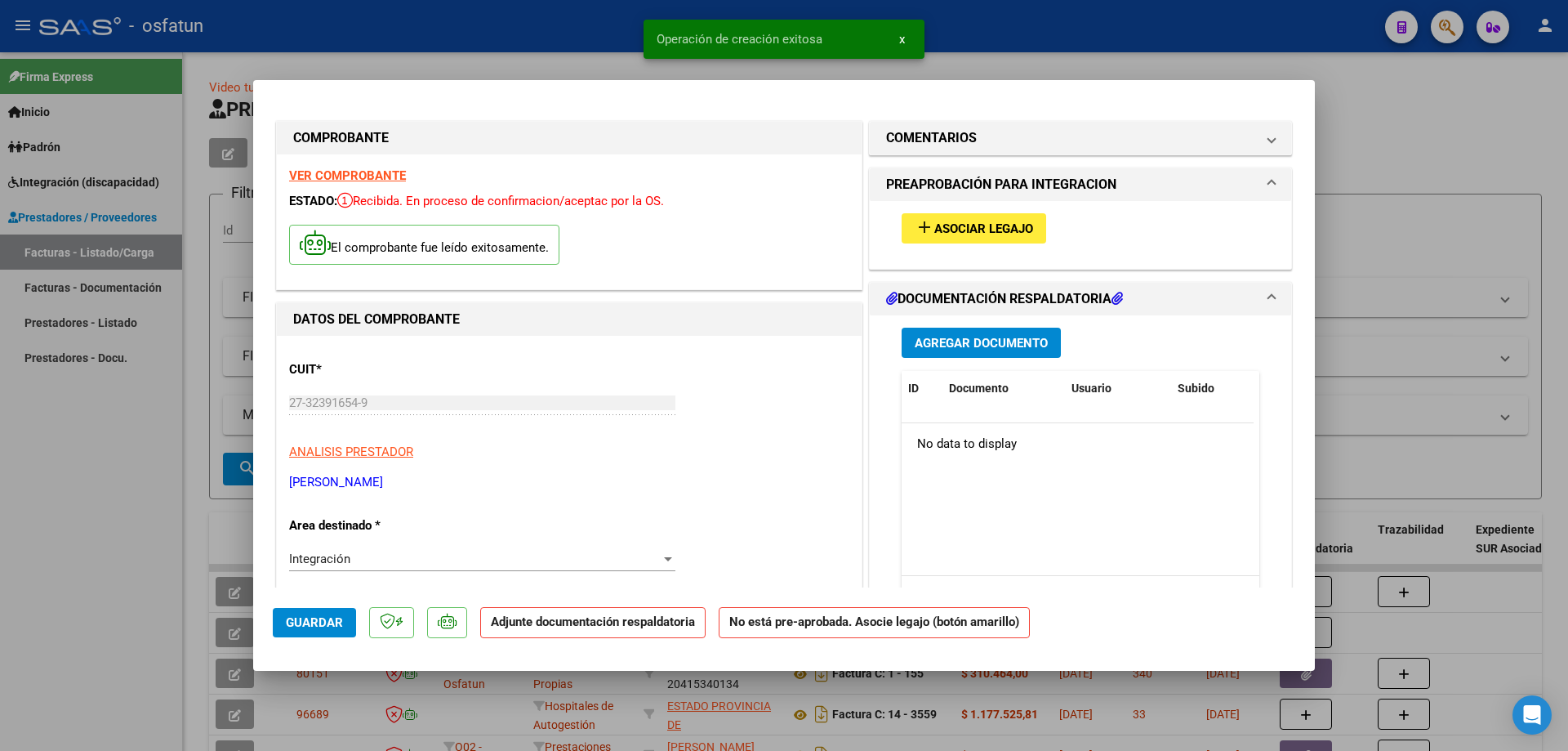
click at [981, 231] on span "Asociar Legajo" at bounding box center [983, 228] width 99 height 15
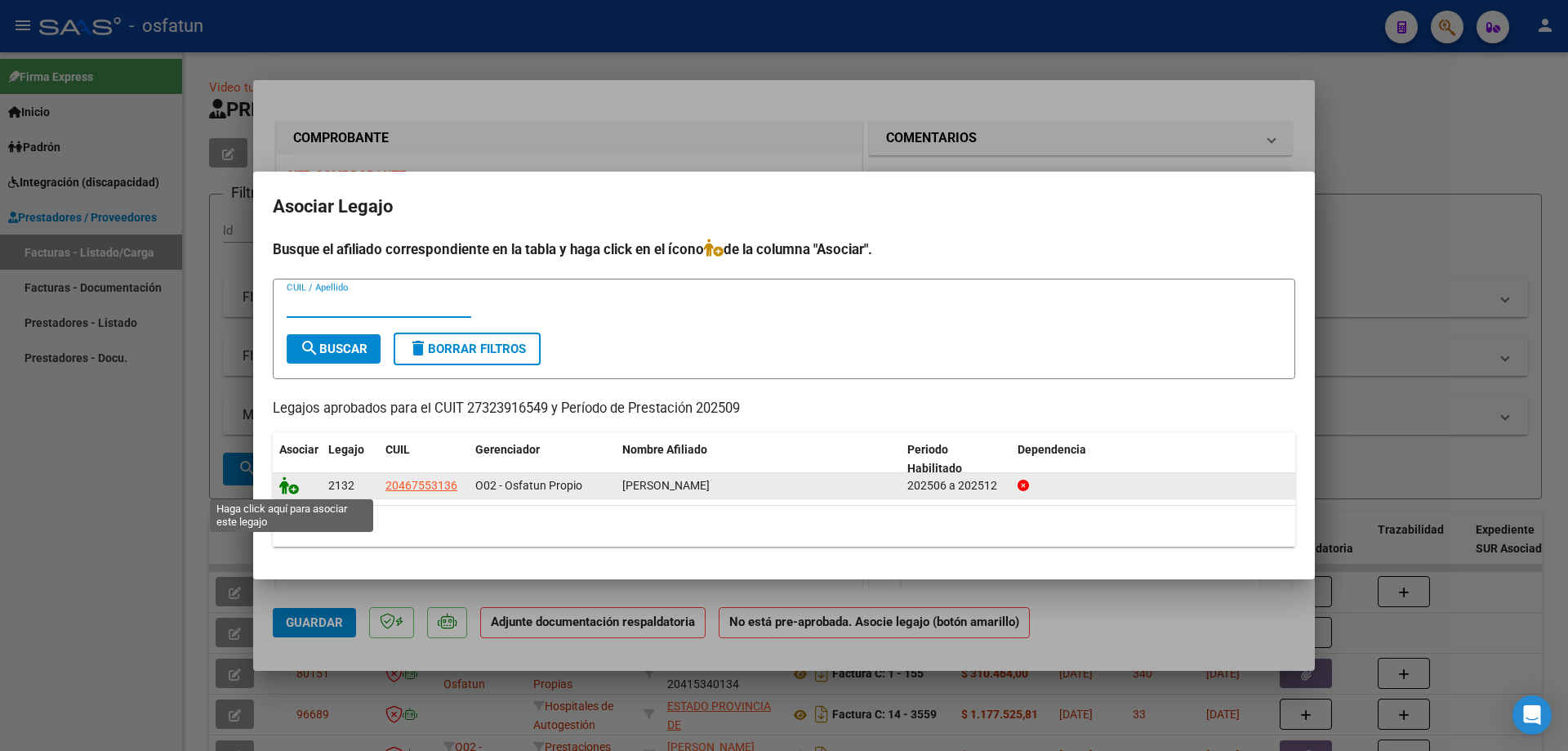
click at [295, 489] on icon at bounding box center [289, 485] width 19 height 18
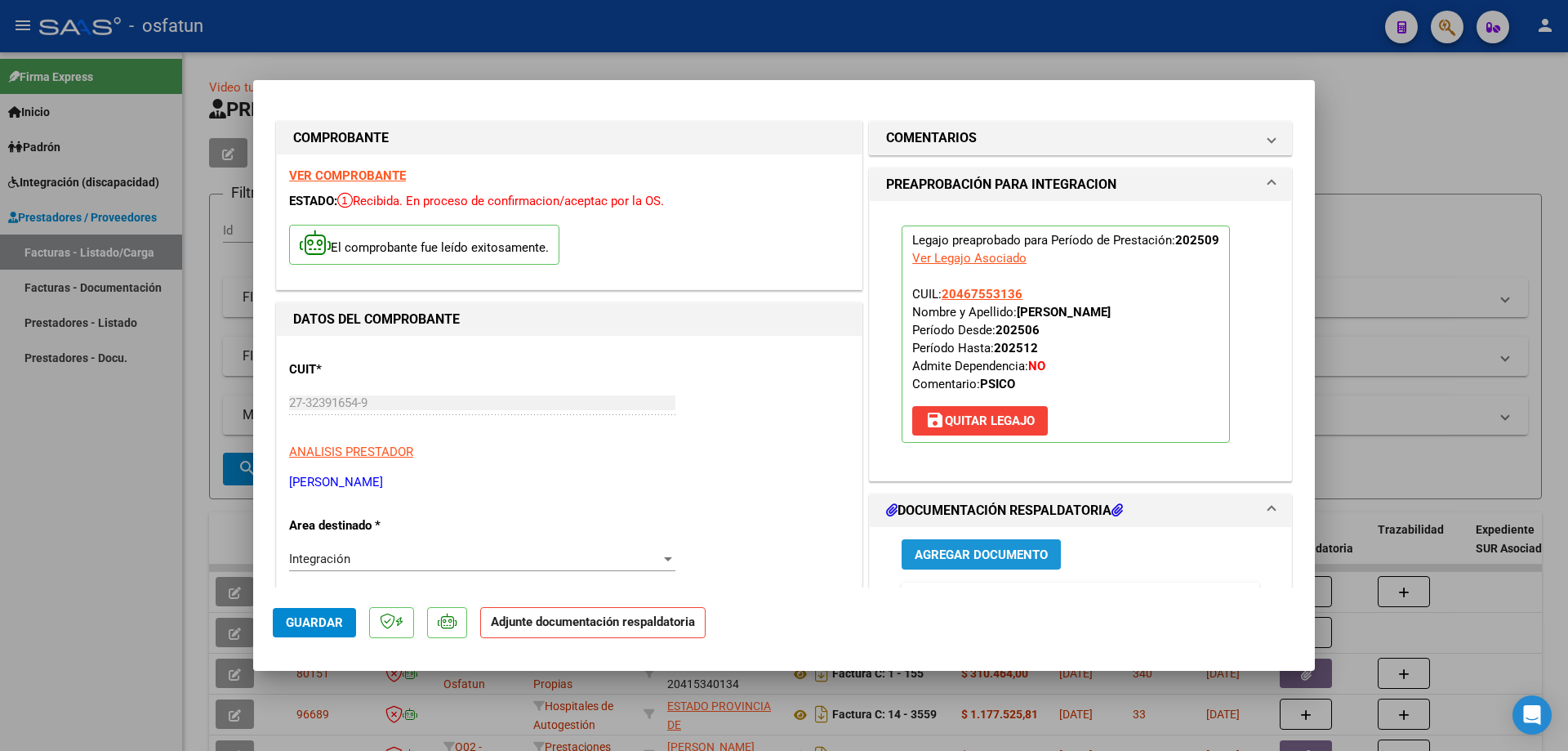
click at [982, 553] on span "Agregar Documento" at bounding box center [981, 555] width 133 height 15
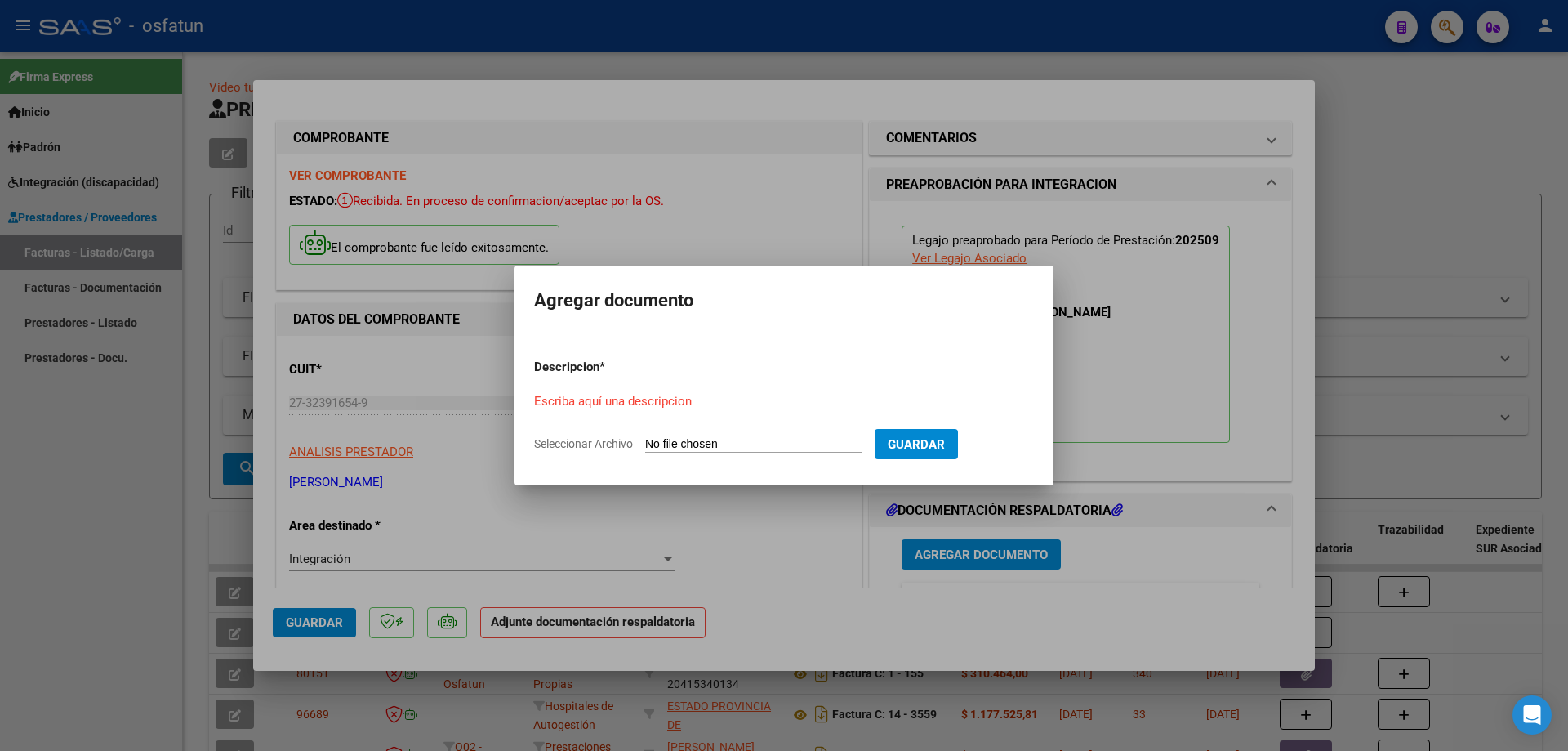
click at [727, 447] on input "Seleccionar Archivo" at bounding box center [753, 445] width 216 height 16
type input "C:\fakepath\Respaldo [PERSON_NAME] Psicologia.pdf"
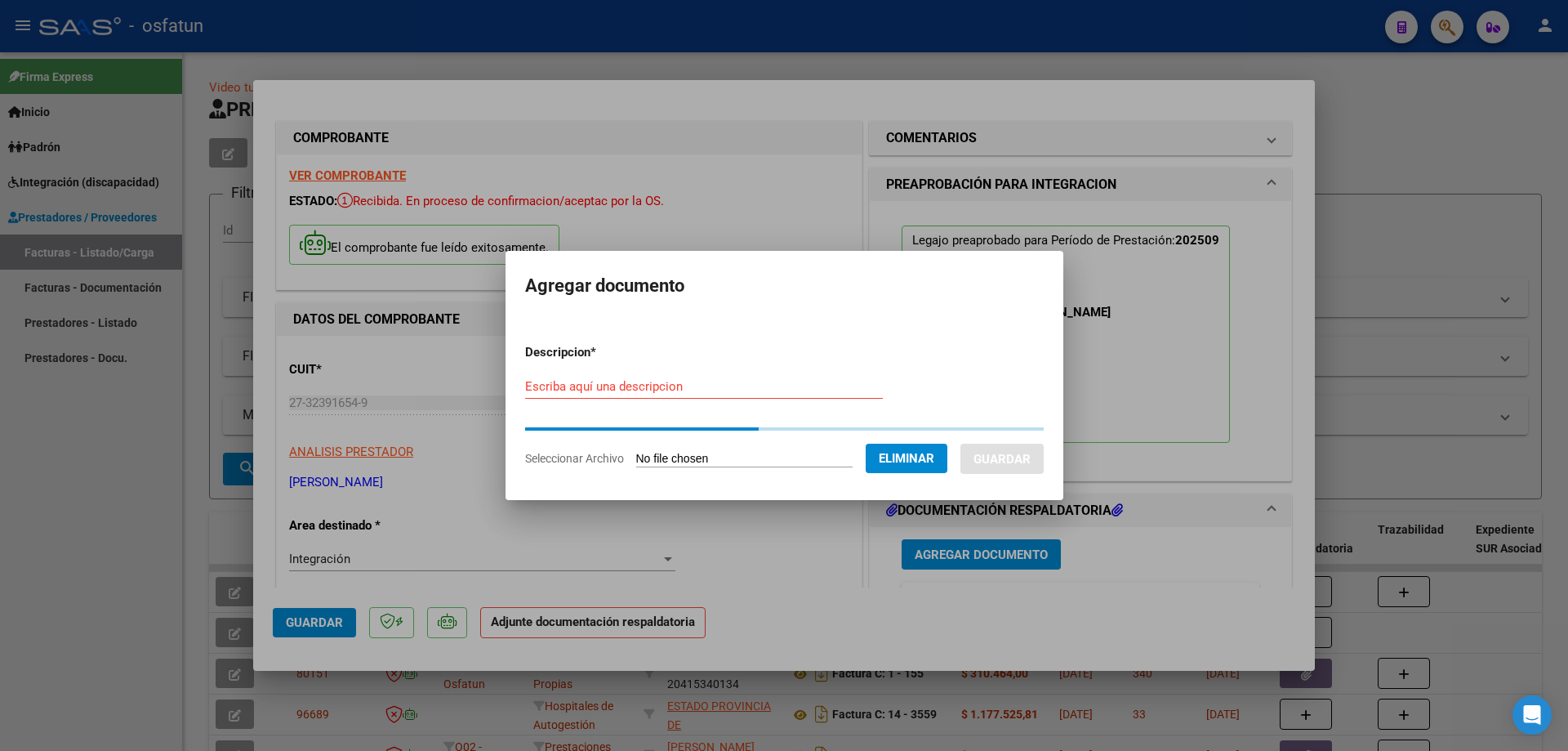
click at [562, 385] on input "Escriba aquí una descripcion" at bounding box center [704, 386] width 357 height 15
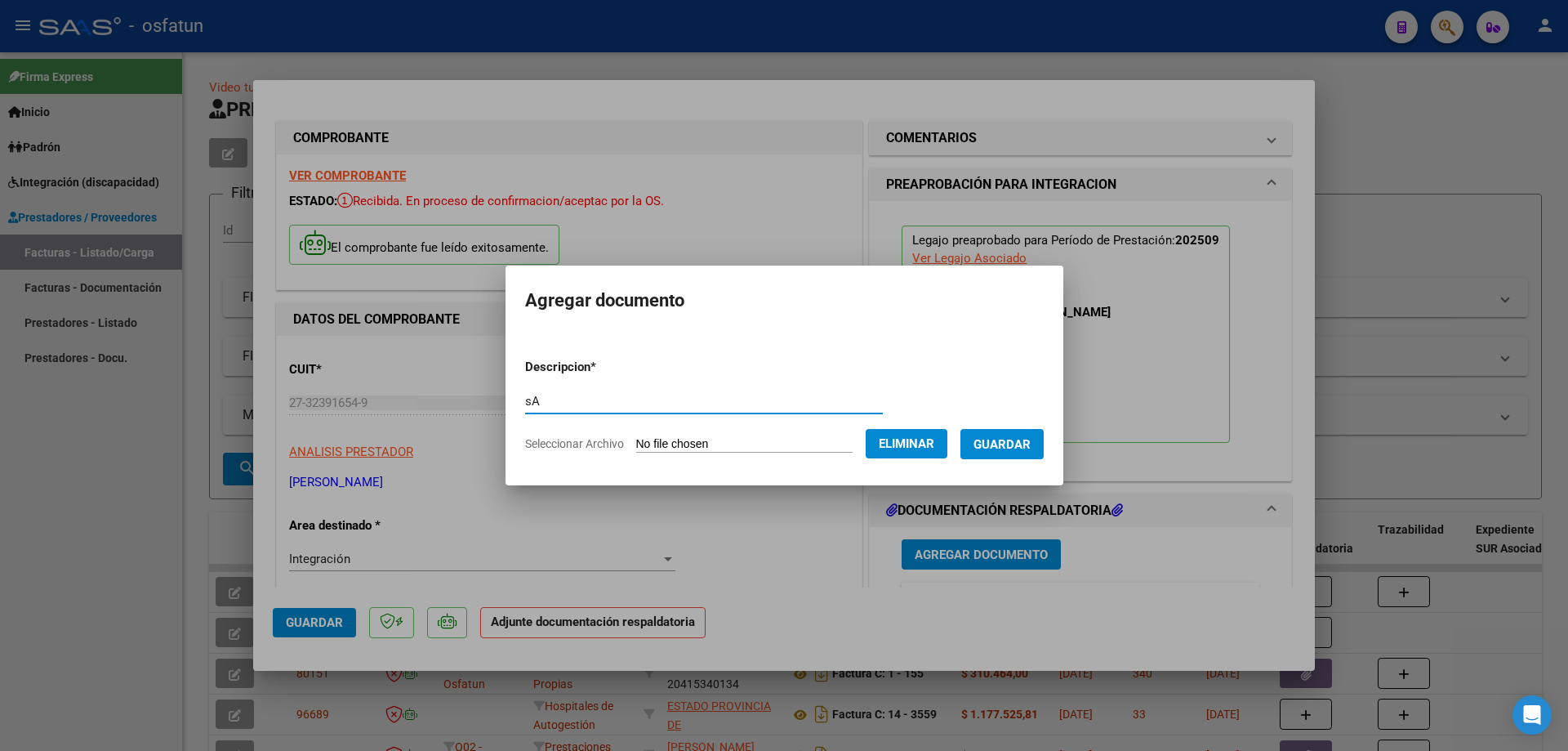
type input "s"
type input "[PERSON_NAME] PSICOLOGIA"
click at [1030, 444] on span "Guardar" at bounding box center [1002, 445] width 57 height 15
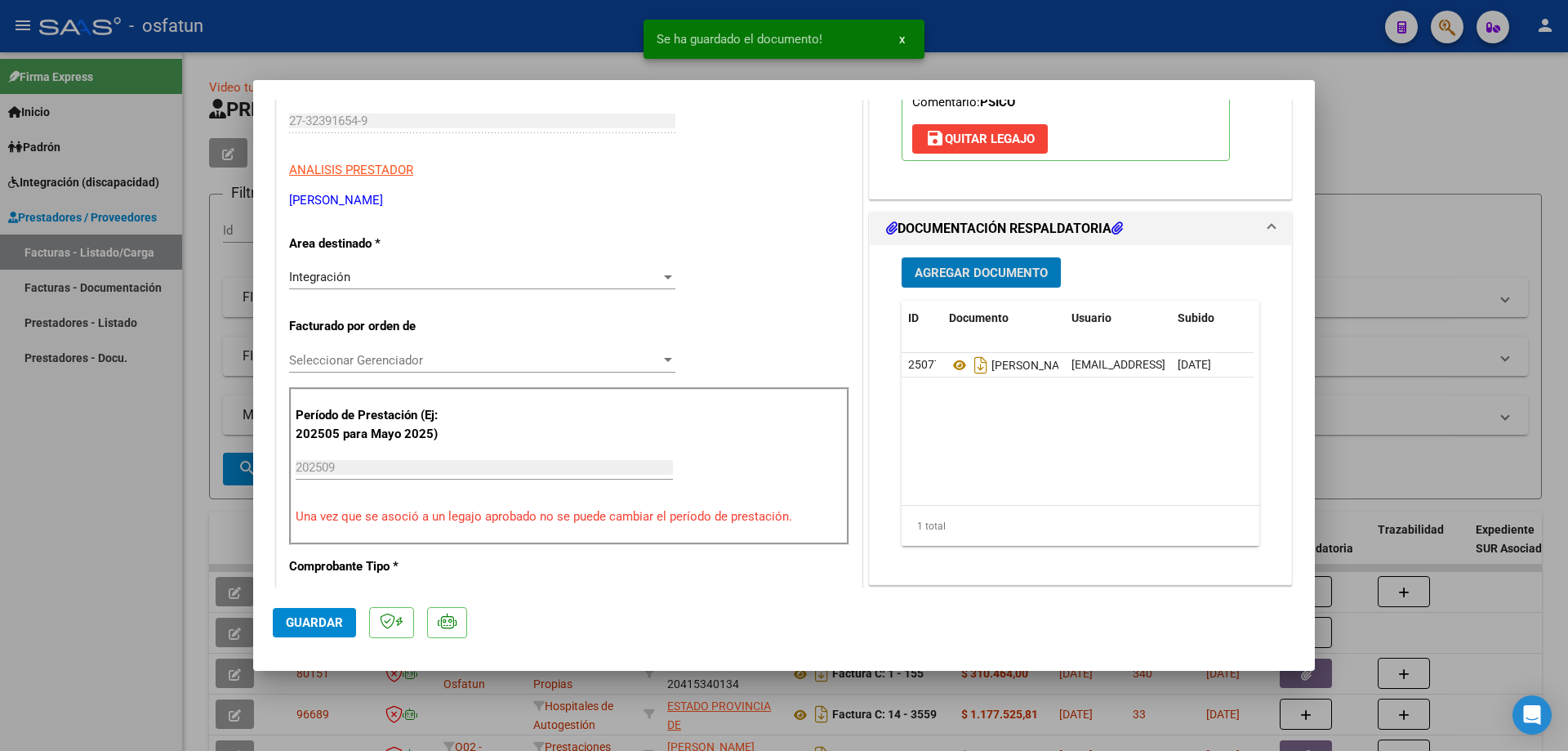
scroll to position [326, 0]
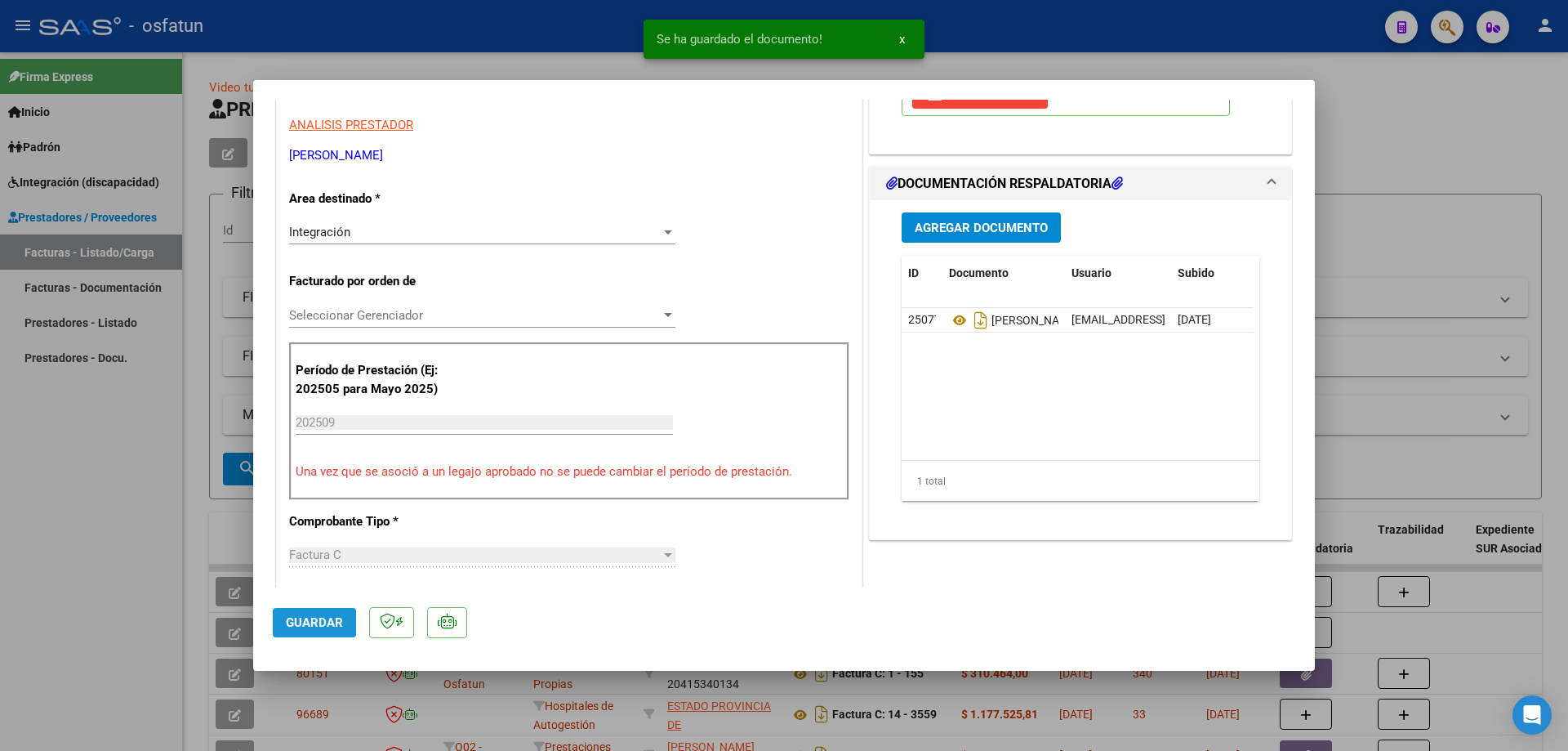
click at [325, 623] on span "Guardar" at bounding box center [314, 623] width 57 height 15
click at [123, 501] on div at bounding box center [784, 375] width 1568 height 751
type input "$ 0,00"
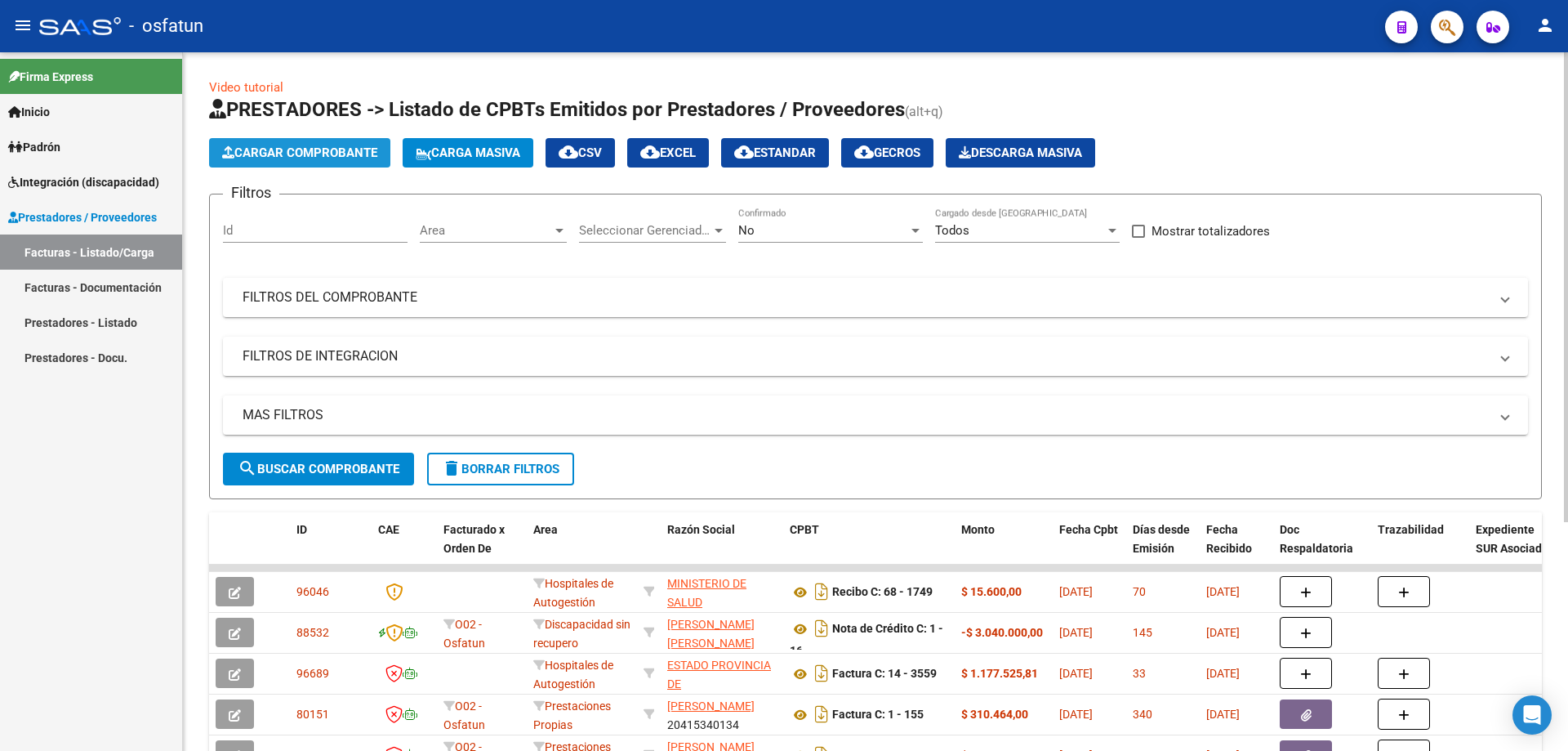
click at [343, 151] on span "Cargar Comprobante" at bounding box center [299, 153] width 155 height 15
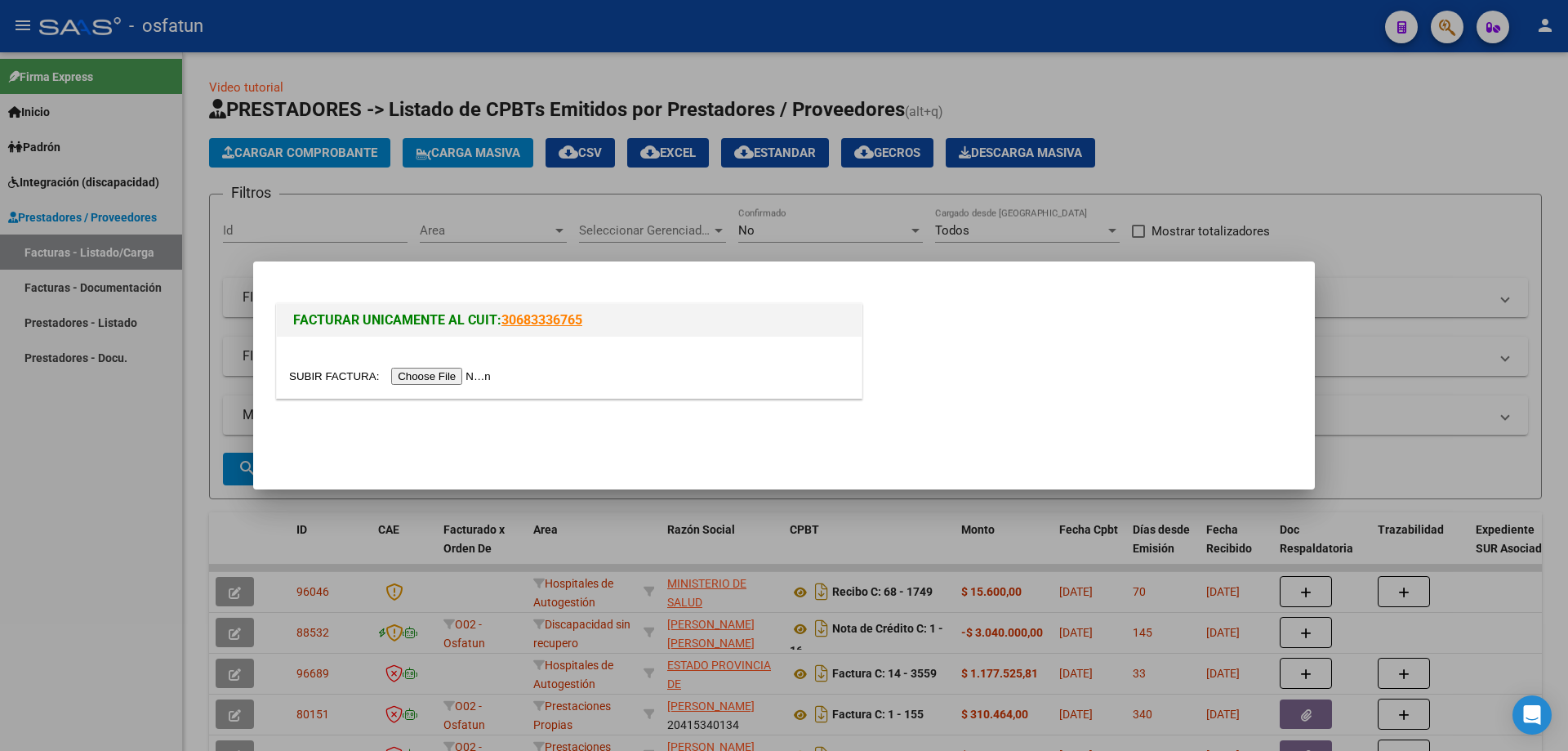
click at [453, 370] on input "file" at bounding box center [391, 376] width 206 height 17
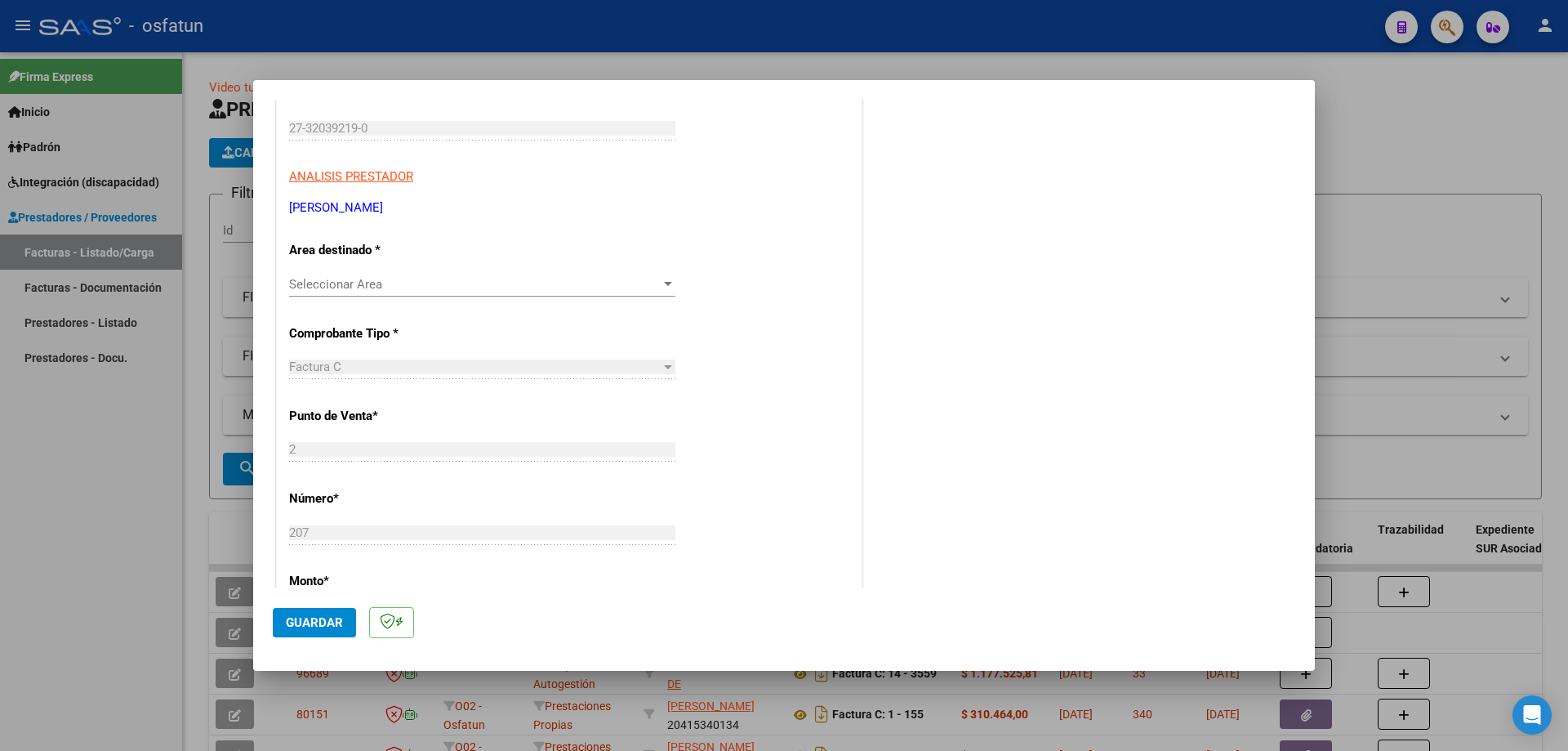
scroll to position [245, 0]
click at [461, 280] on span "Seleccionar Area" at bounding box center [474, 282] width 371 height 15
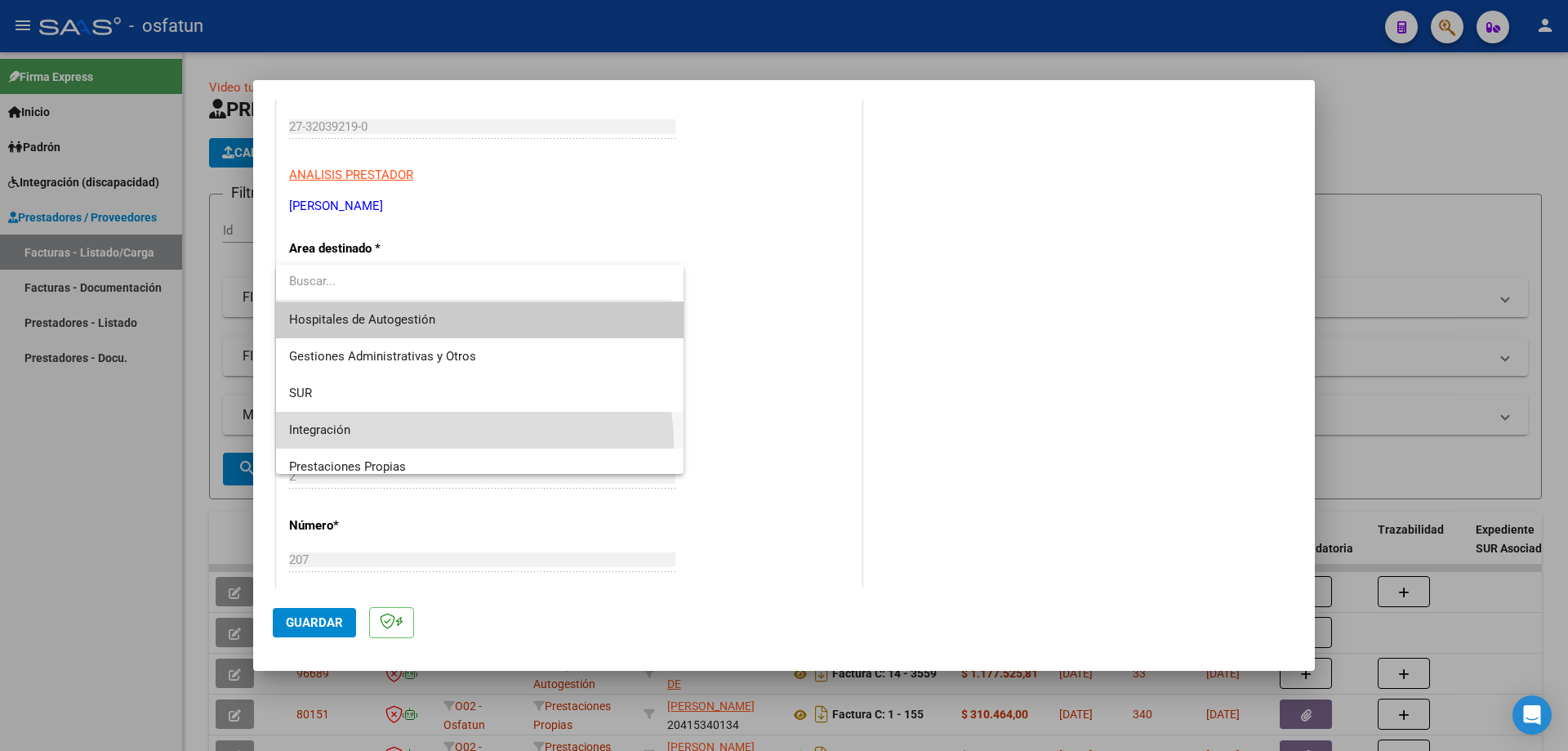
click at [461, 444] on span "Integración" at bounding box center [479, 430] width 381 height 37
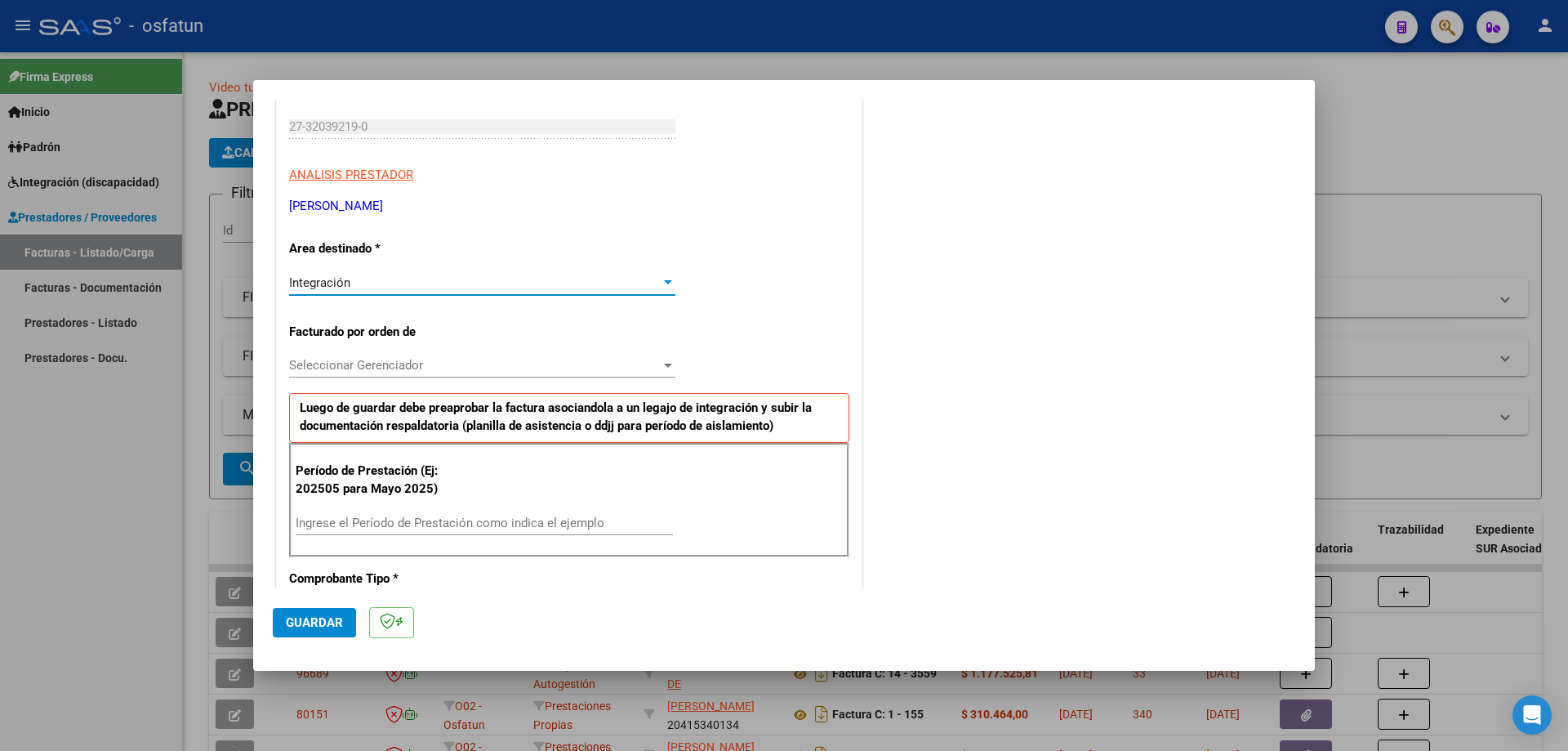
click at [410, 522] on input "Ingrese el Período de Prestación como indica el ejemplo" at bounding box center [485, 523] width 378 height 15
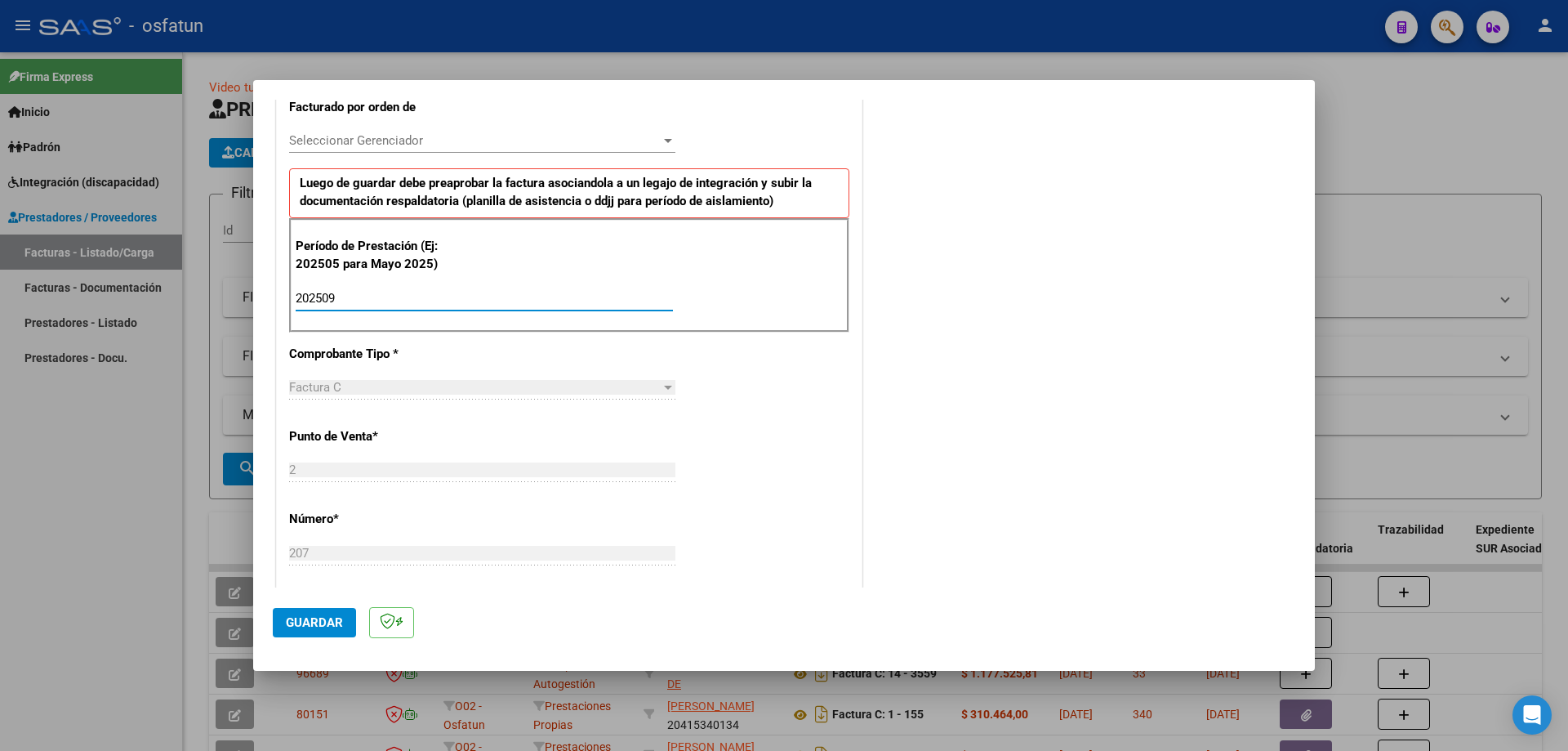
scroll to position [491, 0]
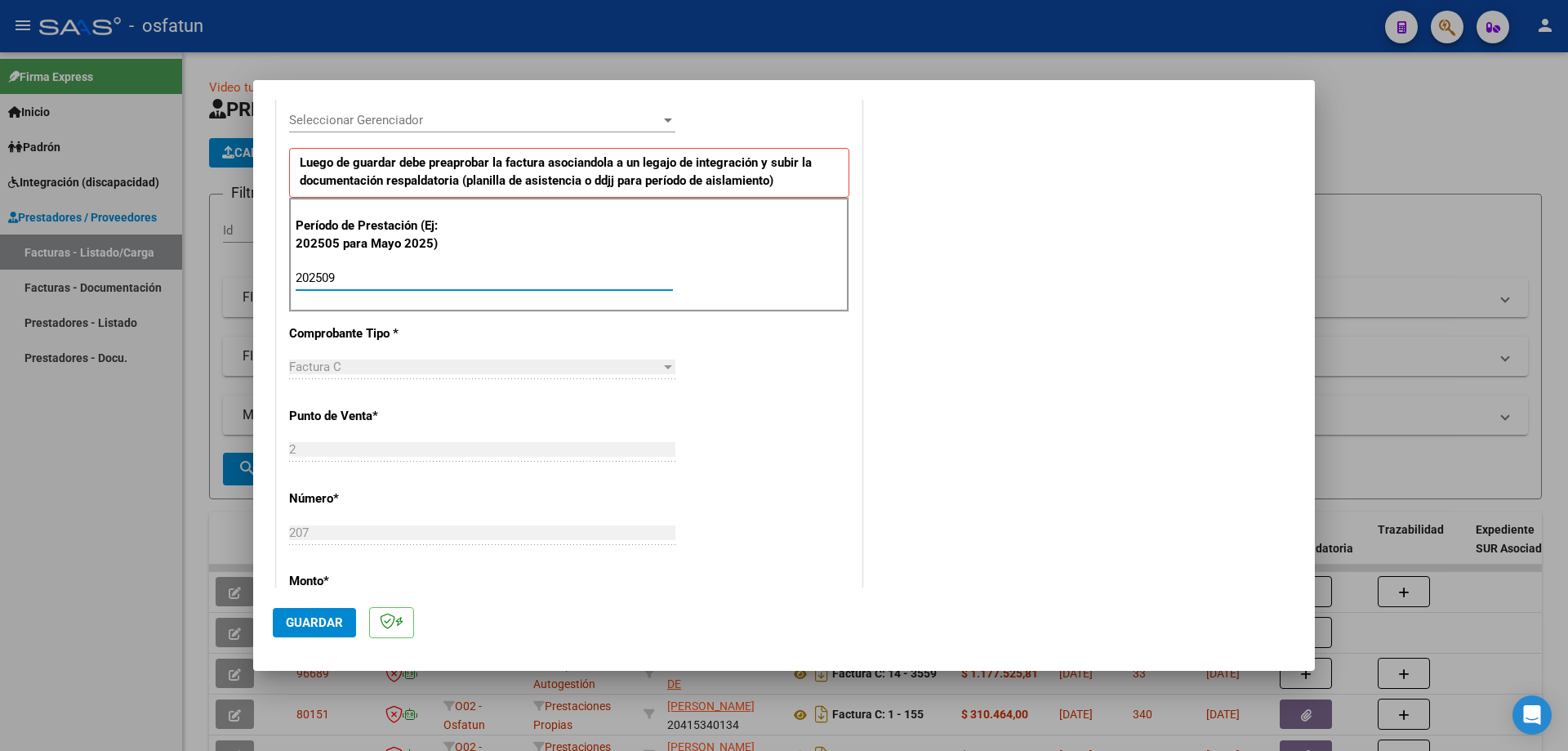
type input "202509"
click at [323, 619] on span "Guardar" at bounding box center [314, 623] width 57 height 15
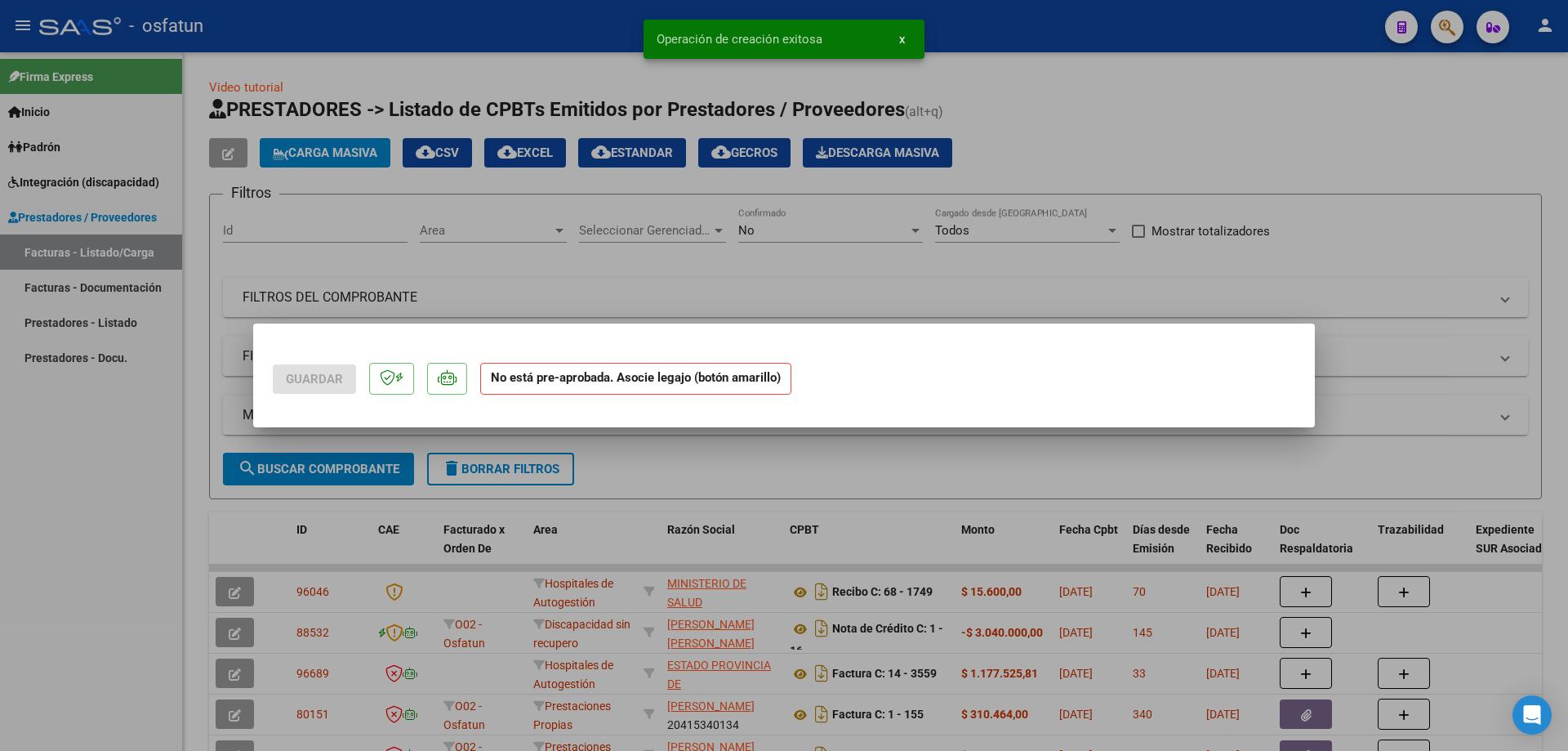
scroll to position [0, 0]
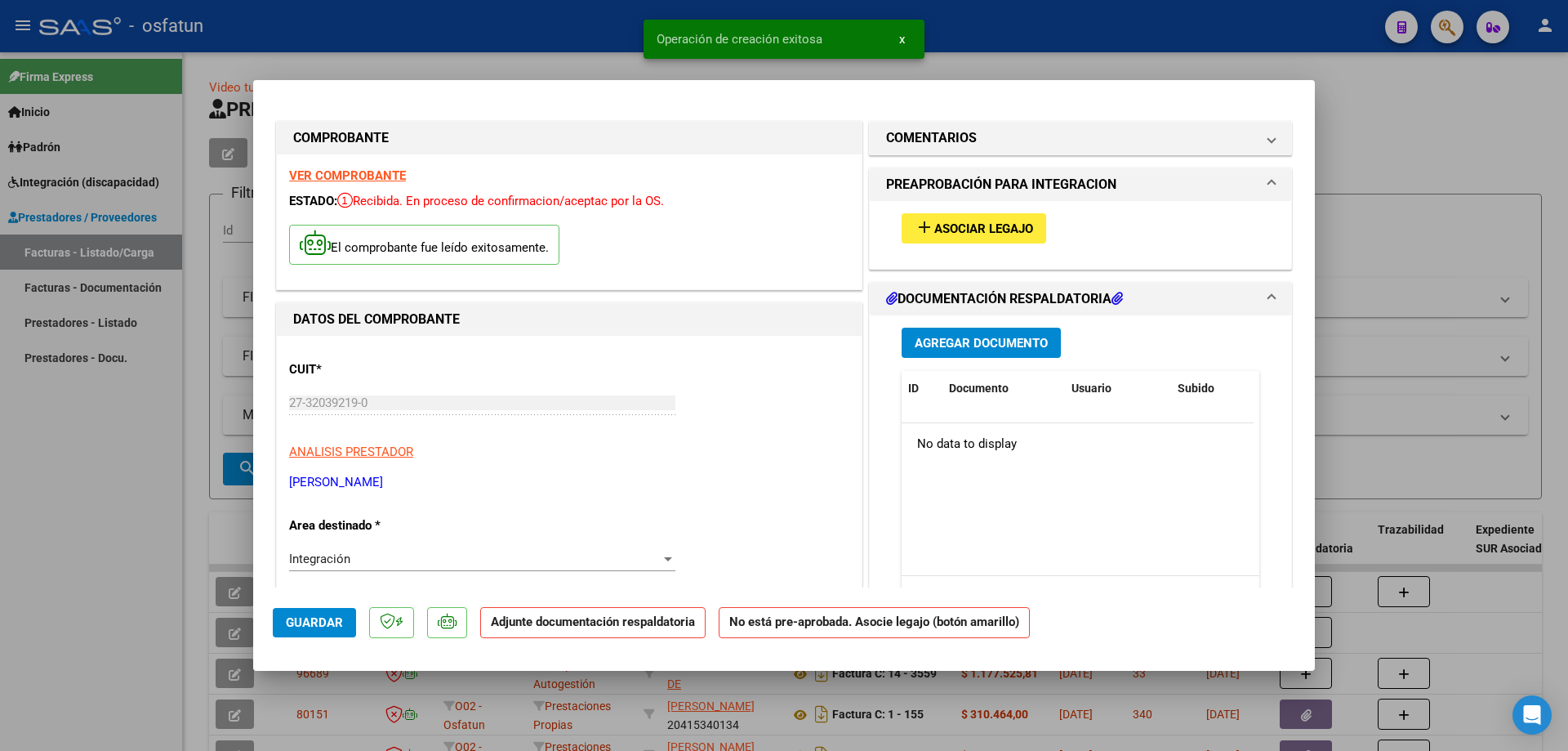
click at [1007, 221] on span "Asociar Legajo" at bounding box center [983, 228] width 99 height 15
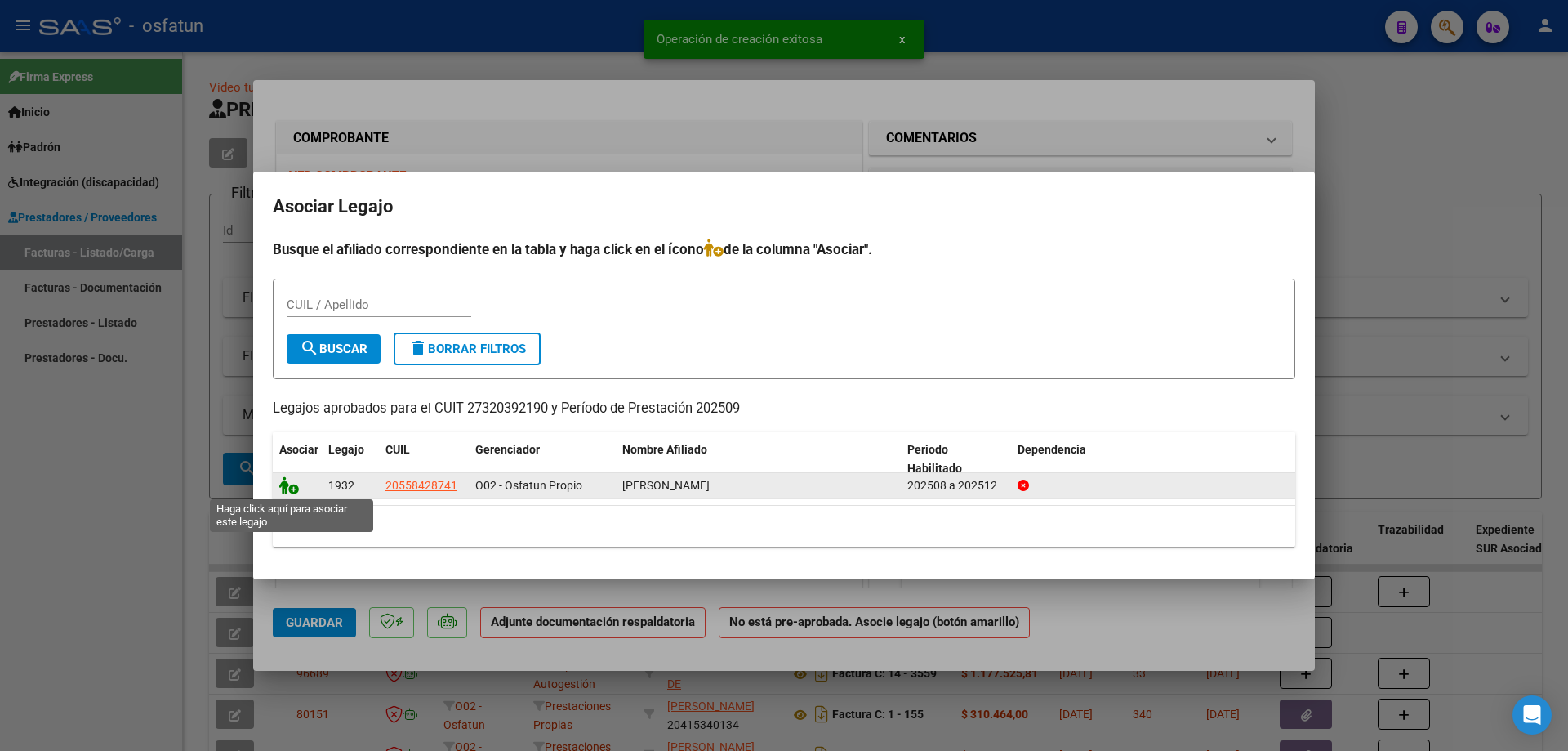
click at [293, 483] on icon at bounding box center [289, 485] width 19 height 18
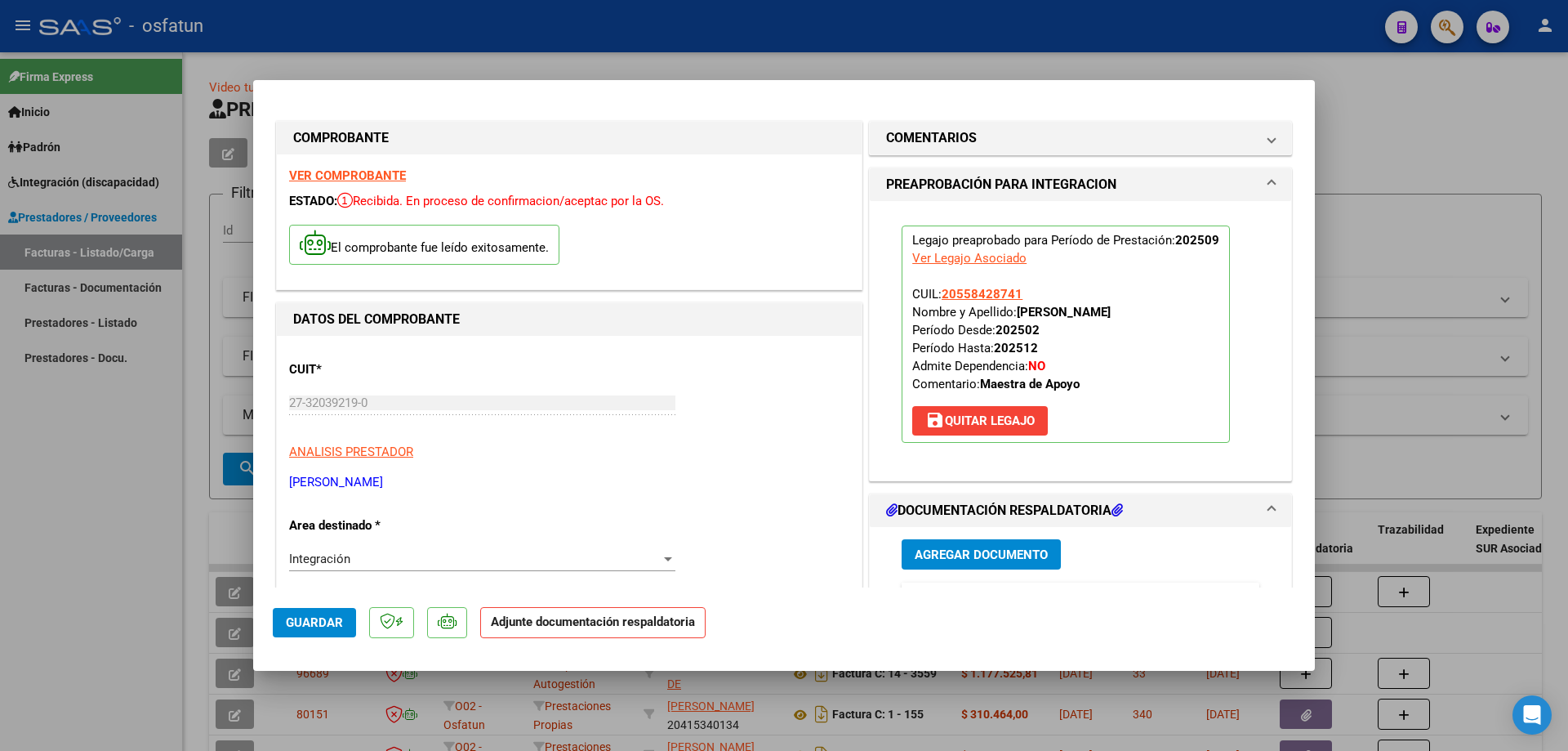
click at [1022, 558] on span "Agregar Documento" at bounding box center [981, 555] width 133 height 15
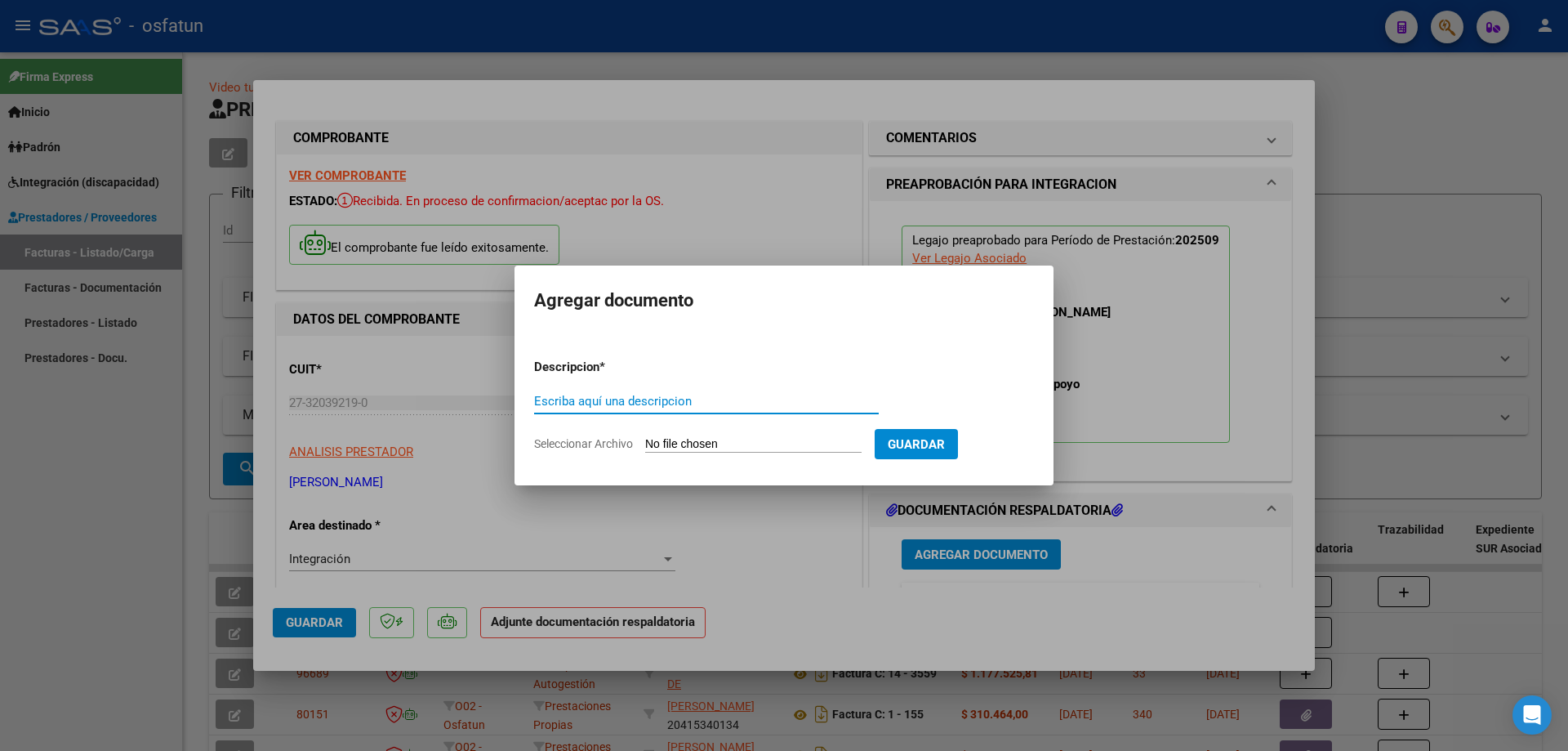
click at [700, 447] on input "Seleccionar Archivo" at bounding box center [753, 445] width 216 height 16
type input "C:\fakepath\Respaldo [PERSON_NAME] MA.pdf"
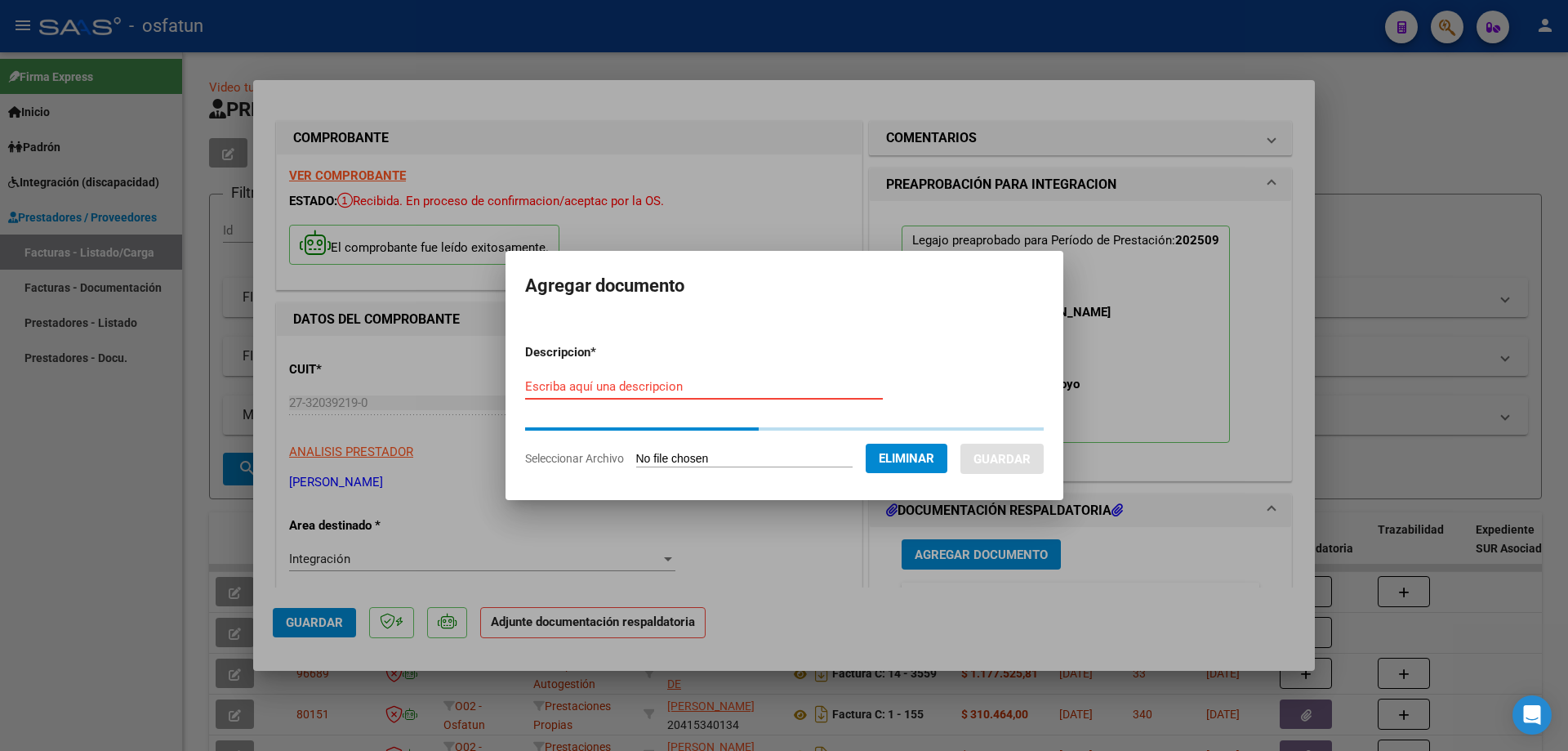
click at [654, 381] on input "Escriba aquí una descripcion" at bounding box center [704, 386] width 357 height 15
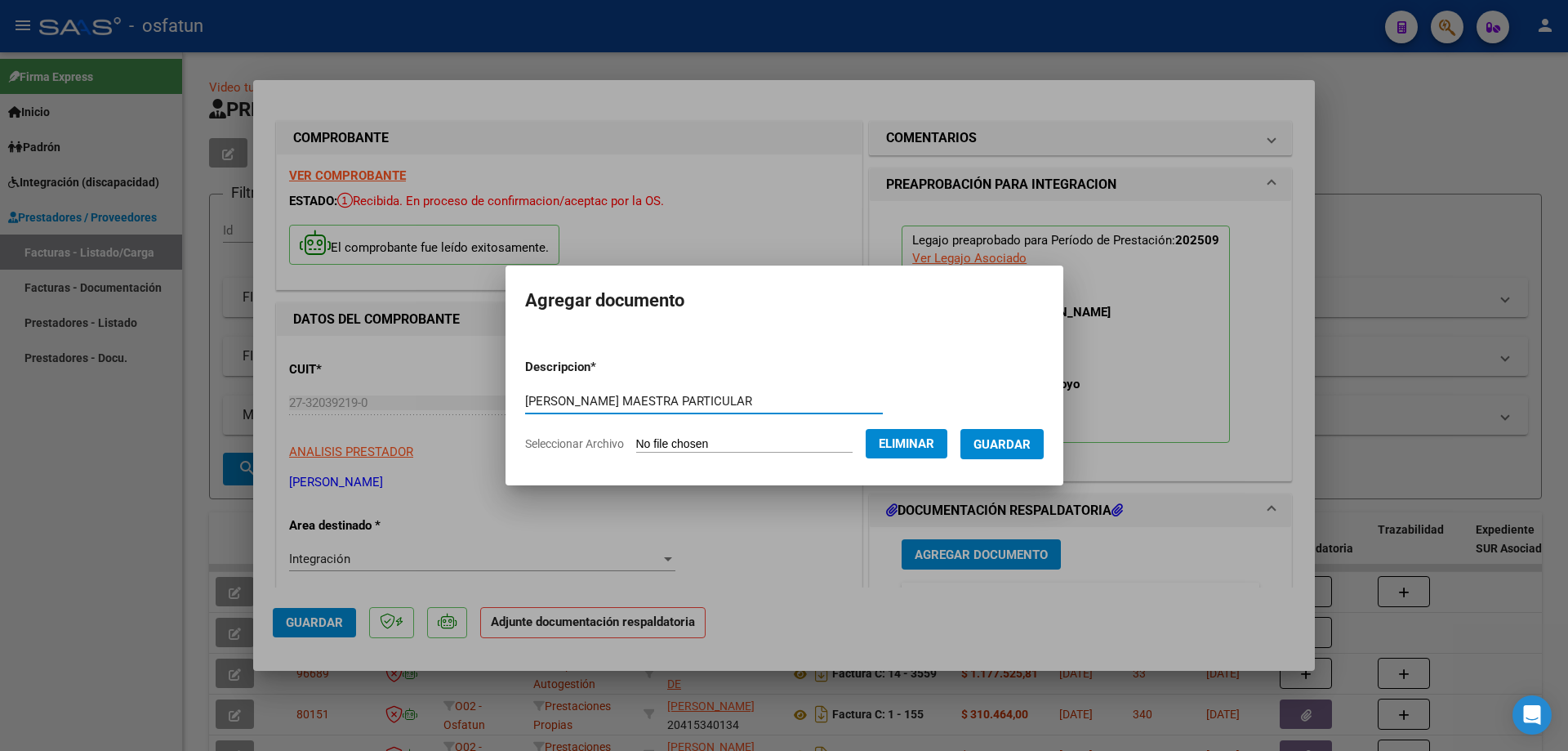
type input "[PERSON_NAME] MAESTRA PARTICULAR"
click at [1029, 450] on span "Guardar" at bounding box center [1002, 445] width 57 height 15
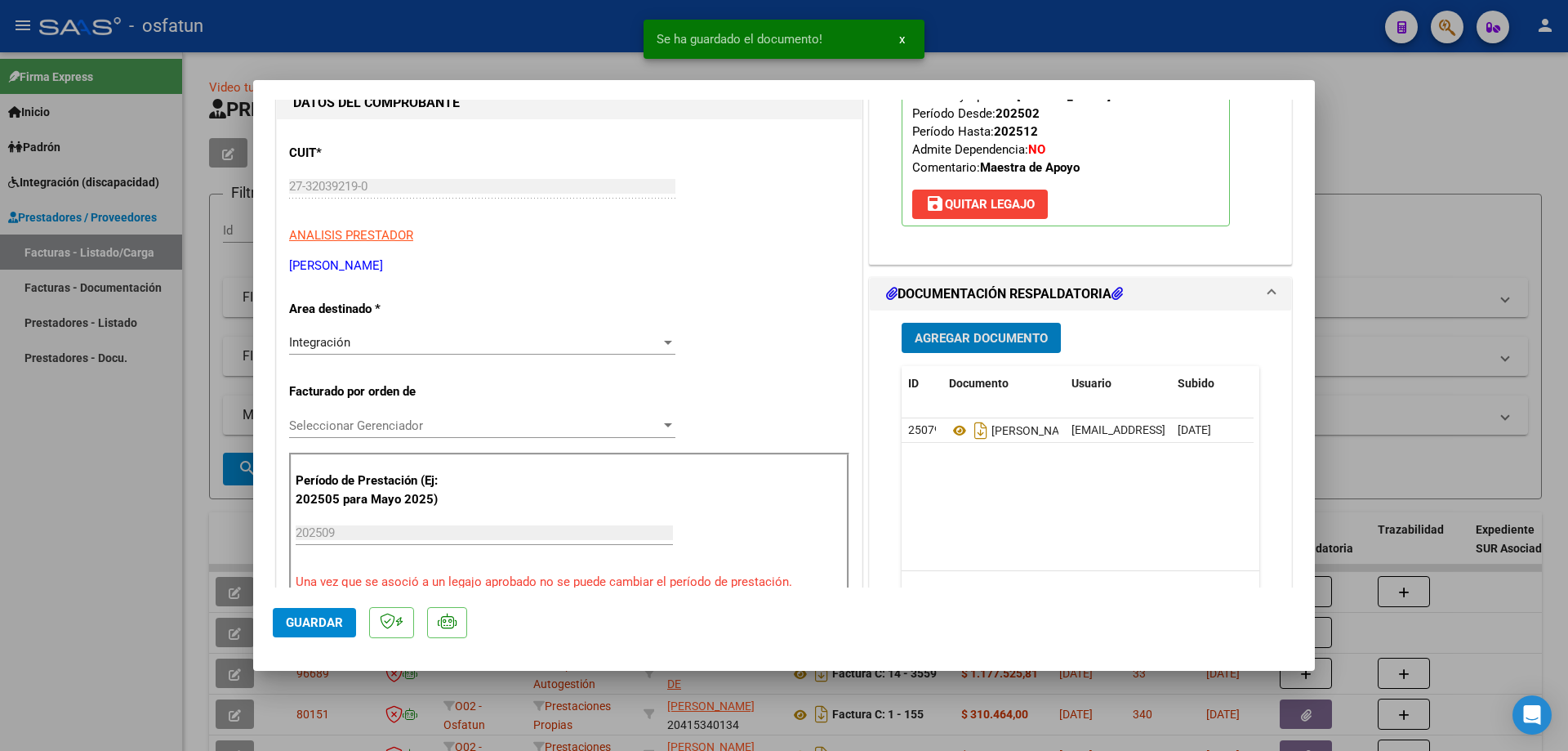
scroll to position [245, 0]
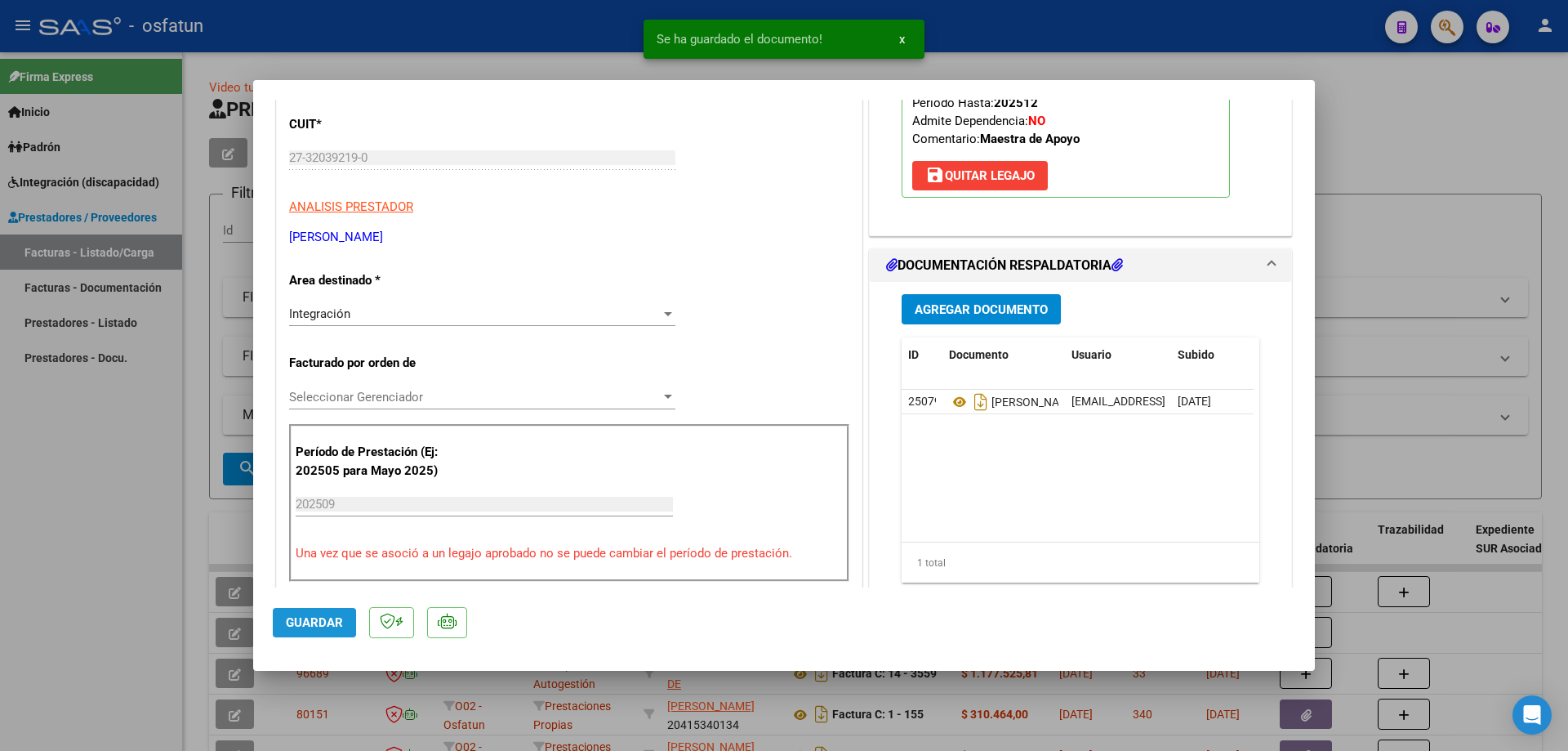
click at [334, 619] on span "Guardar" at bounding box center [314, 623] width 57 height 15
click at [302, 626] on span "Guardar" at bounding box center [314, 623] width 57 height 15
click at [151, 591] on div at bounding box center [784, 375] width 1568 height 751
type input "$ 0,00"
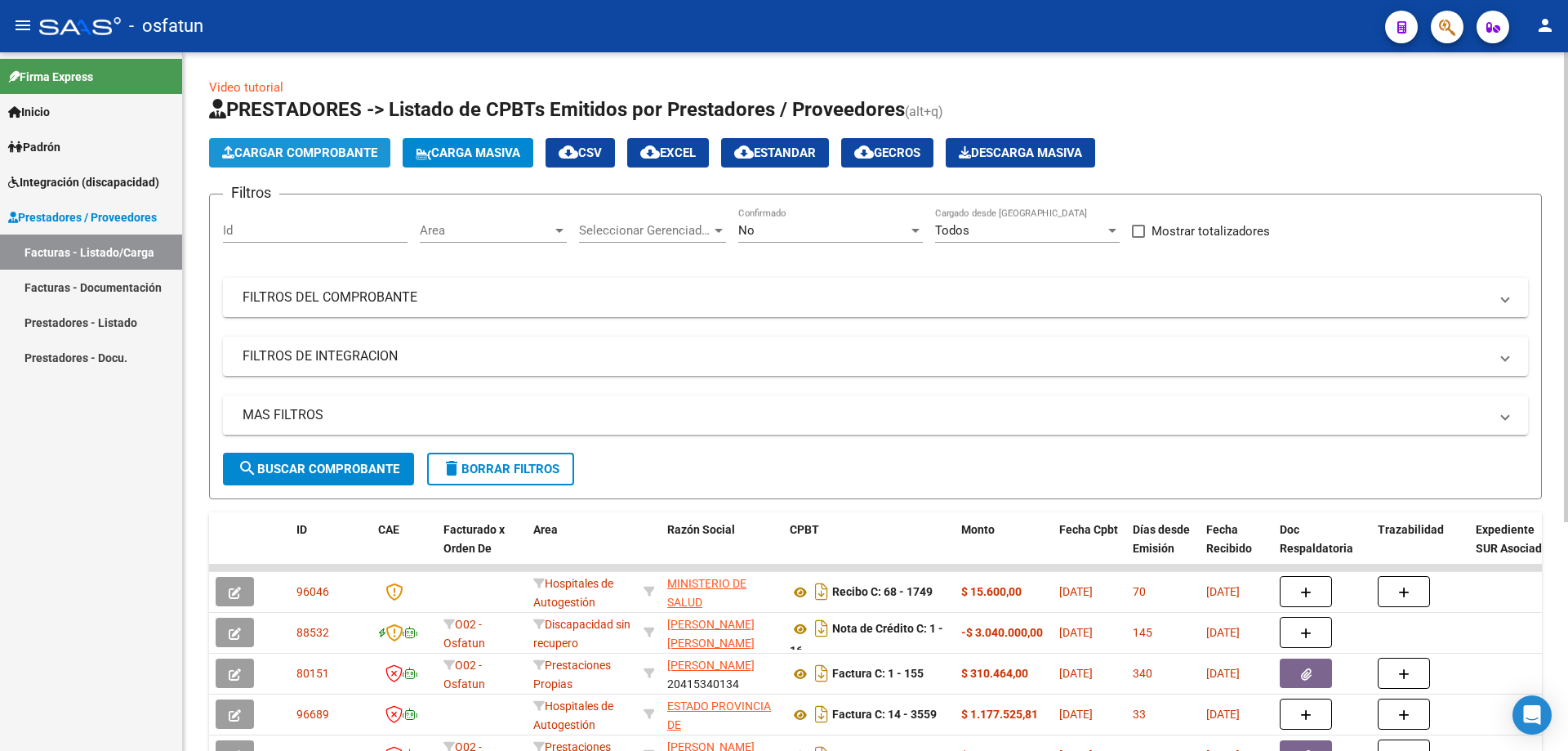
click at [323, 148] on span "Cargar Comprobante" at bounding box center [299, 153] width 155 height 15
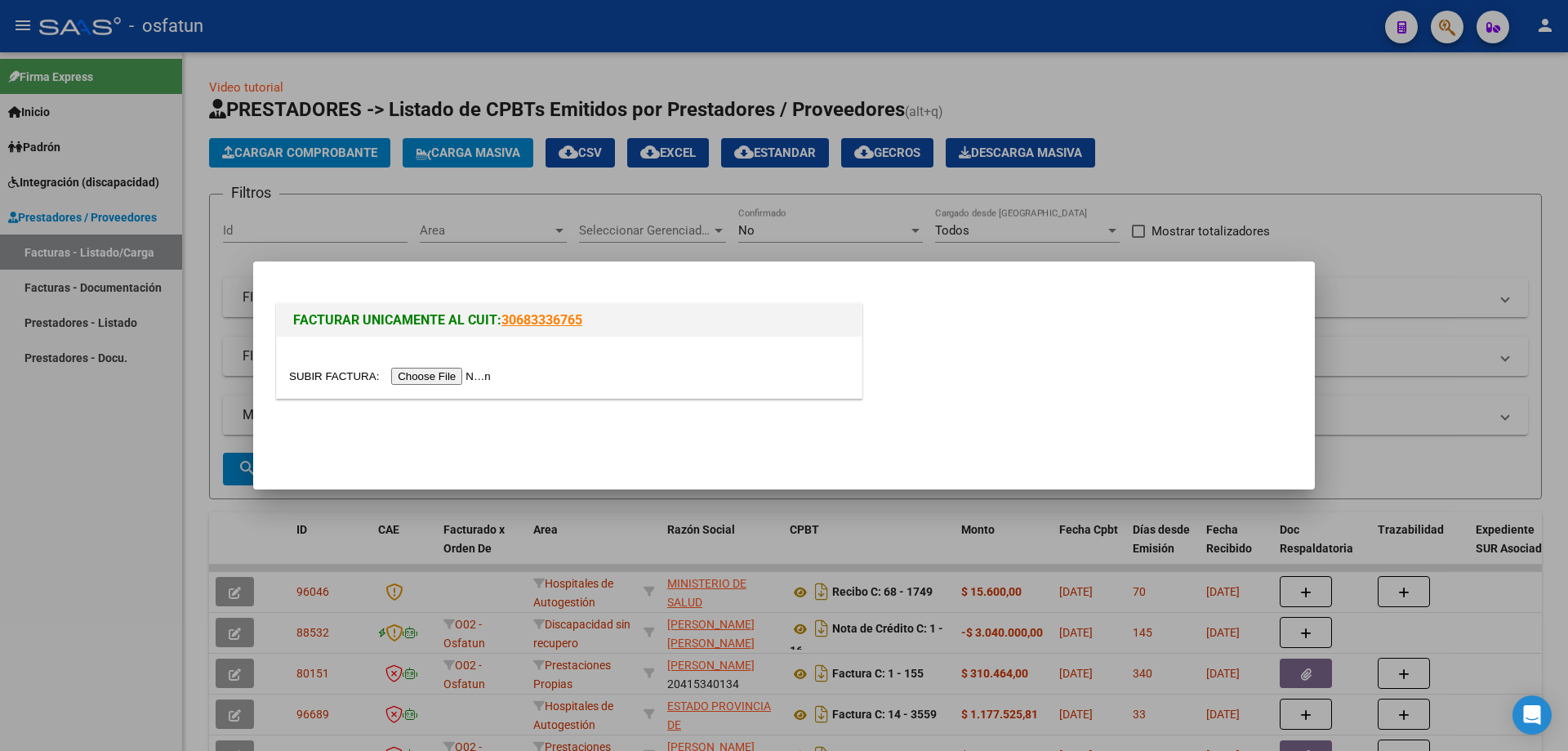
click at [419, 371] on input "file" at bounding box center [391, 376] width 206 height 17
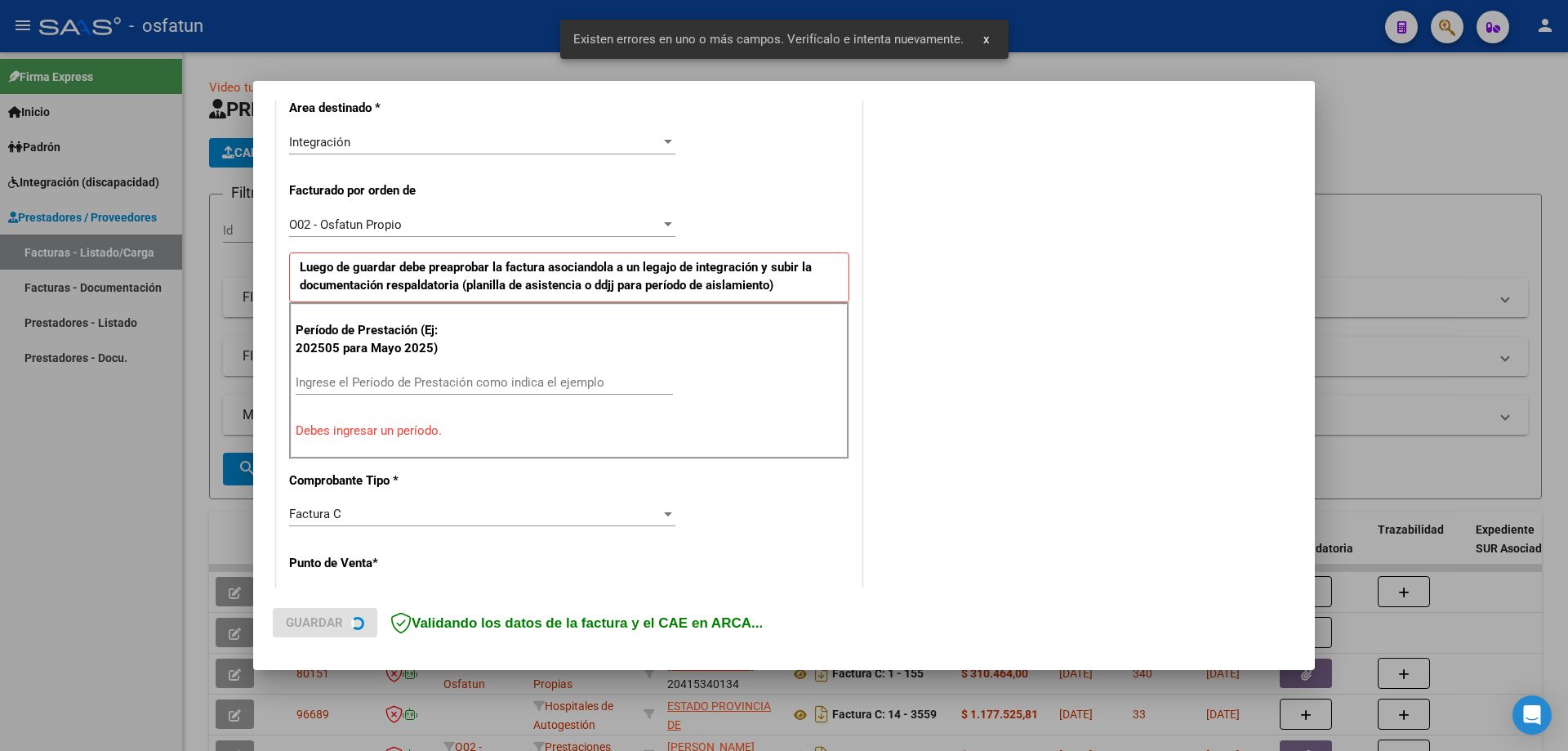
scroll to position [377, 0]
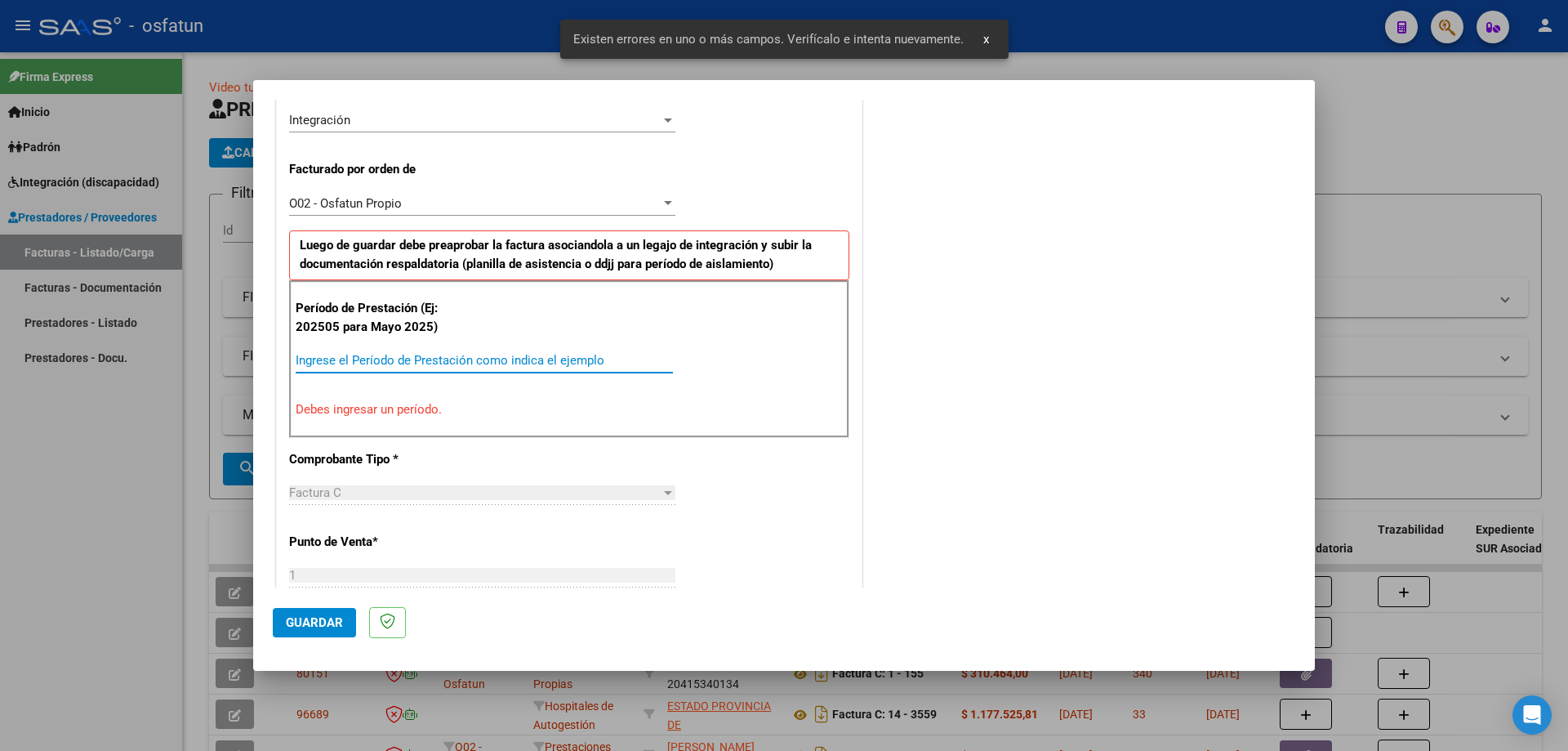
click at [427, 365] on input "Ingrese el Período de Prestación como indica el ejemplo" at bounding box center [485, 360] width 378 height 15
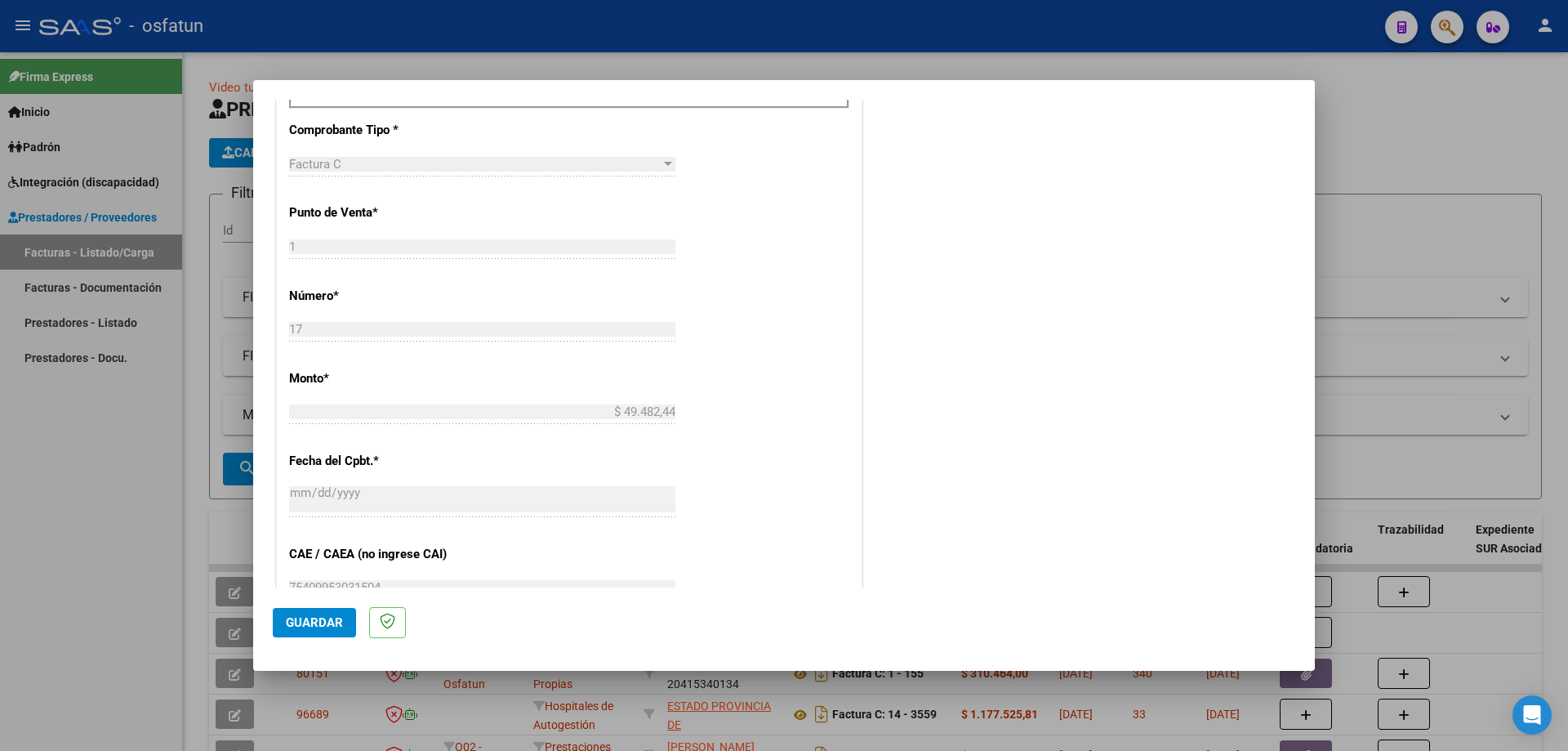
scroll to position [703, 0]
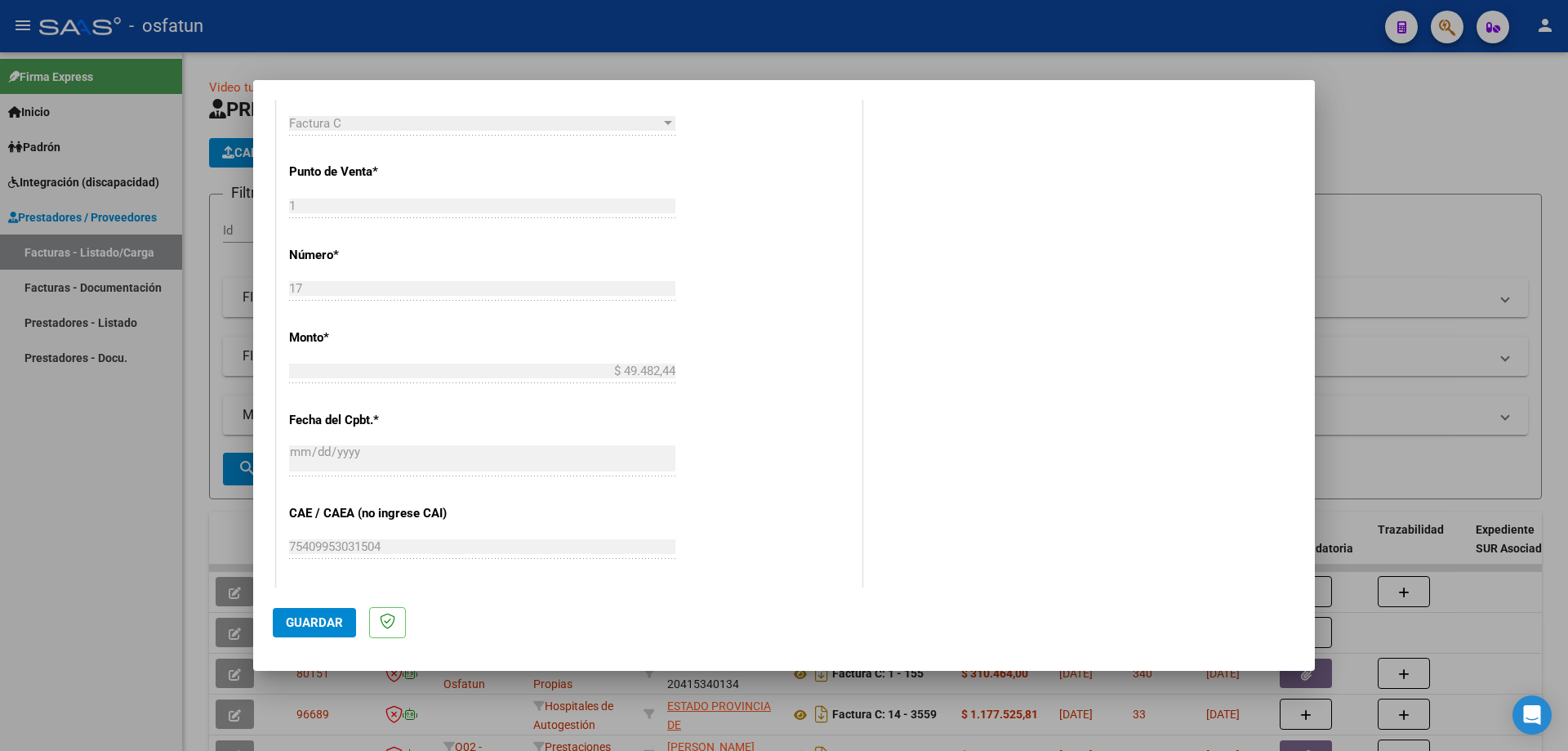
type input "202509"
click at [326, 619] on span "Guardar" at bounding box center [314, 623] width 57 height 15
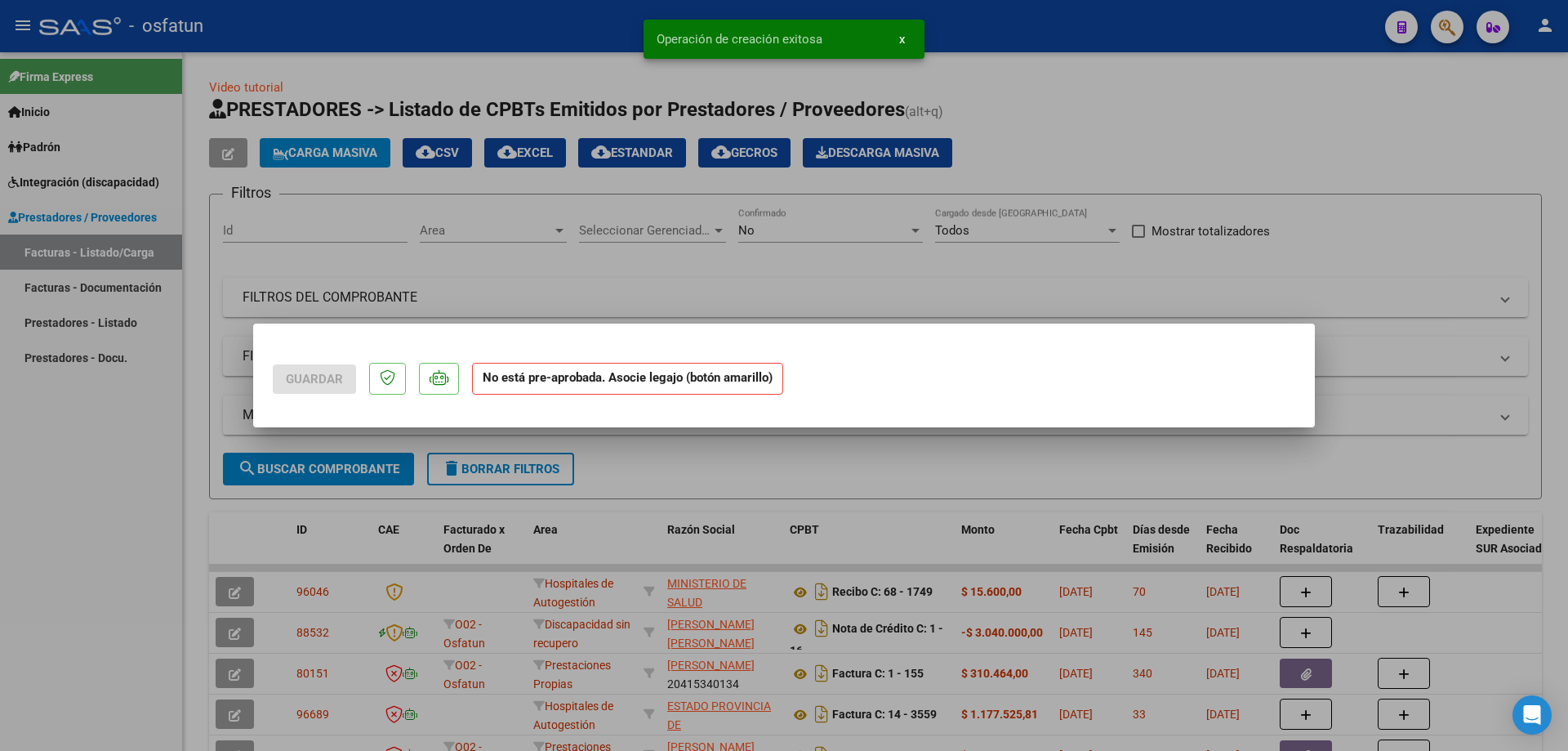
scroll to position [0, 0]
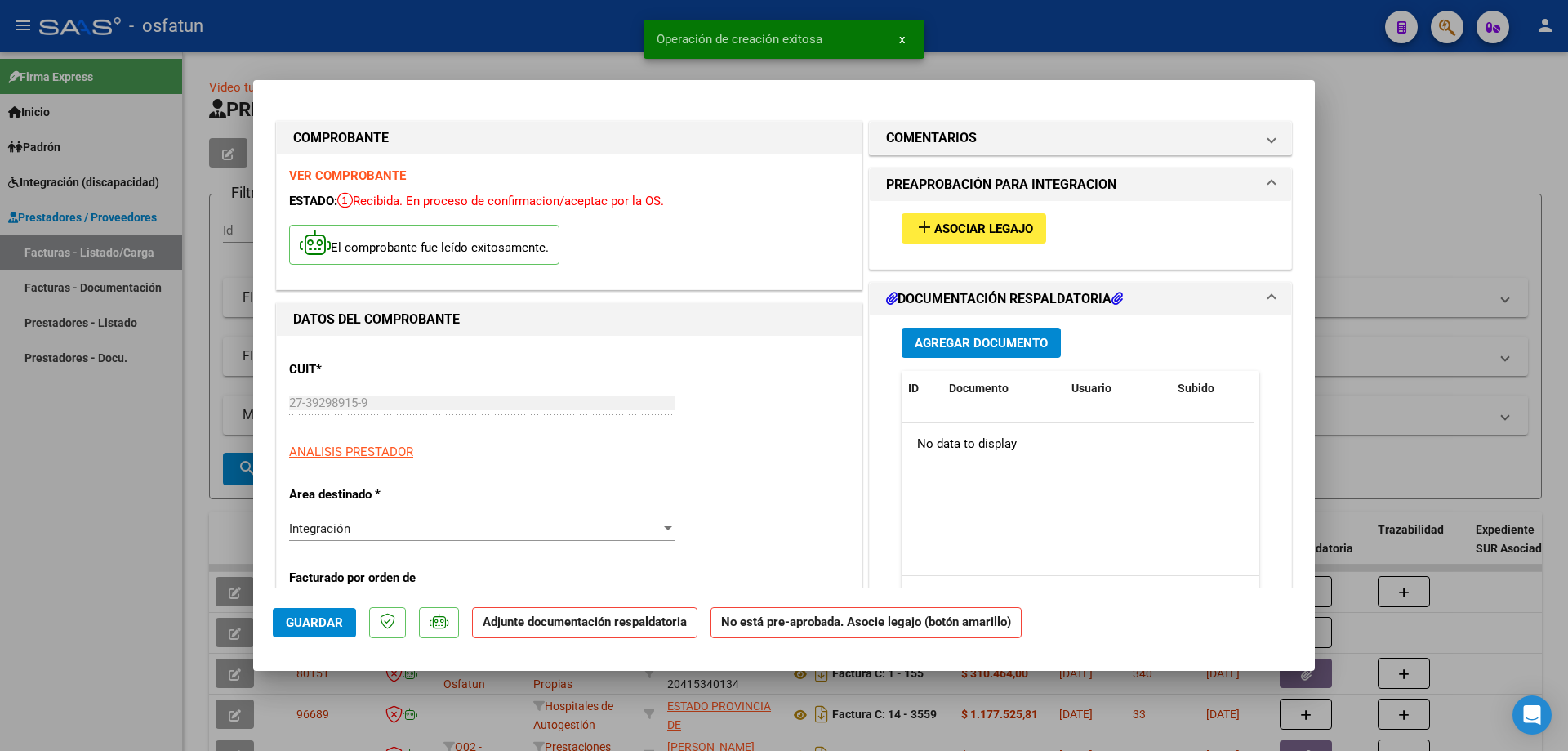
click at [984, 231] on span "Asociar Legajo" at bounding box center [983, 228] width 99 height 15
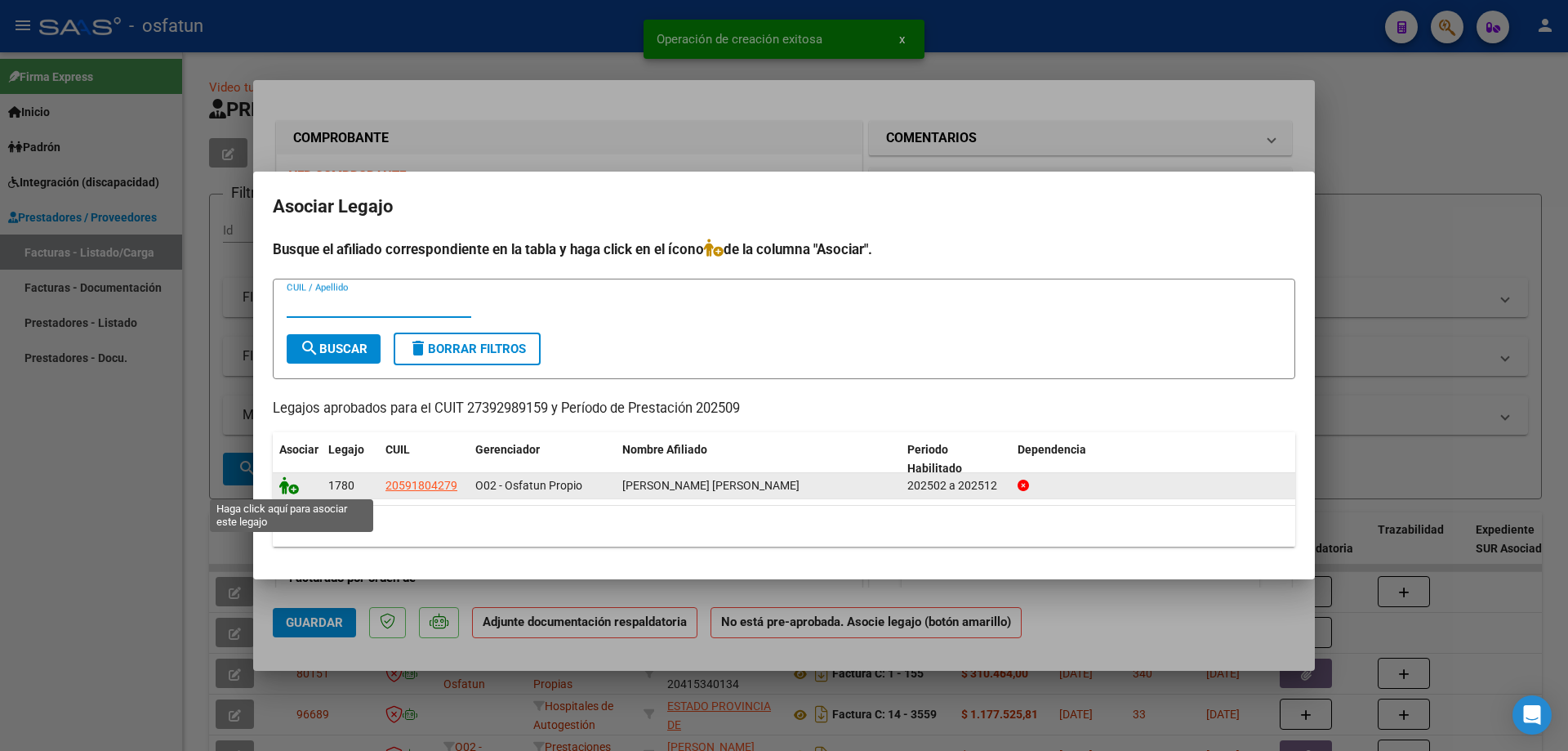
click at [284, 485] on icon at bounding box center [289, 485] width 19 height 18
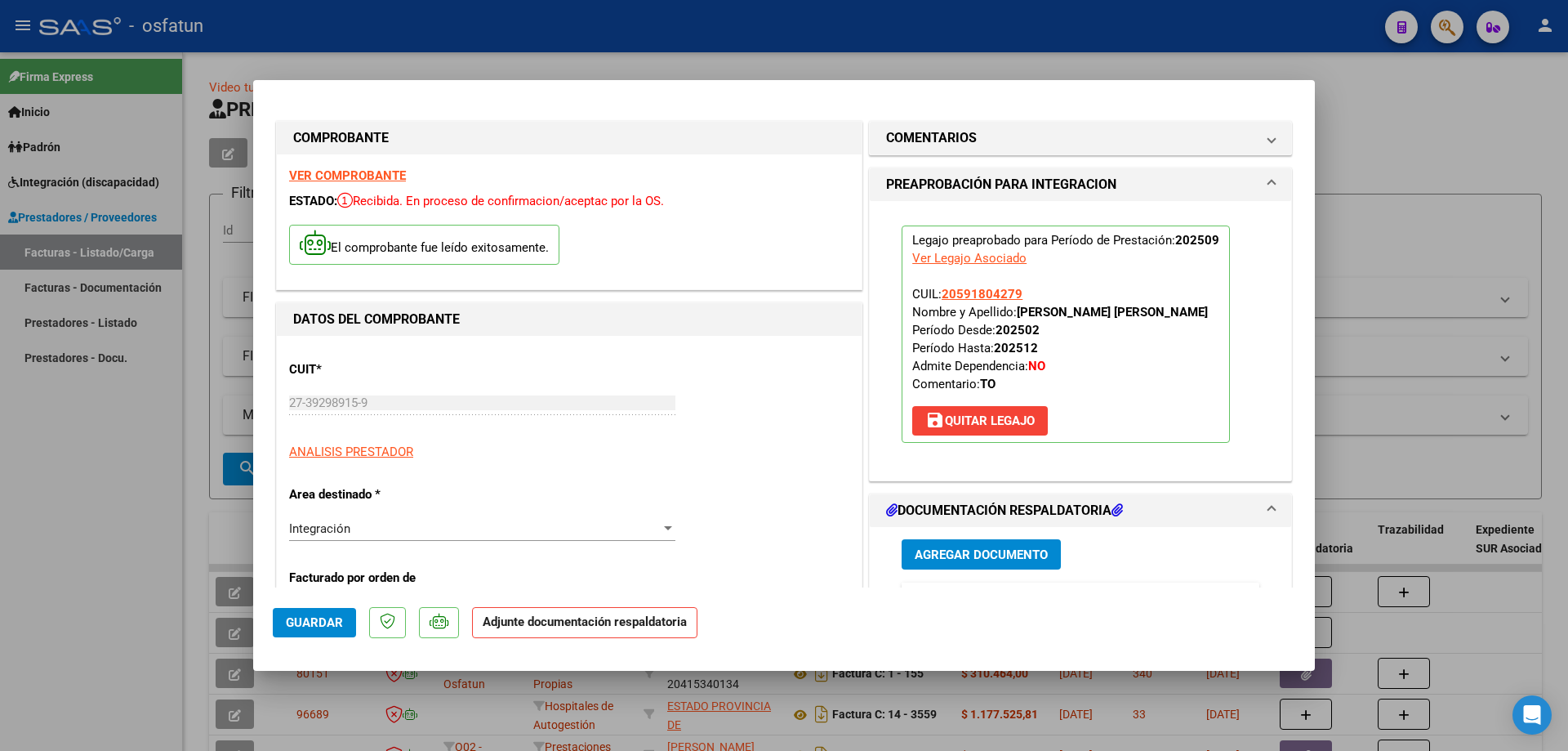
click at [969, 561] on span "Agregar Documento" at bounding box center [981, 555] width 133 height 15
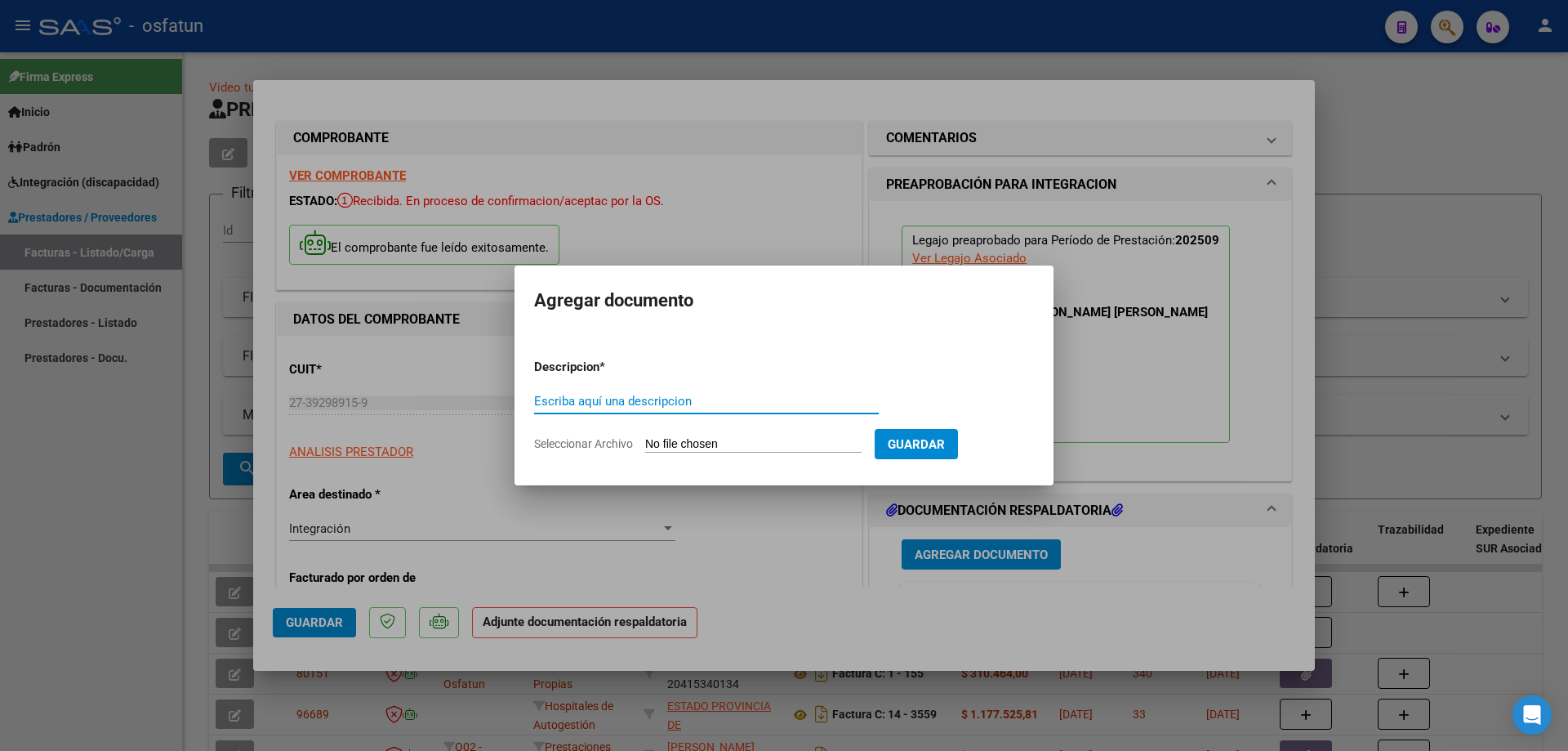
click at [696, 446] on input "Seleccionar Archivo" at bounding box center [753, 445] width 216 height 16
type input "C:\fakepath\Respaldo [PERSON_NAME] TO.pdf"
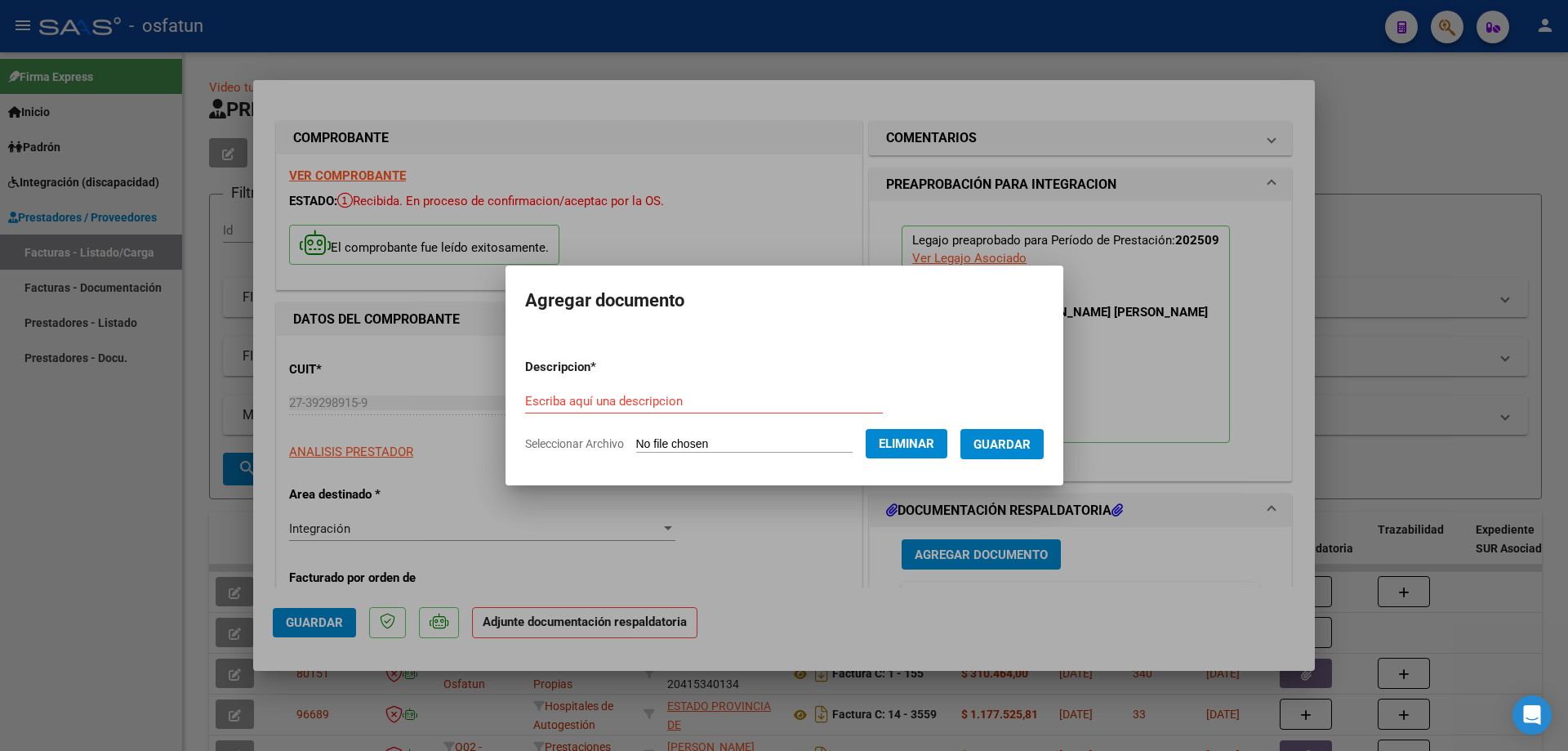
click at [723, 402] on input "Escriba aquí una descripcion" at bounding box center [704, 401] width 357 height 15
type input "[PERSON_NAME] Terapia Ocupacional"
click at [1030, 446] on span "Guardar" at bounding box center [1002, 445] width 57 height 15
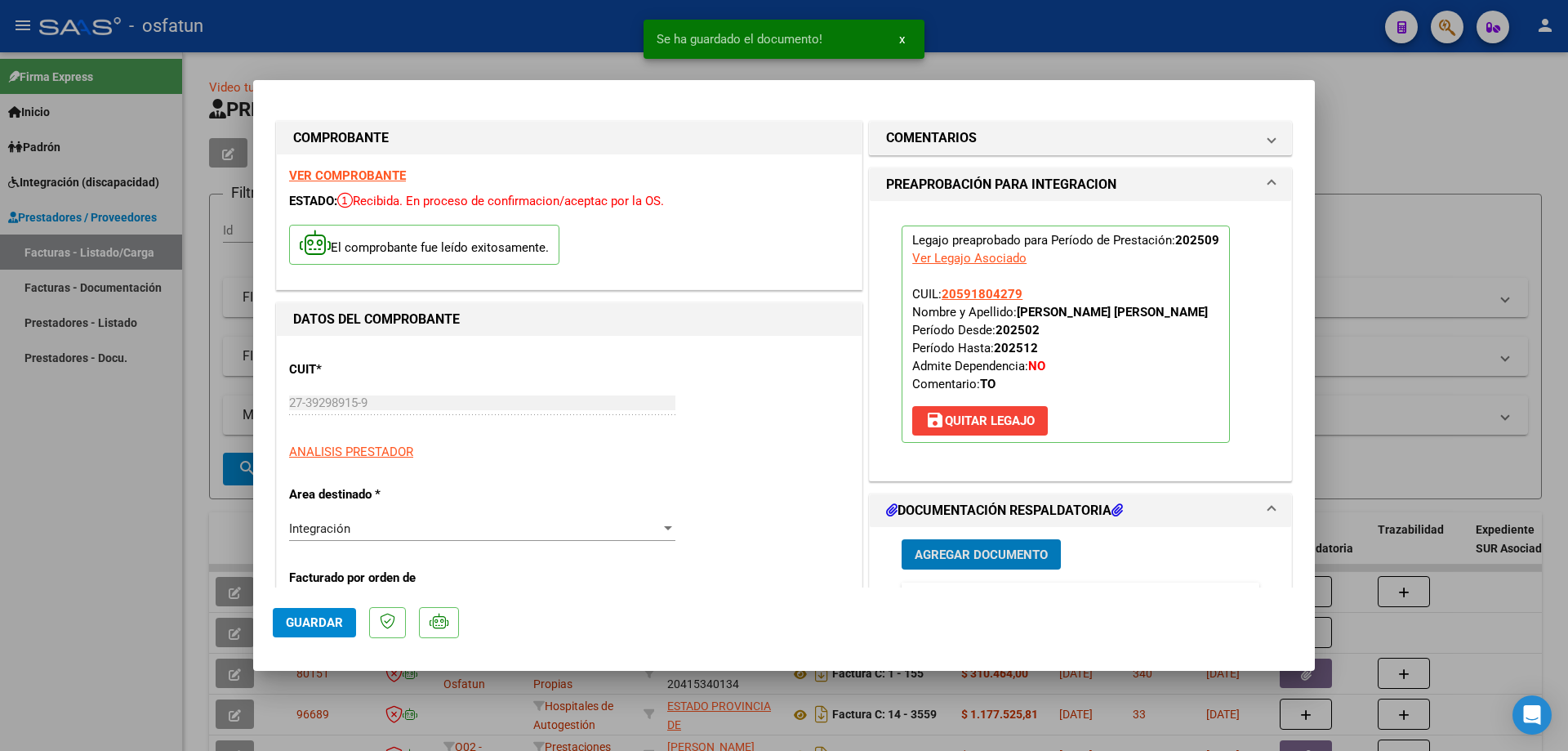
click at [333, 619] on span "Guardar" at bounding box center [314, 623] width 57 height 15
click at [133, 550] on div at bounding box center [784, 375] width 1568 height 751
type input "$ 0,00"
